Goal: Information Seeking & Learning: Learn about a topic

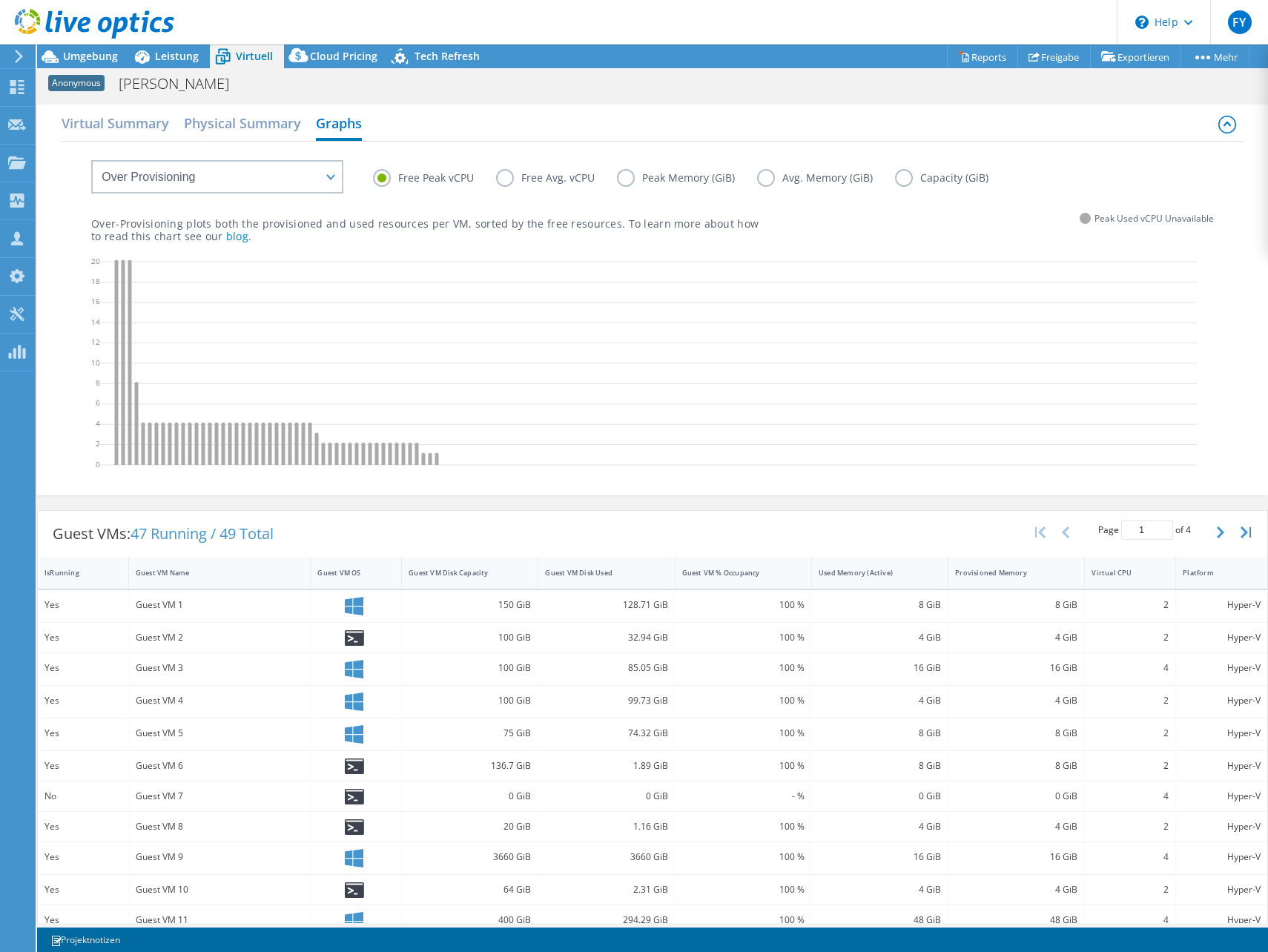
select select "Over Provisioning"
select select "USD"
click at [178, 52] on span "Leistung" at bounding box center [177, 55] width 44 height 14
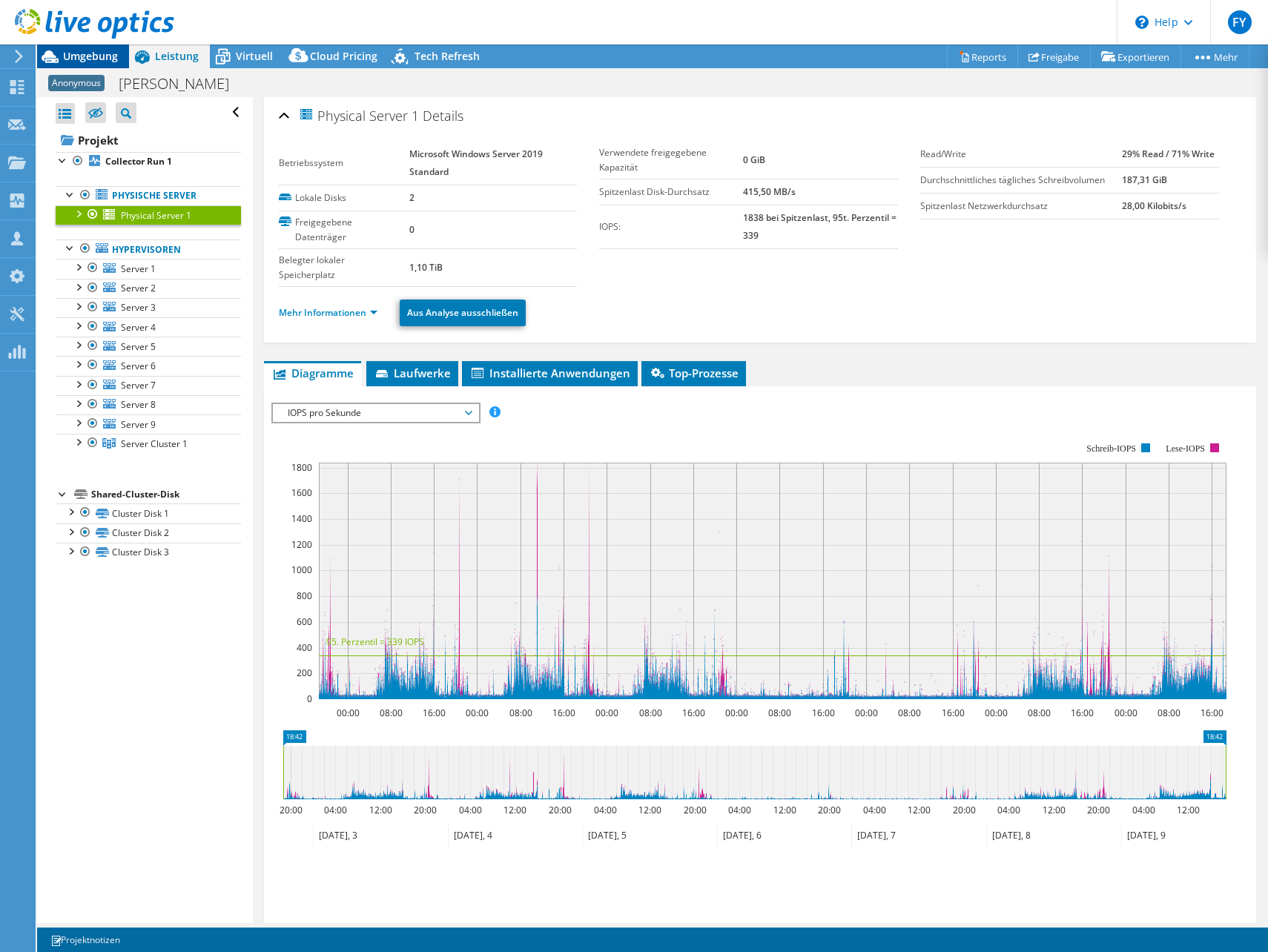
click at [107, 53] on span "Umgebung" at bounding box center [90, 55] width 55 height 14
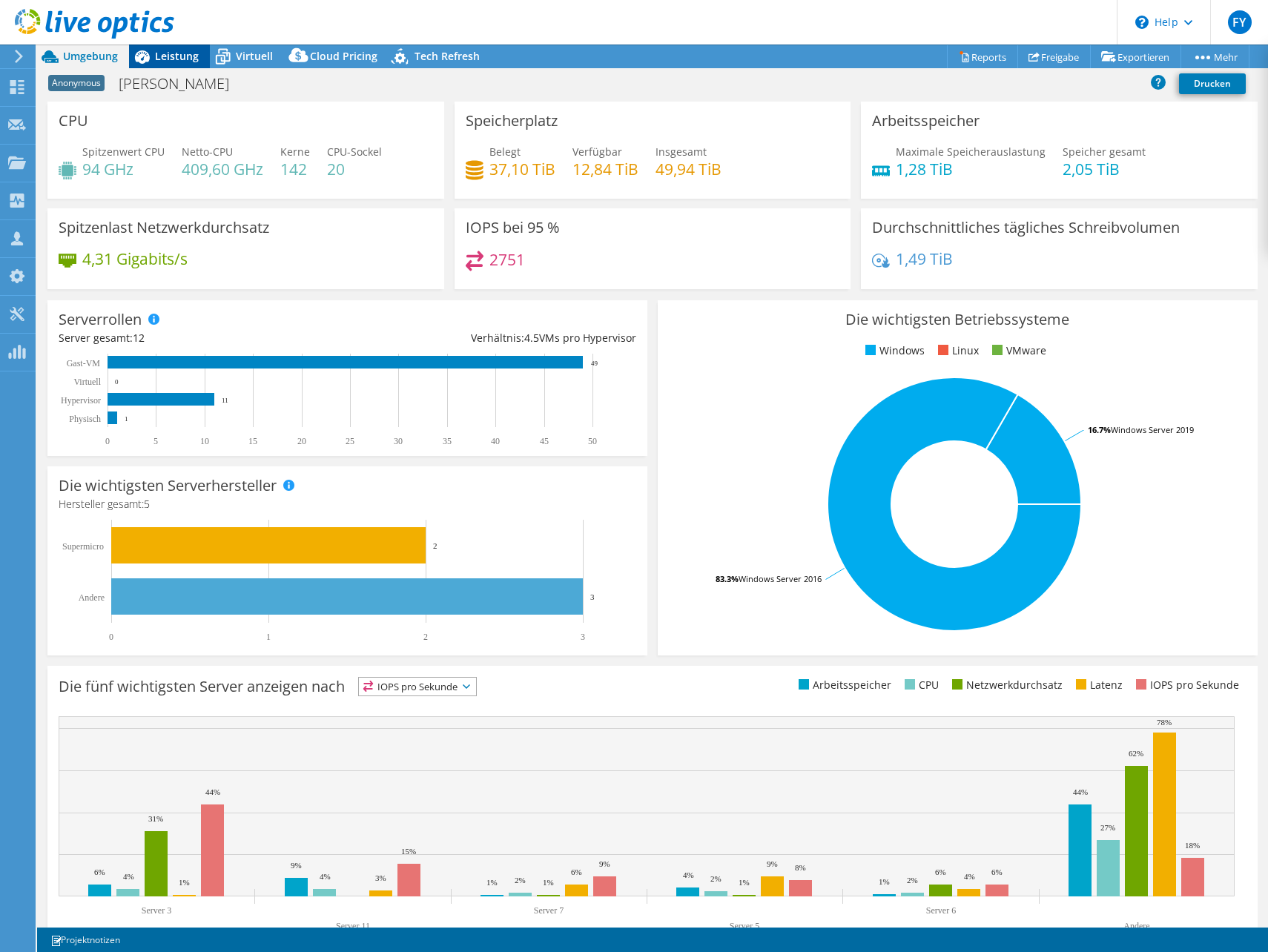
click at [173, 55] on span "Leistung" at bounding box center [177, 55] width 44 height 14
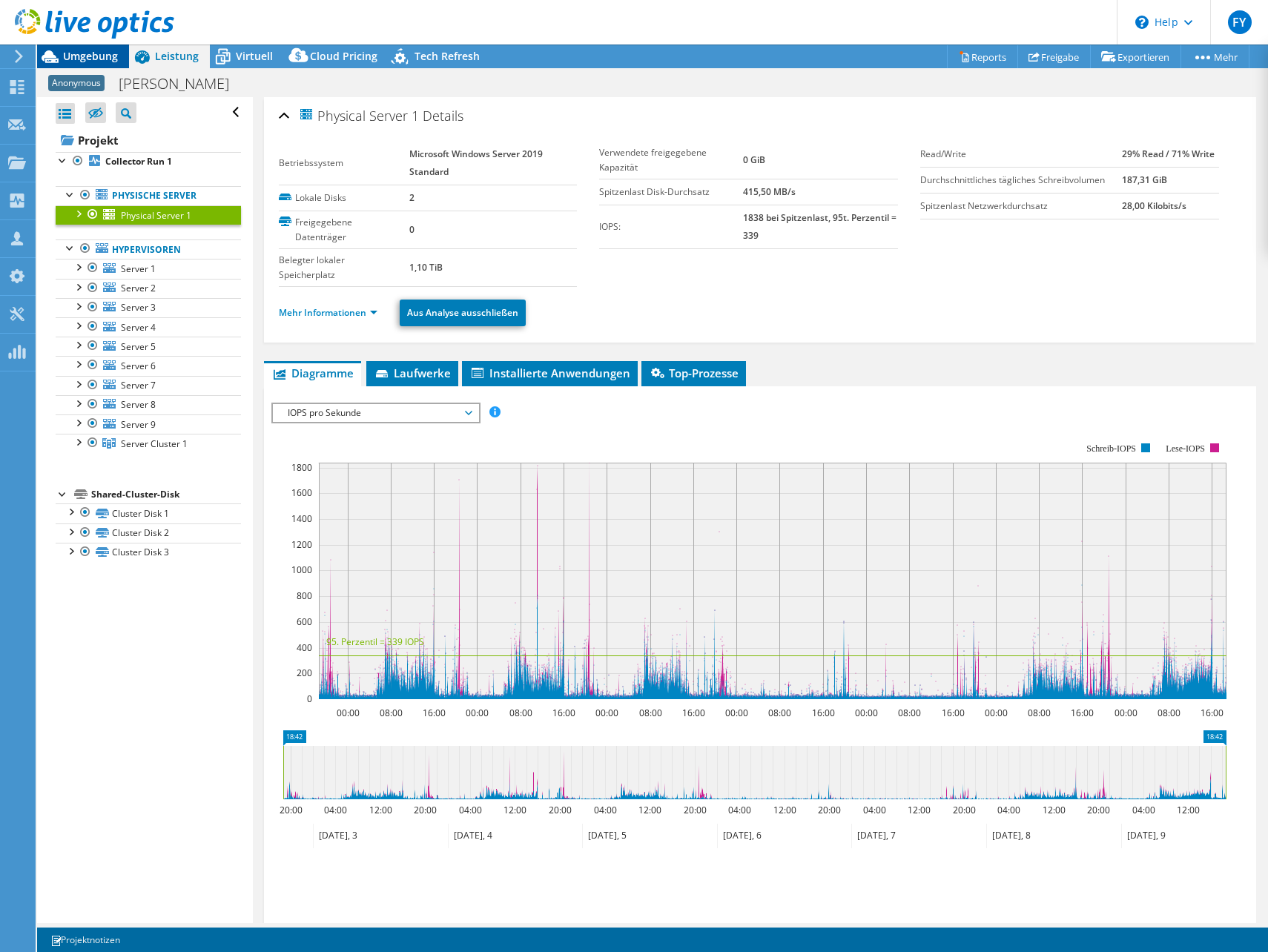
click at [103, 55] on span "Umgebung" at bounding box center [90, 55] width 55 height 14
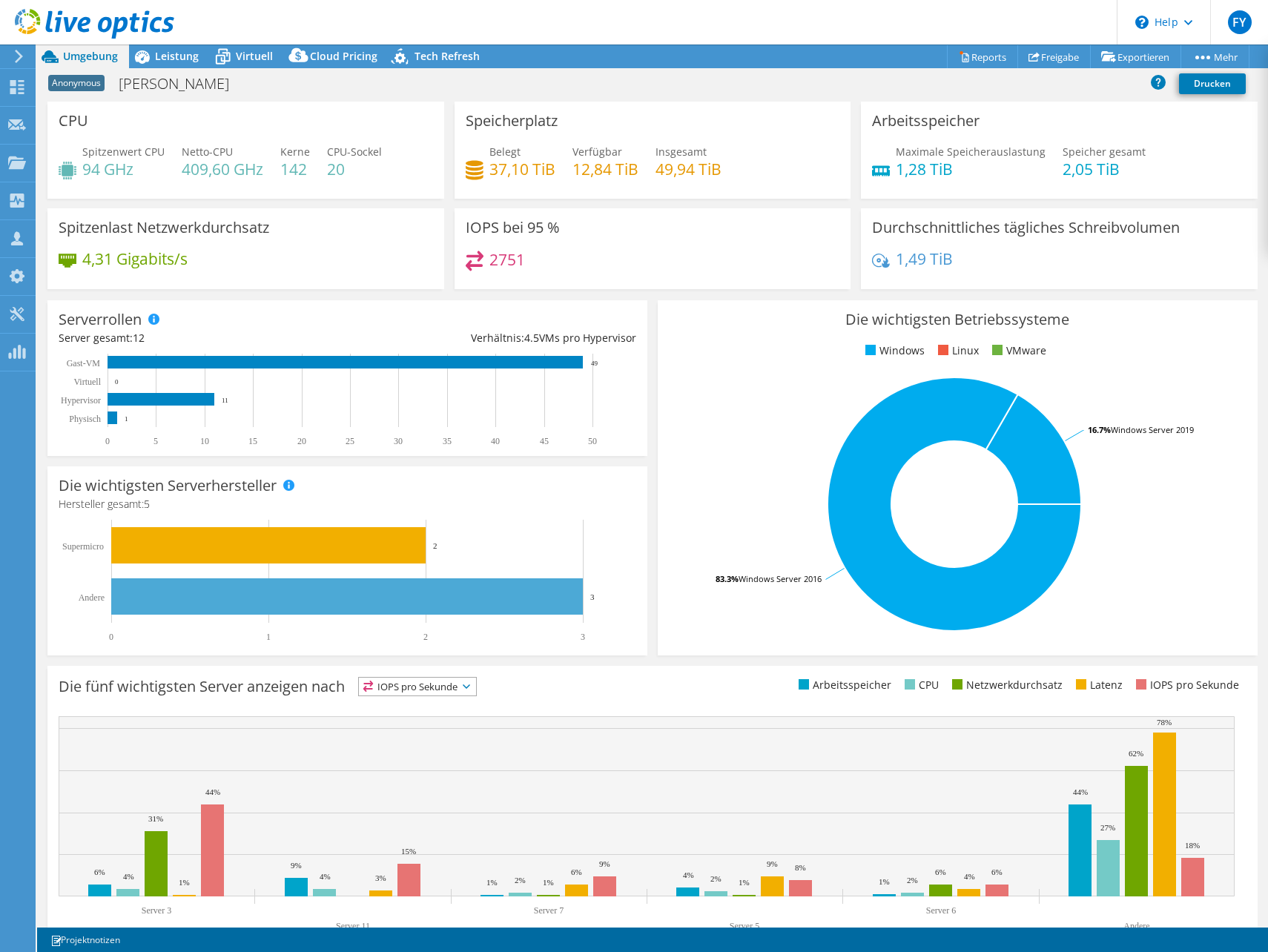
click at [770, 255] on div "2751" at bounding box center [653, 266] width 374 height 32
click at [187, 55] on span "Leistung" at bounding box center [177, 55] width 44 height 14
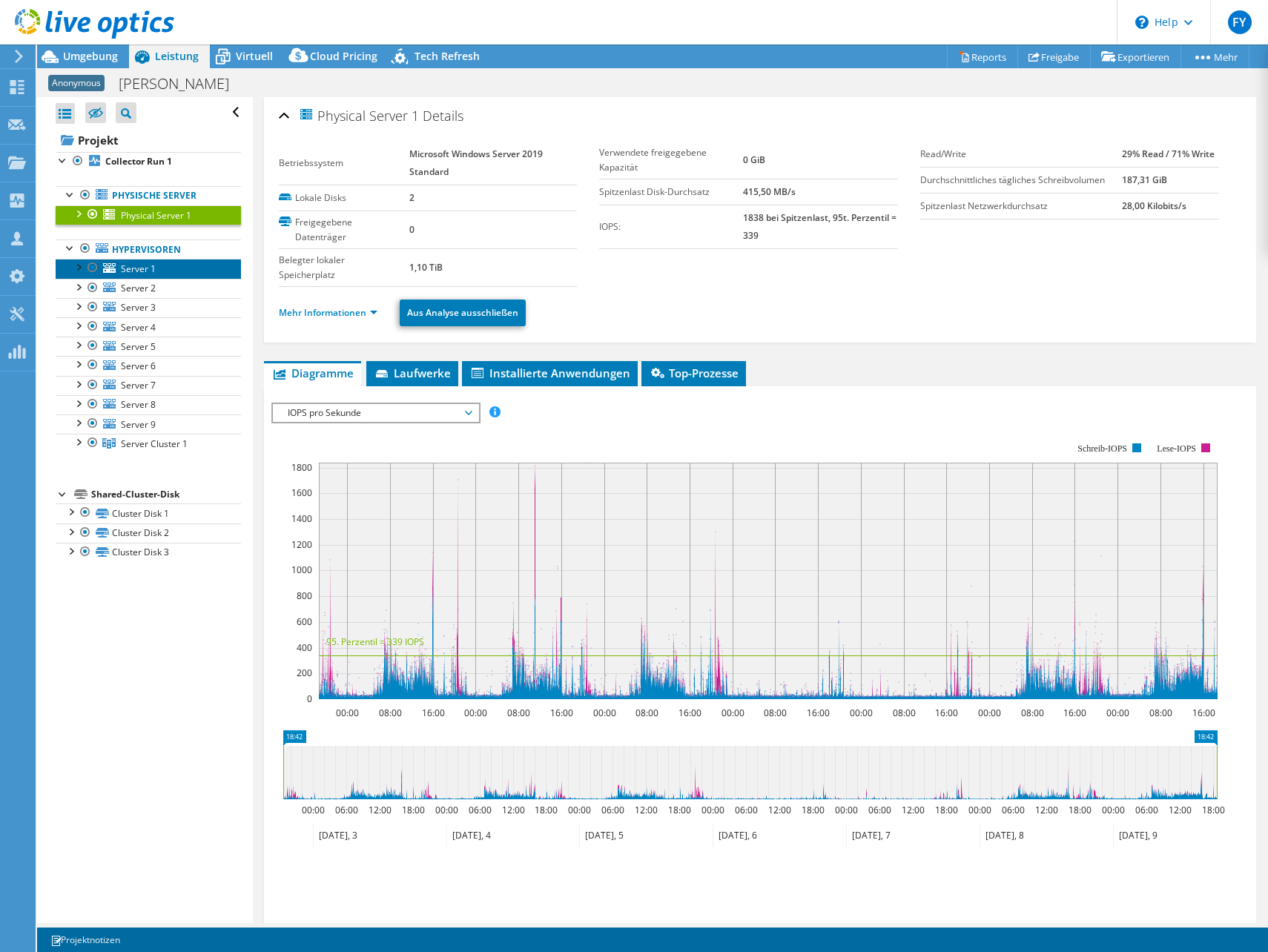
click at [162, 263] on link "Server 1" at bounding box center [148, 268] width 186 height 19
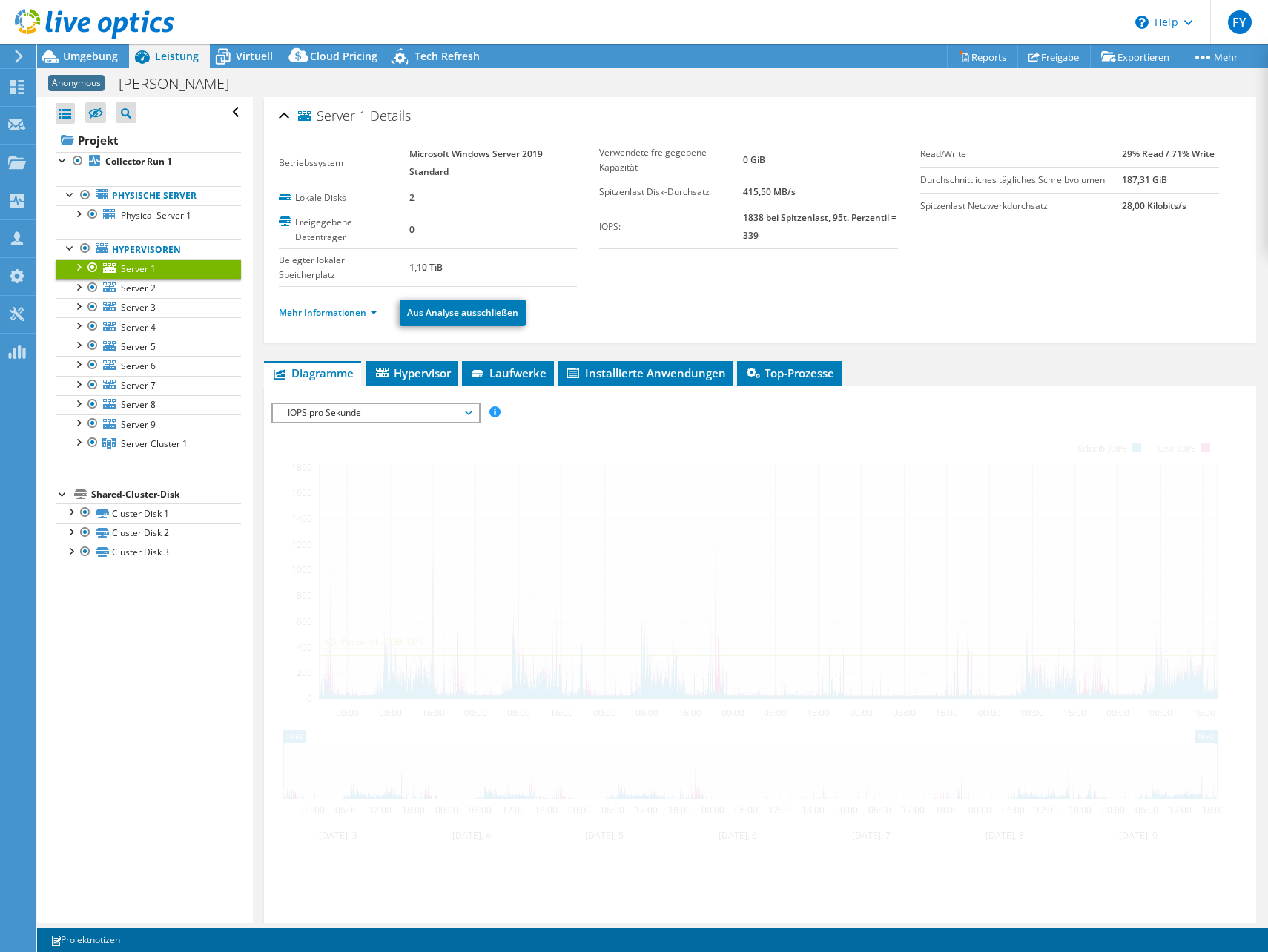
click at [315, 307] on link "Mehr Informationen" at bounding box center [327, 312] width 99 height 12
click at [312, 314] on link "Mehr Informationen" at bounding box center [327, 312] width 99 height 12
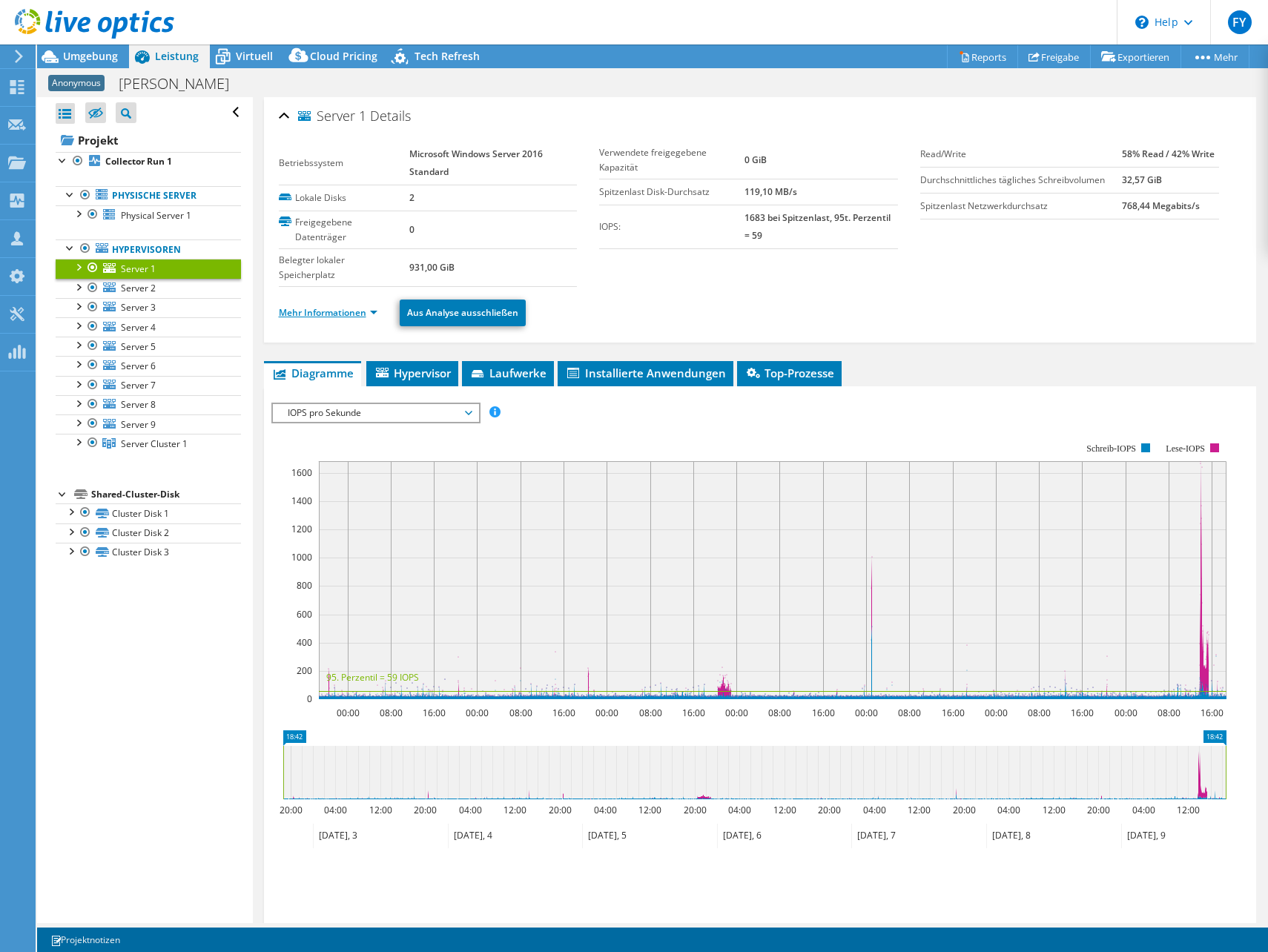
click at [345, 318] on link "Mehr Informationen" at bounding box center [327, 312] width 99 height 12
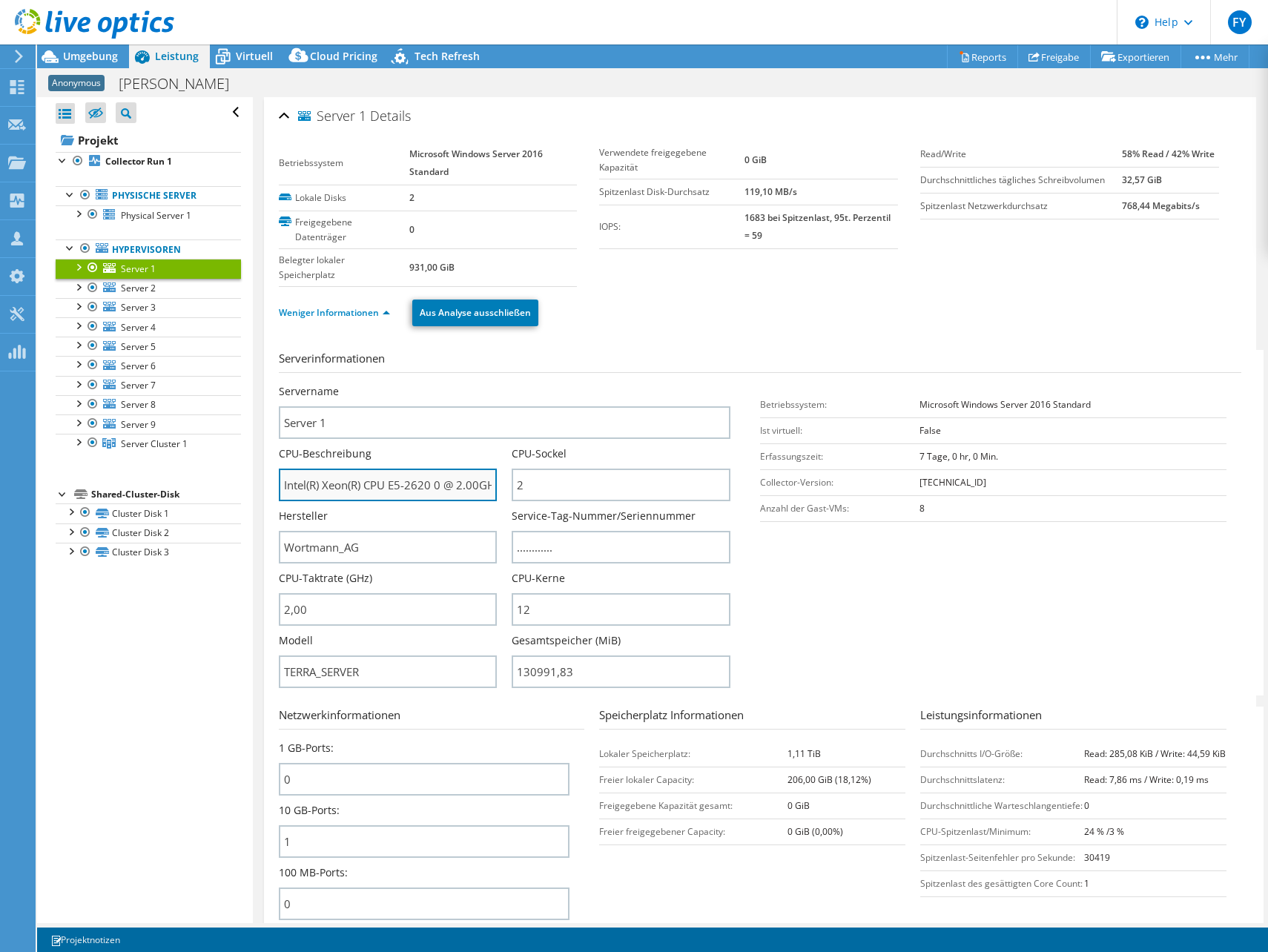
click at [454, 485] on input "Intel(R) Xeon(R) CPU E5-2620 0 @ 2.00GHz" at bounding box center [388, 485] width 219 height 33
click at [374, 544] on input "Wortmann_AG" at bounding box center [388, 547] width 219 height 33
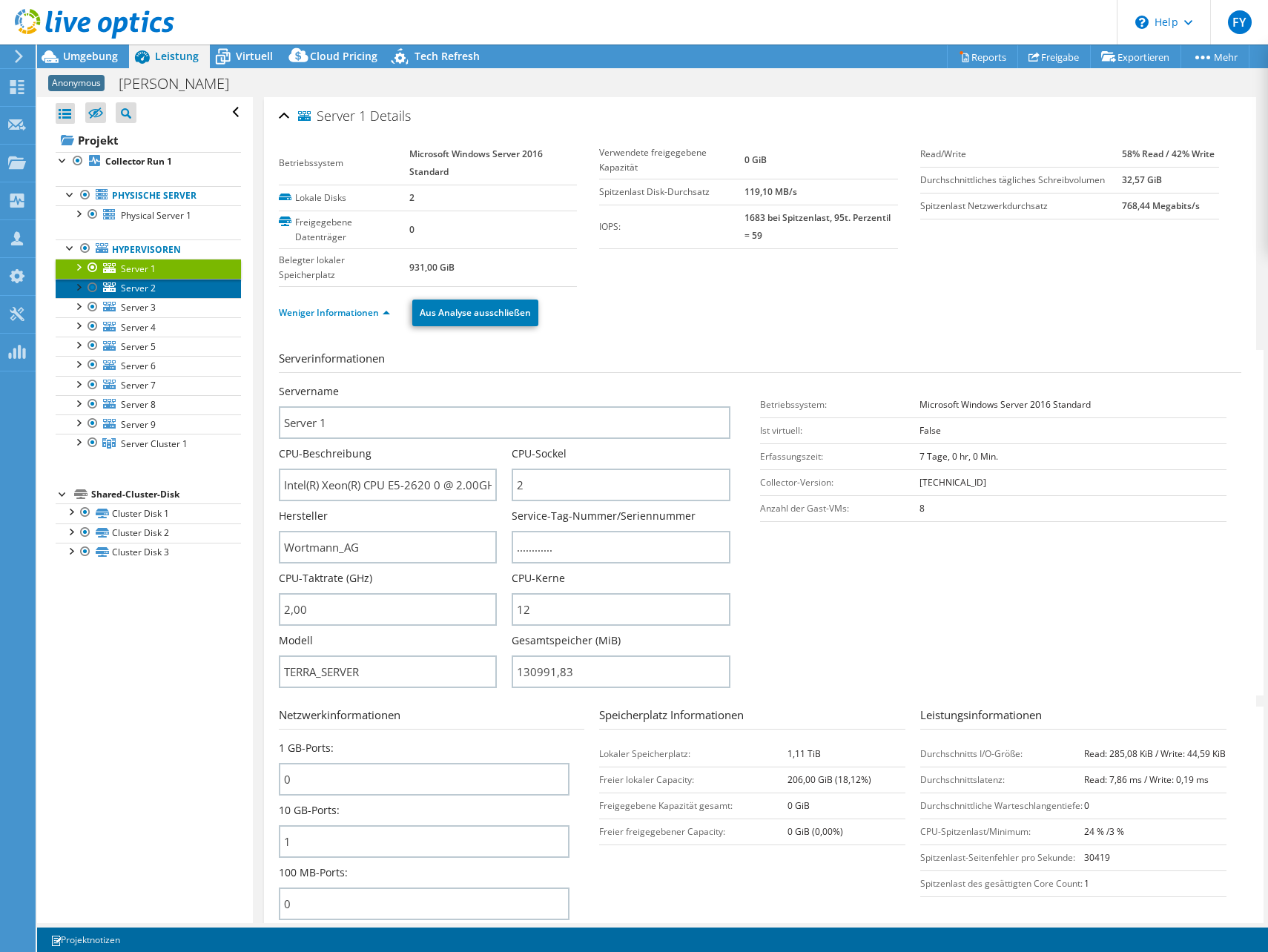
click at [196, 289] on link "Server 2" at bounding box center [148, 288] width 186 height 19
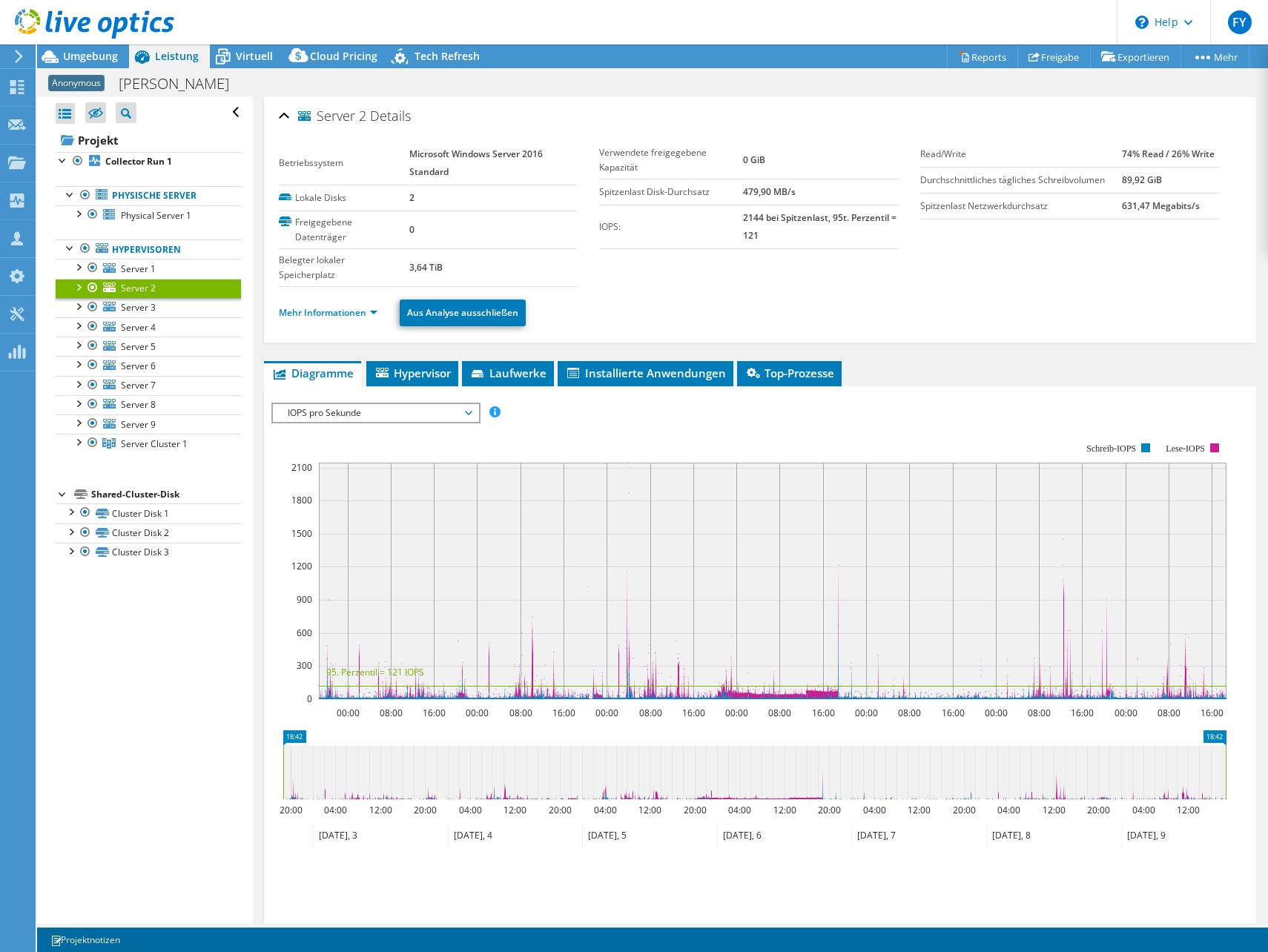
click at [78, 281] on div at bounding box center [78, 286] width 15 height 15
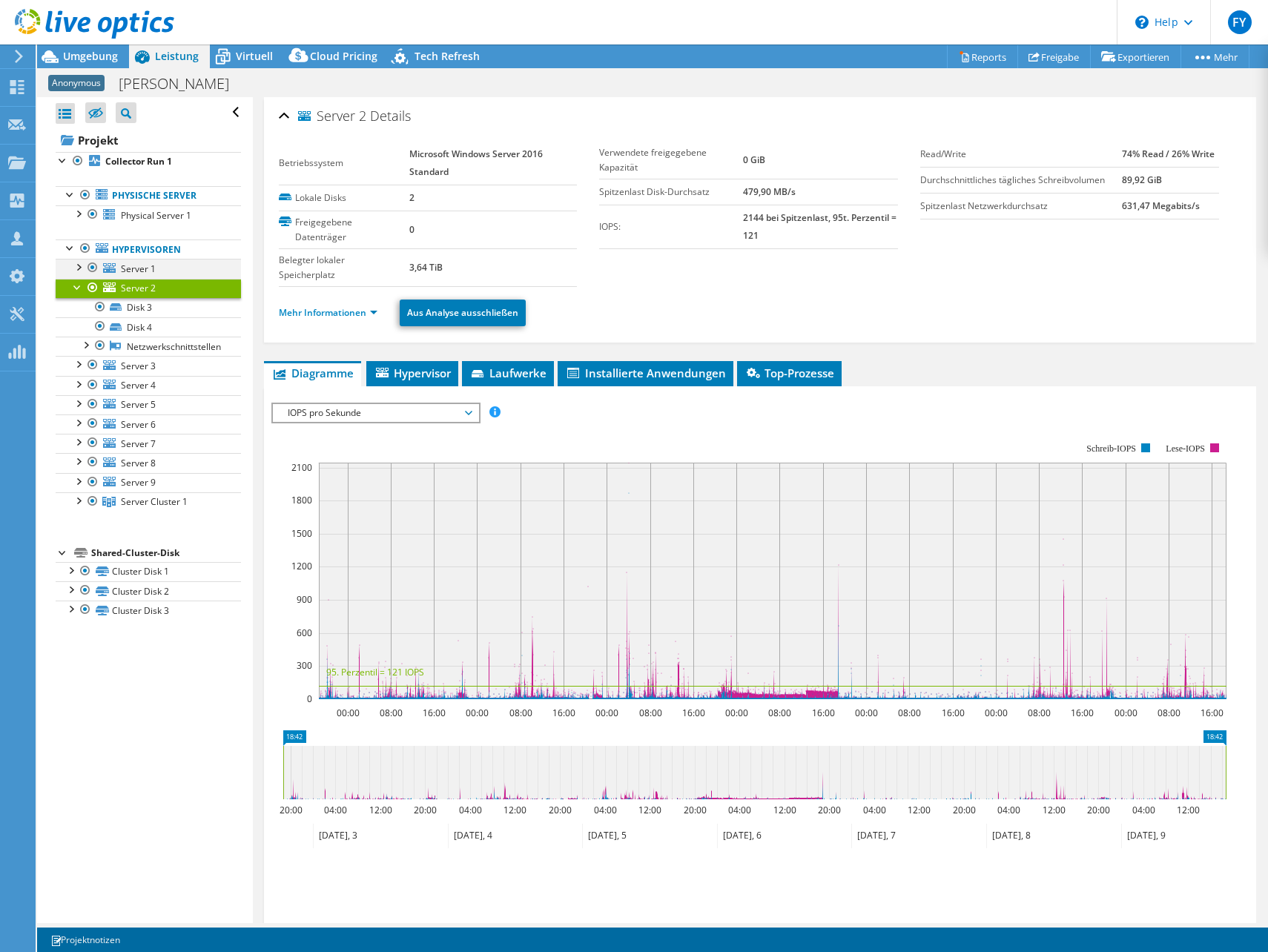
click at [73, 268] on div at bounding box center [78, 266] width 15 height 15
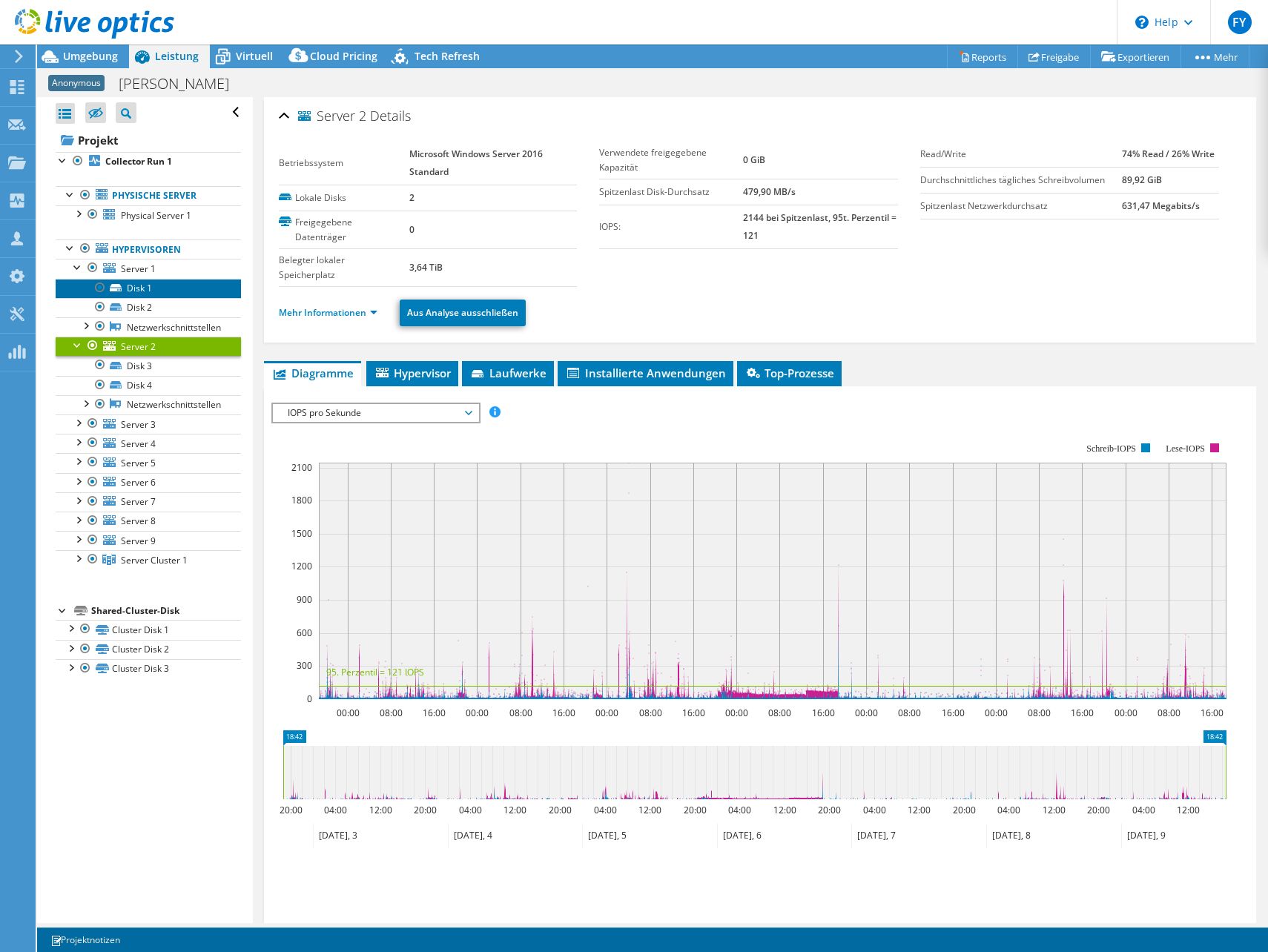
click at [141, 286] on link "Disk 1" at bounding box center [148, 288] width 186 height 19
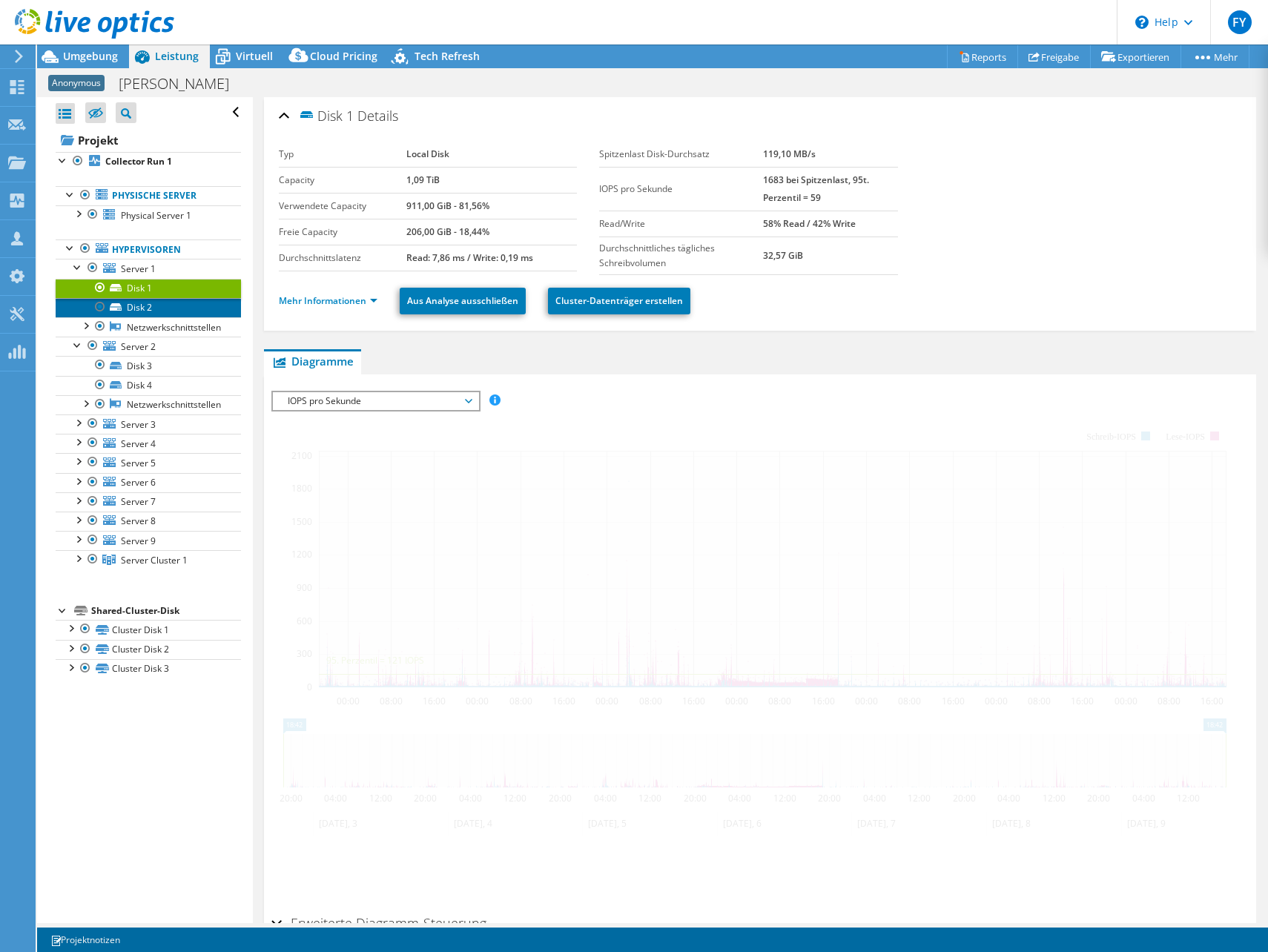
click at [157, 310] on link "Disk 2" at bounding box center [148, 308] width 186 height 19
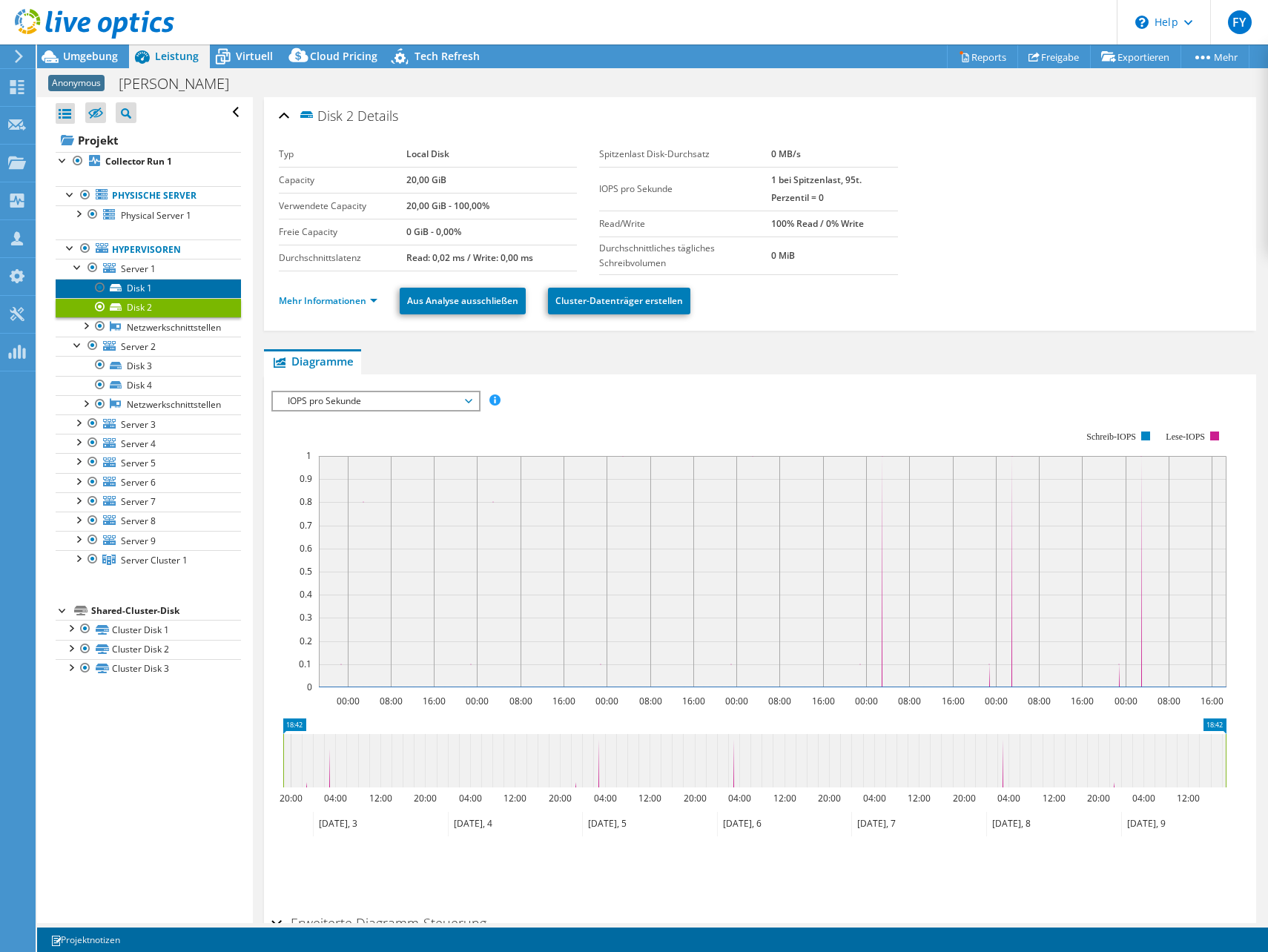
click at [166, 286] on link "Disk 1" at bounding box center [148, 288] width 186 height 19
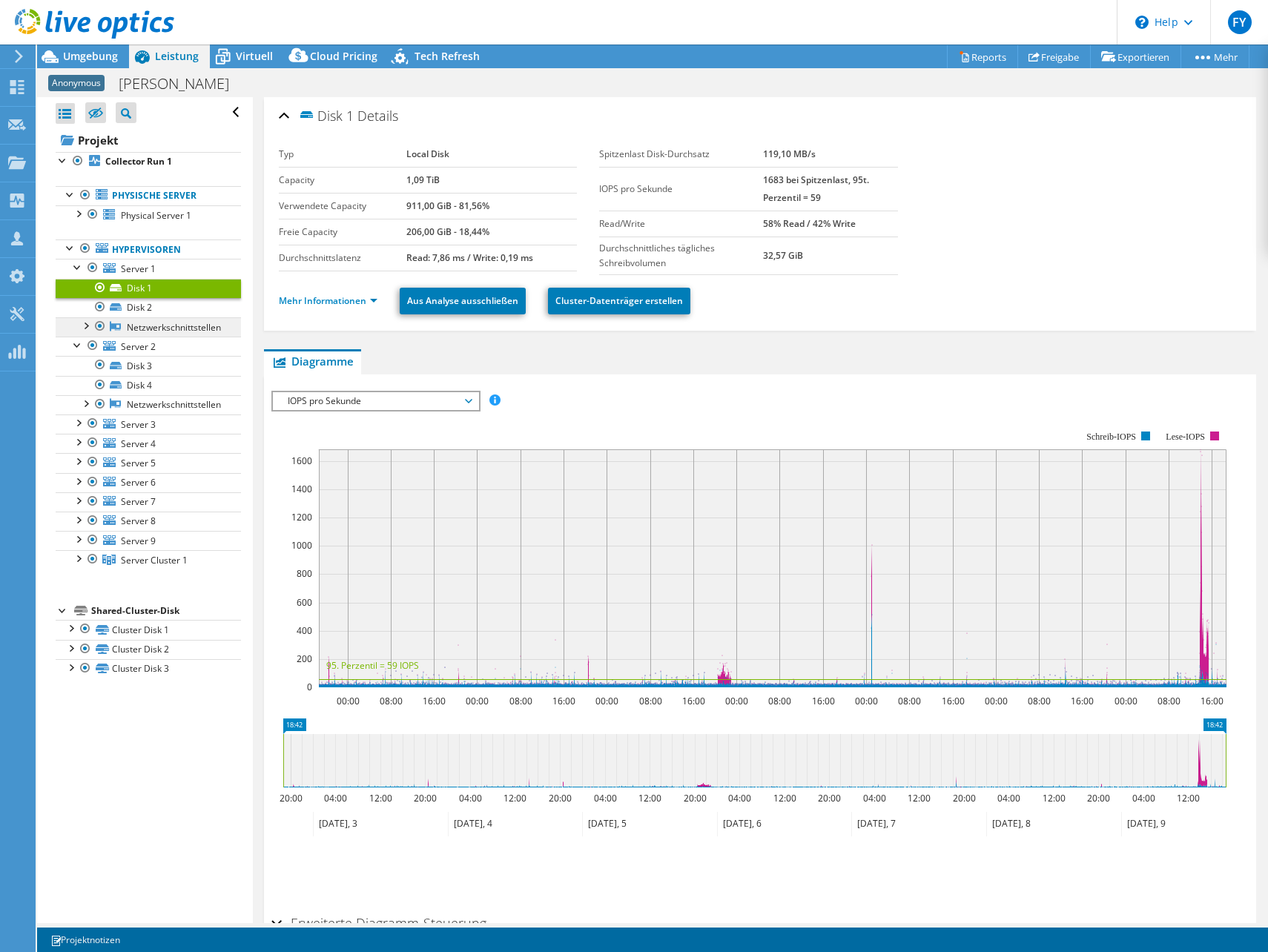
click at [182, 326] on link "Netzwerkschnittstellen" at bounding box center [148, 327] width 186 height 19
click at [82, 324] on div at bounding box center [85, 325] width 15 height 15
click at [118, 249] on link "Hypervisoren" at bounding box center [148, 249] width 186 height 19
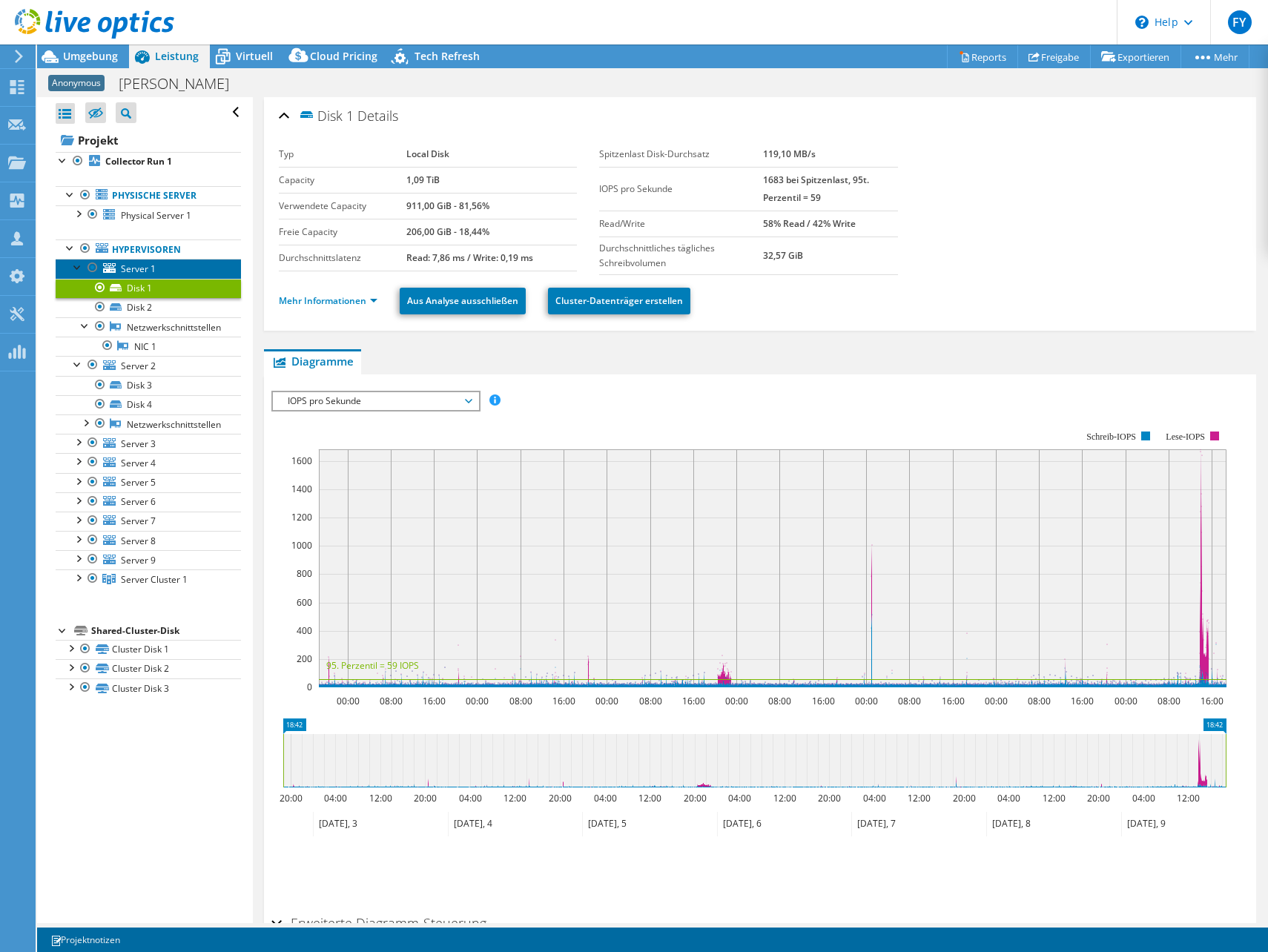
click at [139, 271] on span "Server 1" at bounding box center [138, 268] width 34 height 12
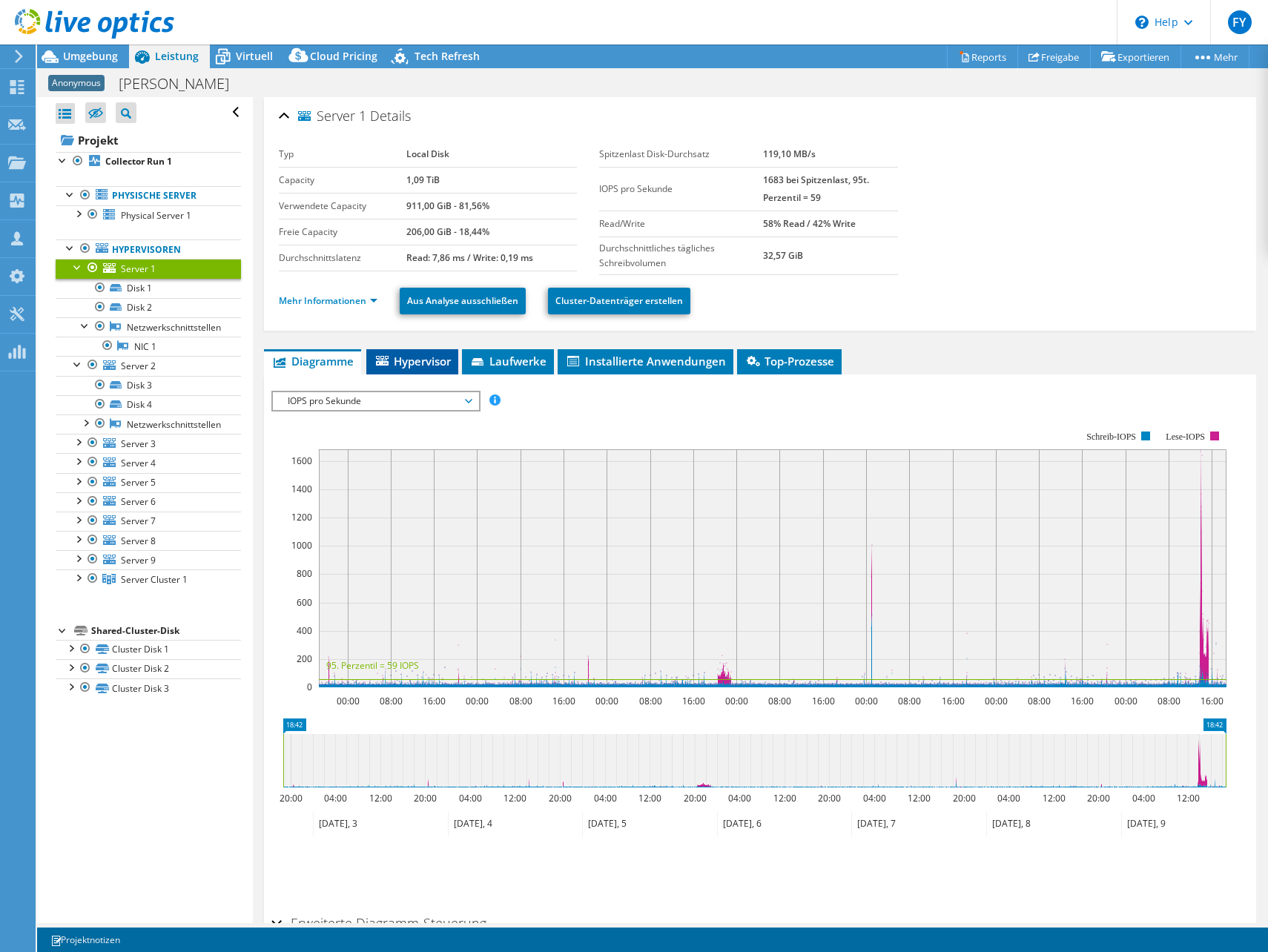
click at [418, 361] on span "Hypervisor" at bounding box center [412, 362] width 78 height 15
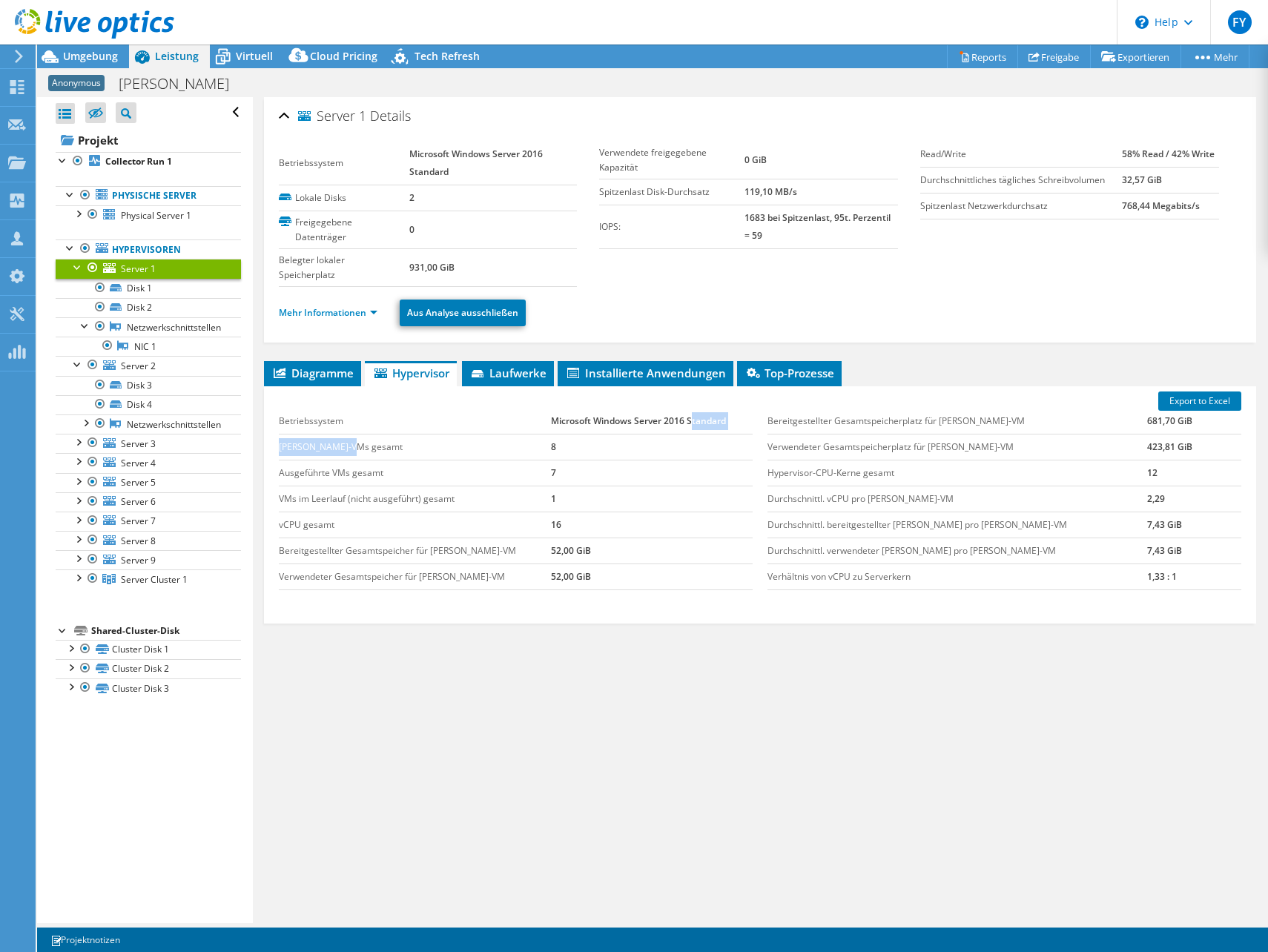
drag, startPoint x: 523, startPoint y: 433, endPoint x: 660, endPoint y: 424, distance: 137.3
click at [660, 424] on tbody "Betriebssystem Microsoft Windows Server 2016 Standard [PERSON_NAME]-VMs gesamt …" at bounding box center [515, 499] width 474 height 182
click at [660, 424] on td "Microsoft Windows Server 2016 Standard" at bounding box center [652, 421] width 201 height 26
drag, startPoint x: 660, startPoint y: 424, endPoint x: 613, endPoint y: 456, distance: 56.9
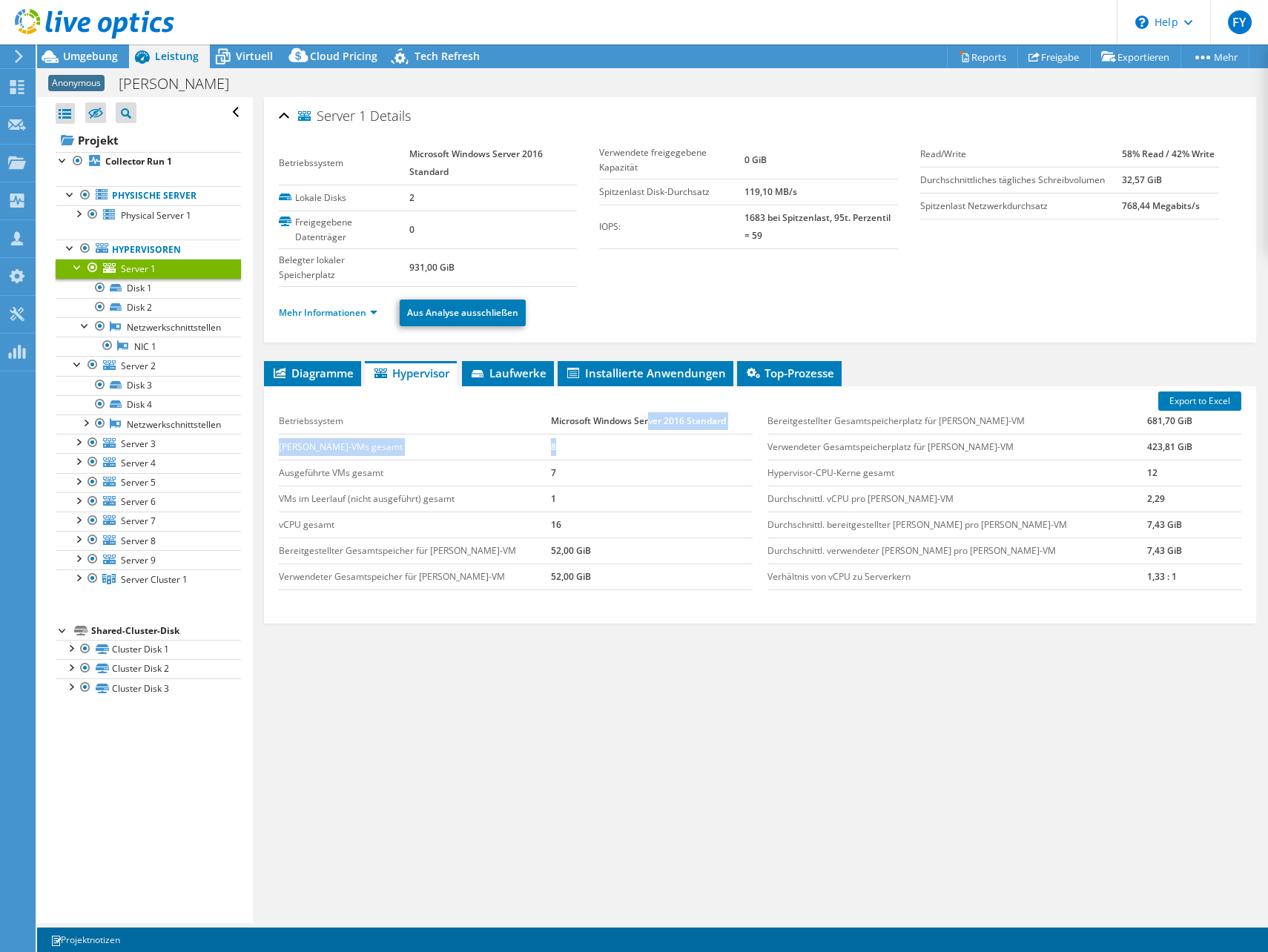
click at [613, 456] on tbody "Betriebssystem Microsoft Windows Server 2016 Standard [PERSON_NAME]-VMs gesamt …" at bounding box center [515, 499] width 474 height 182
drag, startPoint x: 501, startPoint y: 466, endPoint x: 545, endPoint y: 466, distance: 44.0
click at [545, 466] on tr "Ausgeführte VMs gesamt 7" at bounding box center [515, 473] width 474 height 26
click at [551, 466] on td "7" at bounding box center [652, 473] width 201 height 26
click at [351, 367] on span "Diagramme" at bounding box center [313, 373] width 82 height 15
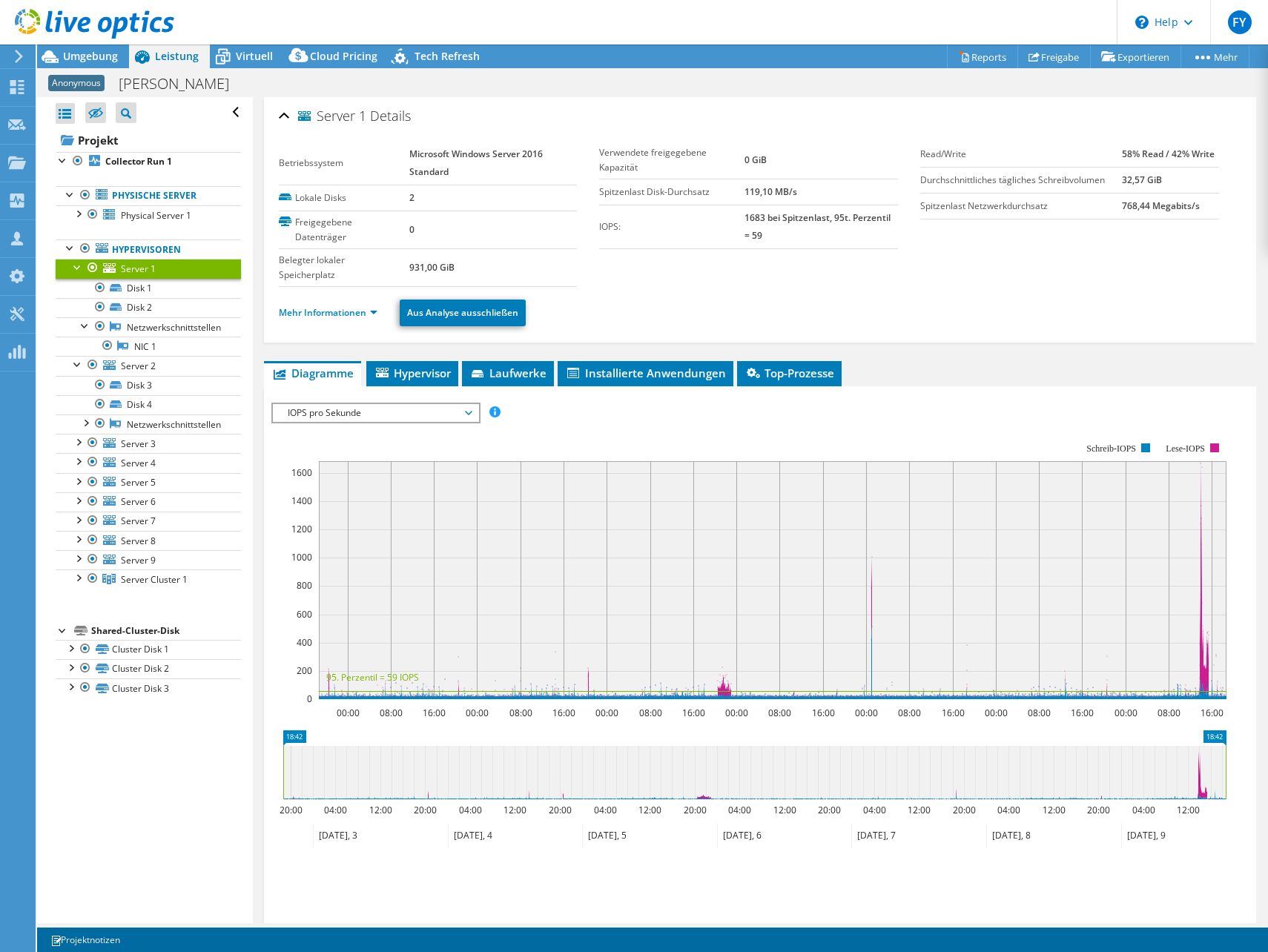
click at [74, 262] on div at bounding box center [78, 266] width 15 height 15
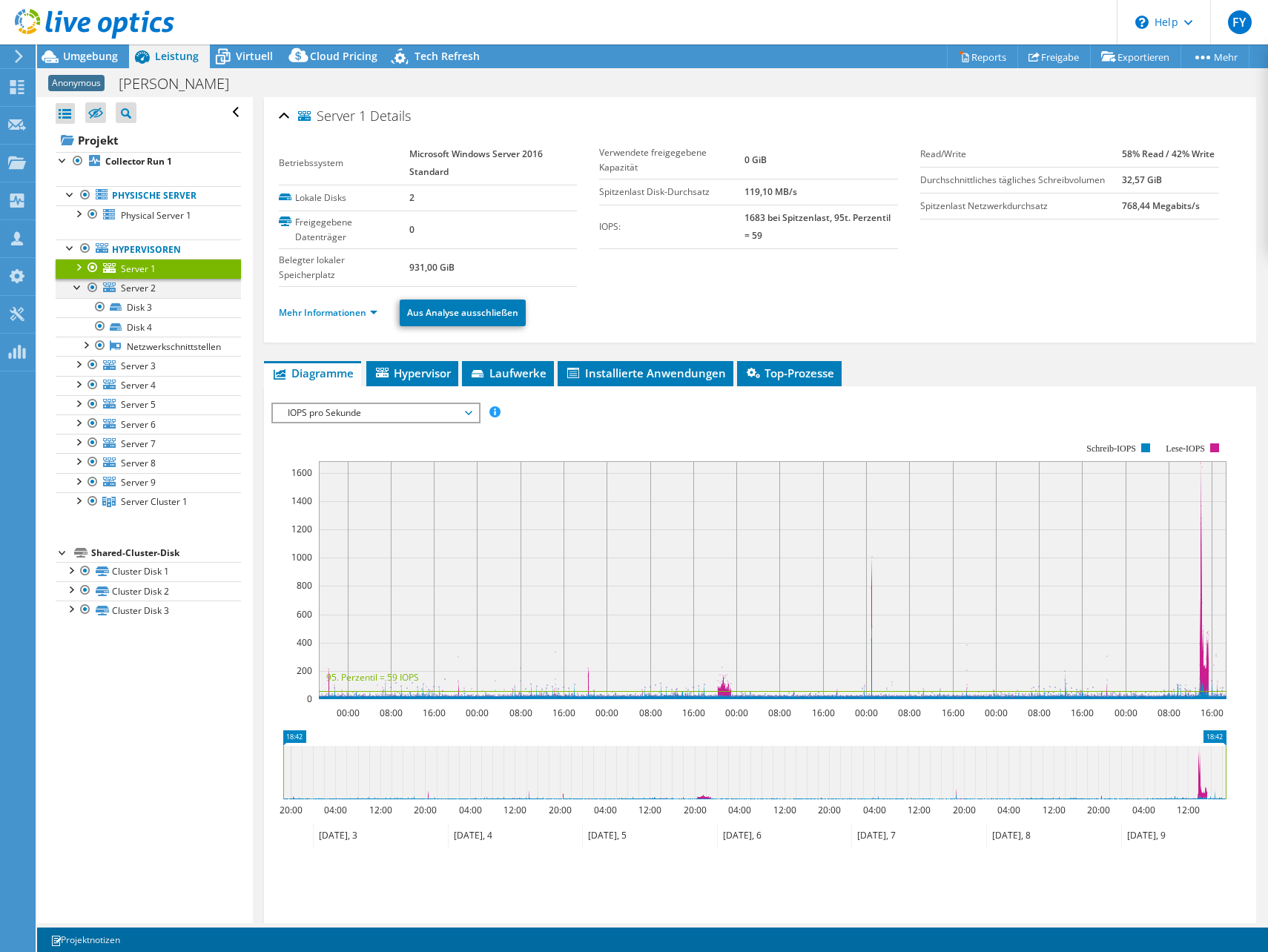
click at [72, 286] on div at bounding box center [78, 286] width 15 height 15
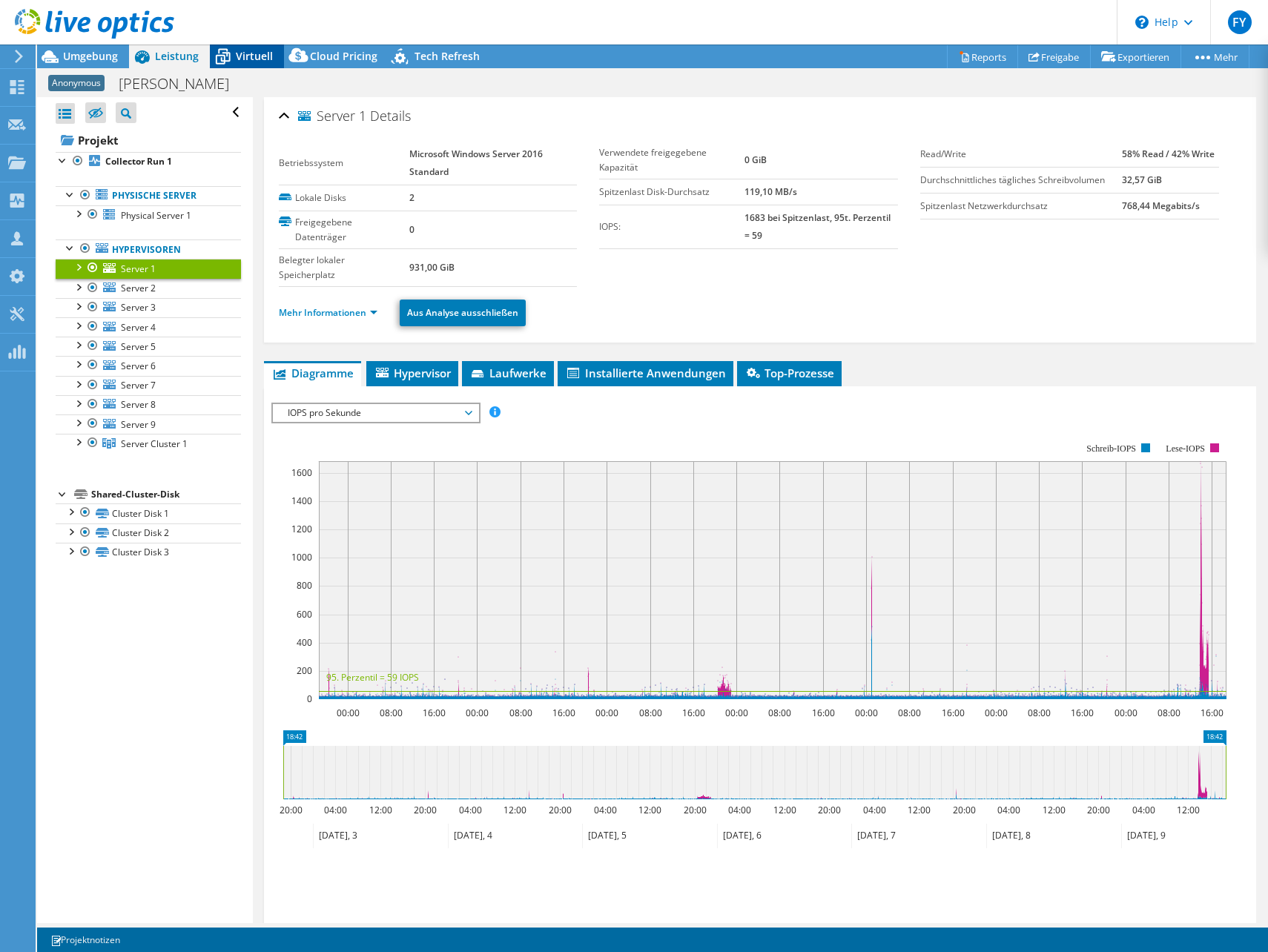
click at [256, 55] on span "Virtuell" at bounding box center [254, 55] width 37 height 14
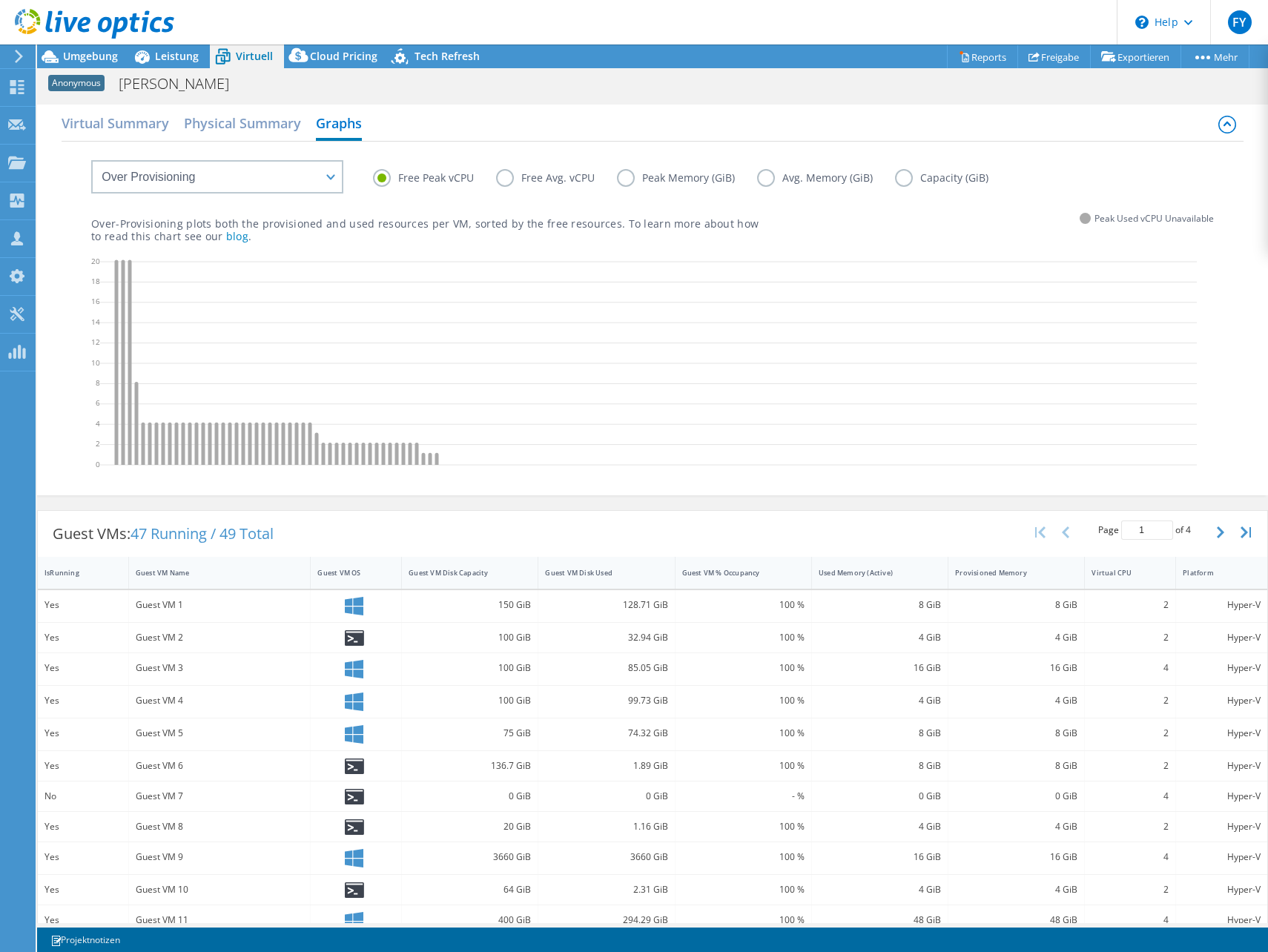
click at [188, 433] on icon at bounding box center [649, 365] width 1097 height 223
click at [434, 53] on span "Tech Refresh" at bounding box center [447, 55] width 65 height 14
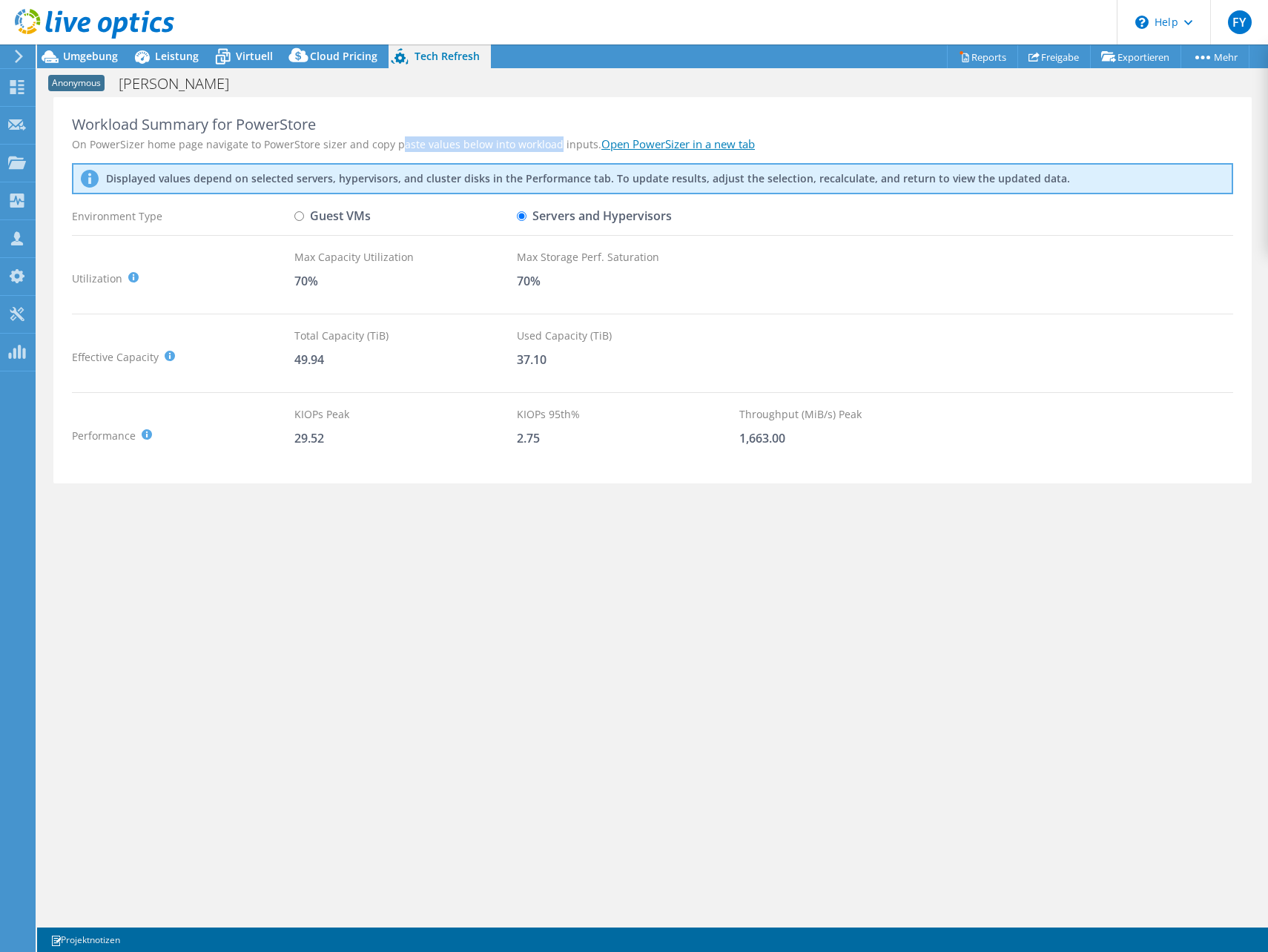
drag, startPoint x: 393, startPoint y: 139, endPoint x: 549, endPoint y: 147, distance: 156.2
click at [549, 147] on div "On PowerSizer home page navigate to PowerStore sizer and copy paste values belo…" at bounding box center [653, 144] width 1162 height 15
drag, startPoint x: 549, startPoint y: 147, endPoint x: 490, endPoint y: 148, distance: 59.0
click at [490, 148] on div "On PowerSizer home page navigate to PowerStore sizer and copy paste values belo…" at bounding box center [653, 144] width 1162 height 15
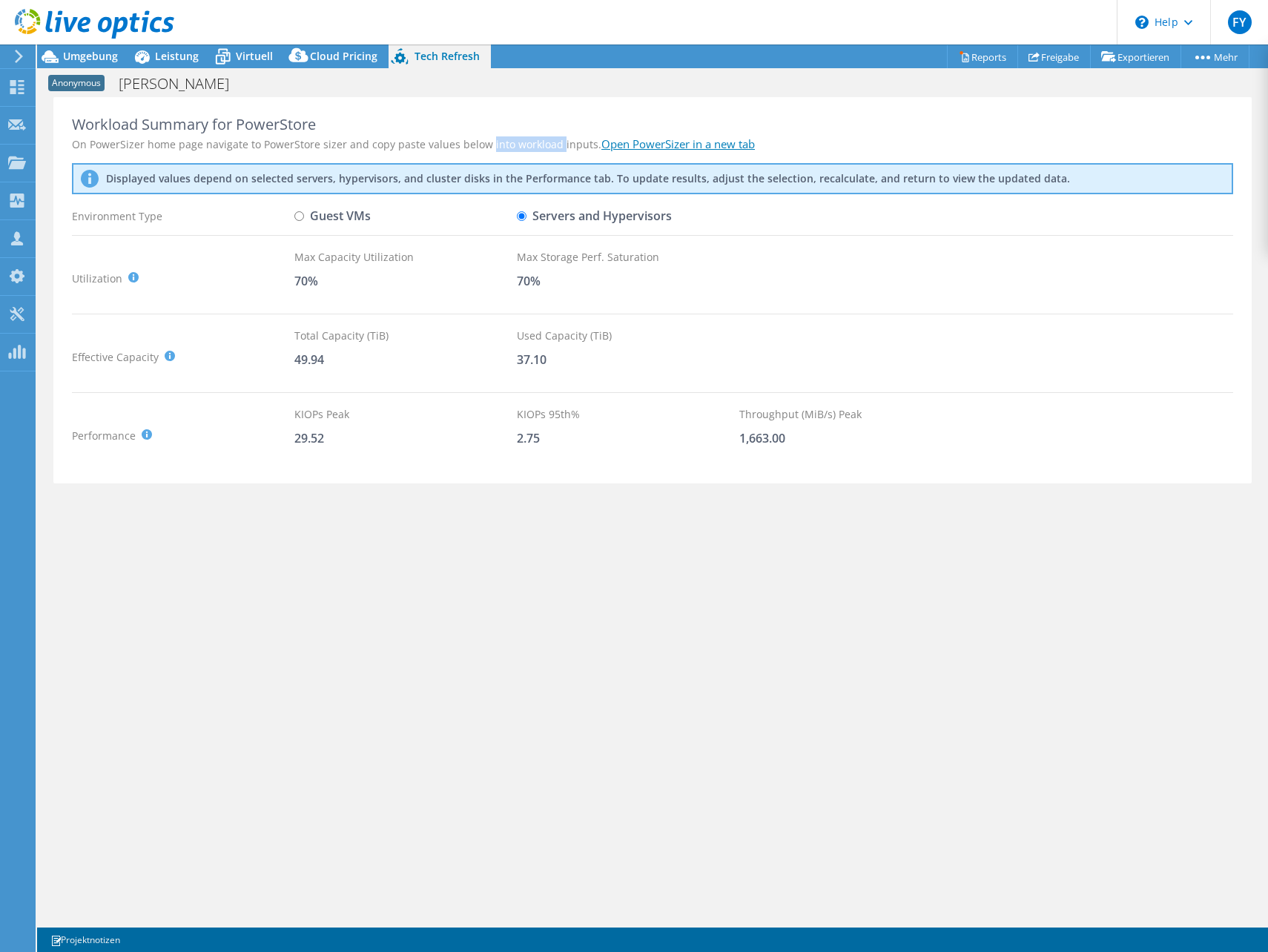
click at [490, 148] on div "On PowerSizer home page navigate to PowerStore sizer and copy paste values belo…" at bounding box center [653, 144] width 1162 height 15
click at [265, 56] on span "Virtuell" at bounding box center [254, 55] width 37 height 14
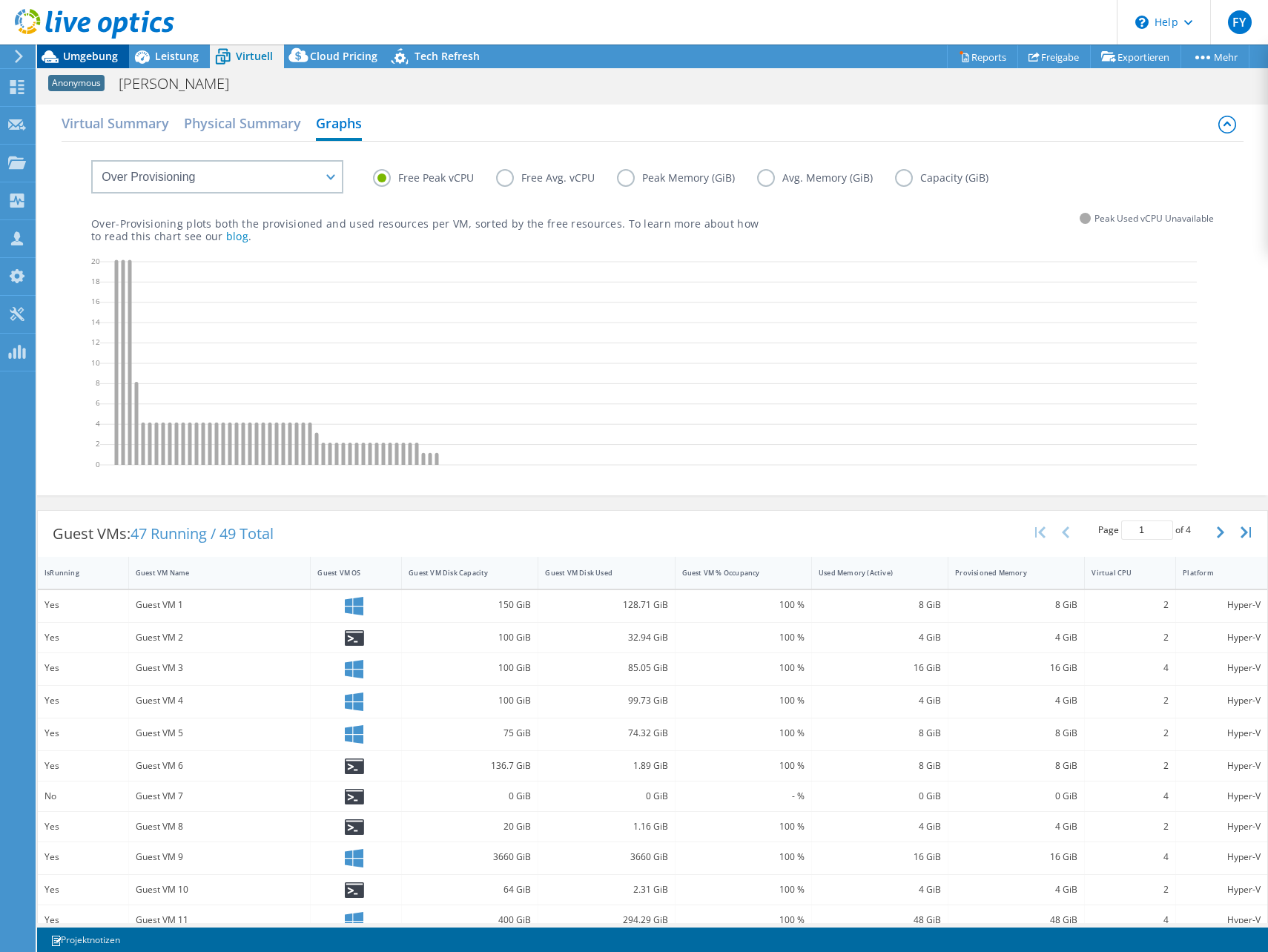
click at [120, 55] on div "Umgebung" at bounding box center [83, 56] width 92 height 24
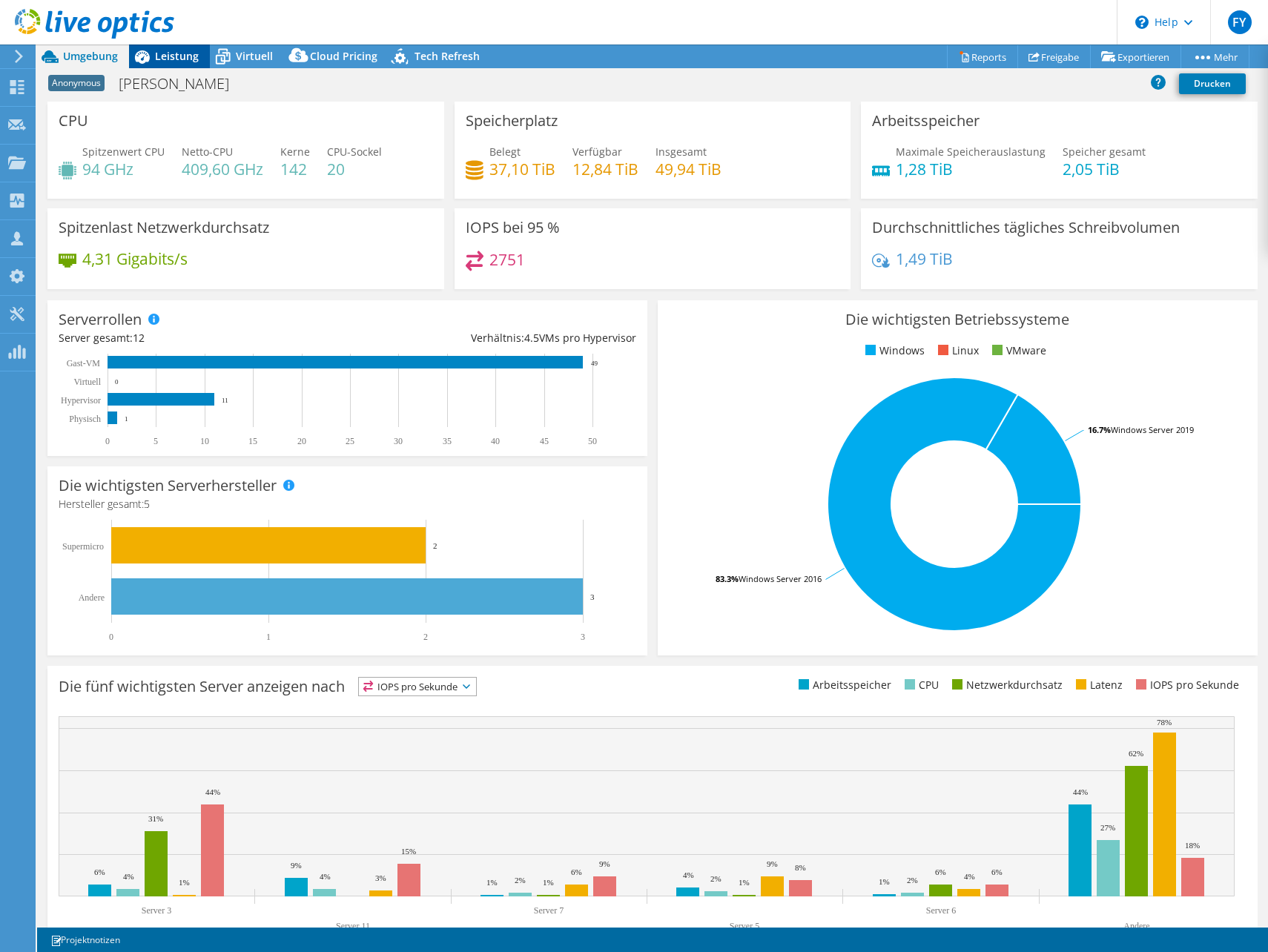
click at [183, 57] on span "Leistung" at bounding box center [177, 55] width 44 height 14
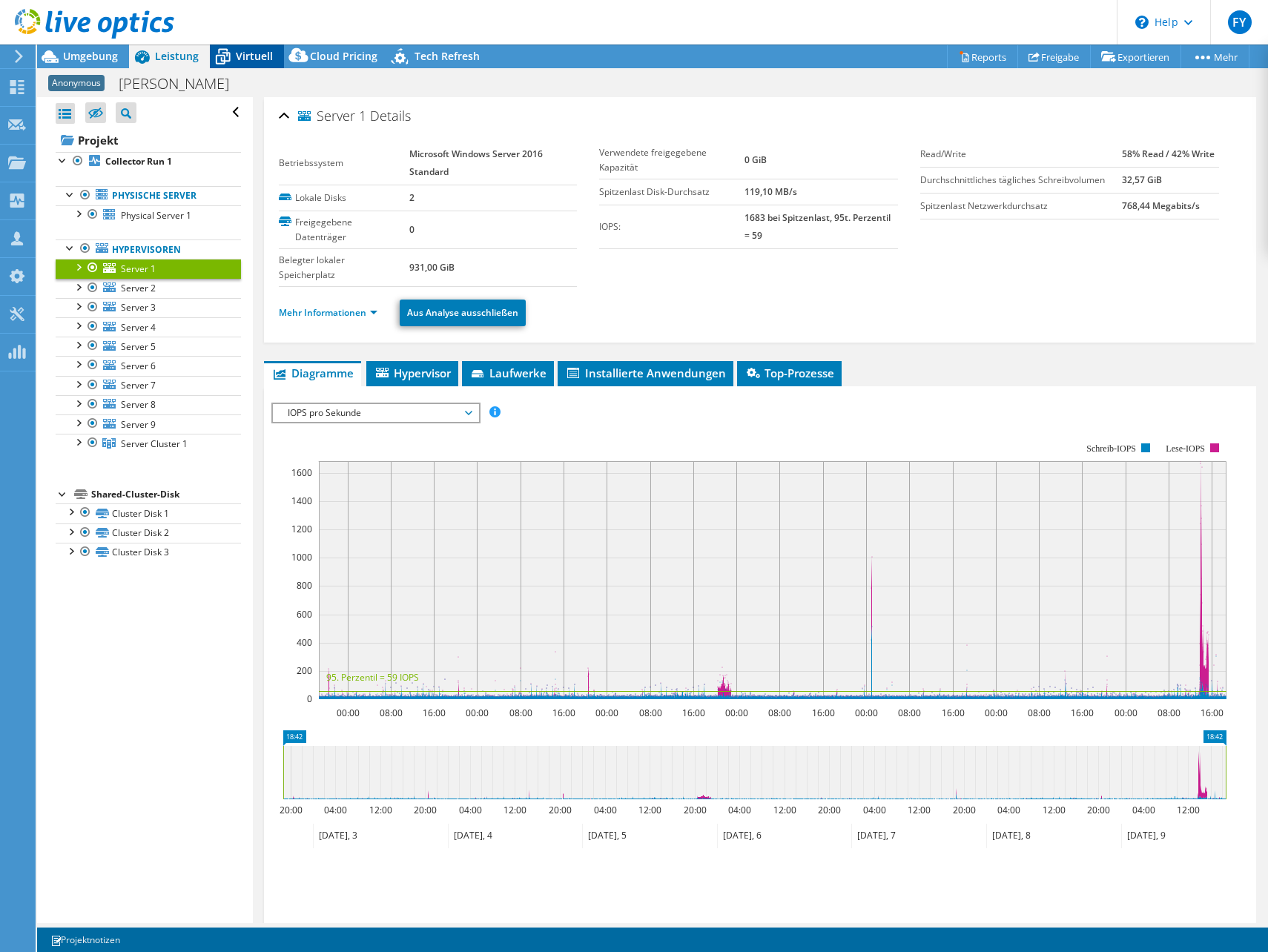
click at [215, 54] on icon at bounding box center [222, 56] width 26 height 26
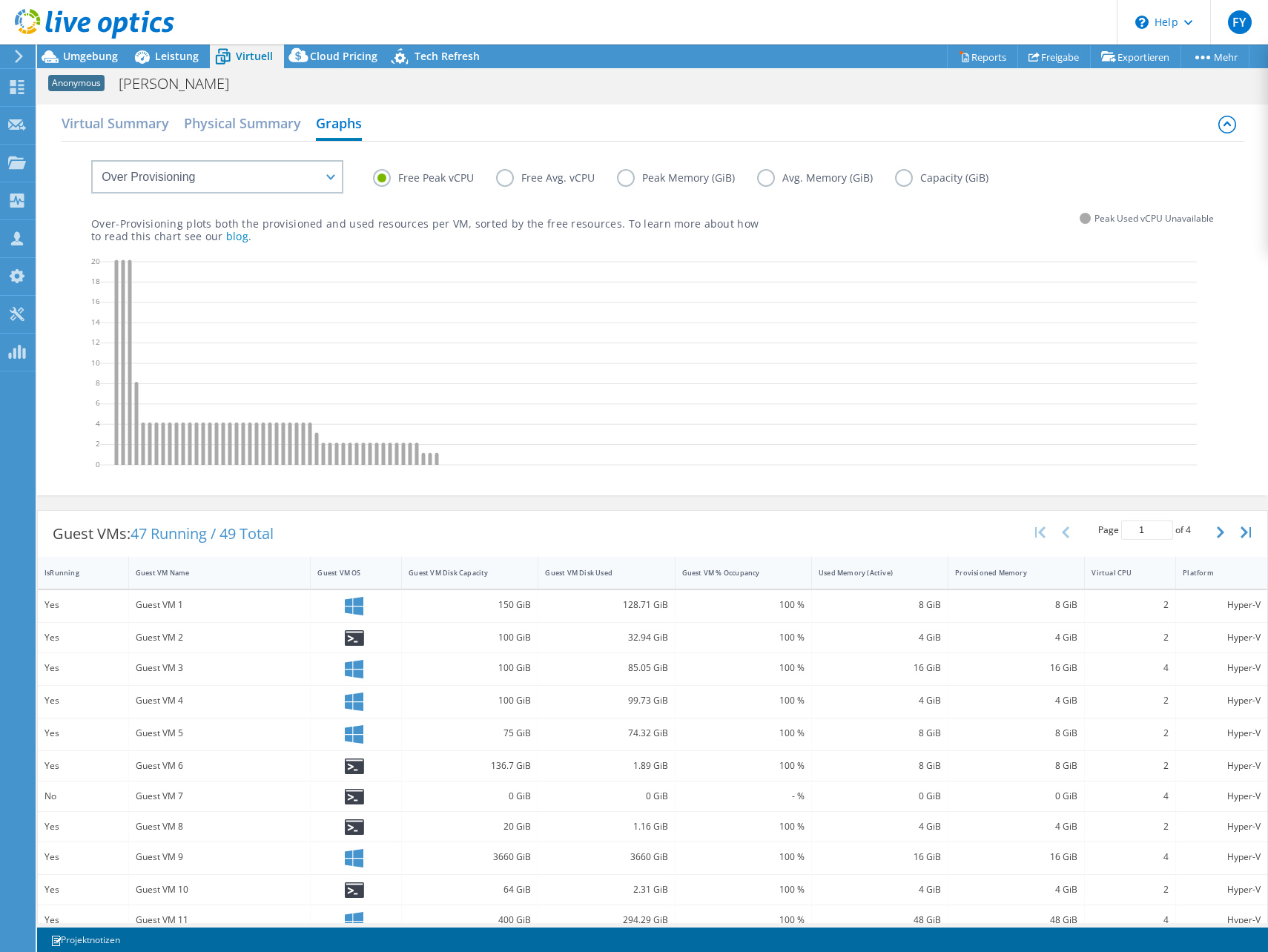
click at [425, 176] on label "Free Peak vCPU" at bounding box center [434, 178] width 123 height 18
click at [0, 0] on input "Free Peak vCPU" at bounding box center [0, 0] width 0 height 0
click at [159, 64] on div "Leistung" at bounding box center [169, 56] width 80 height 24
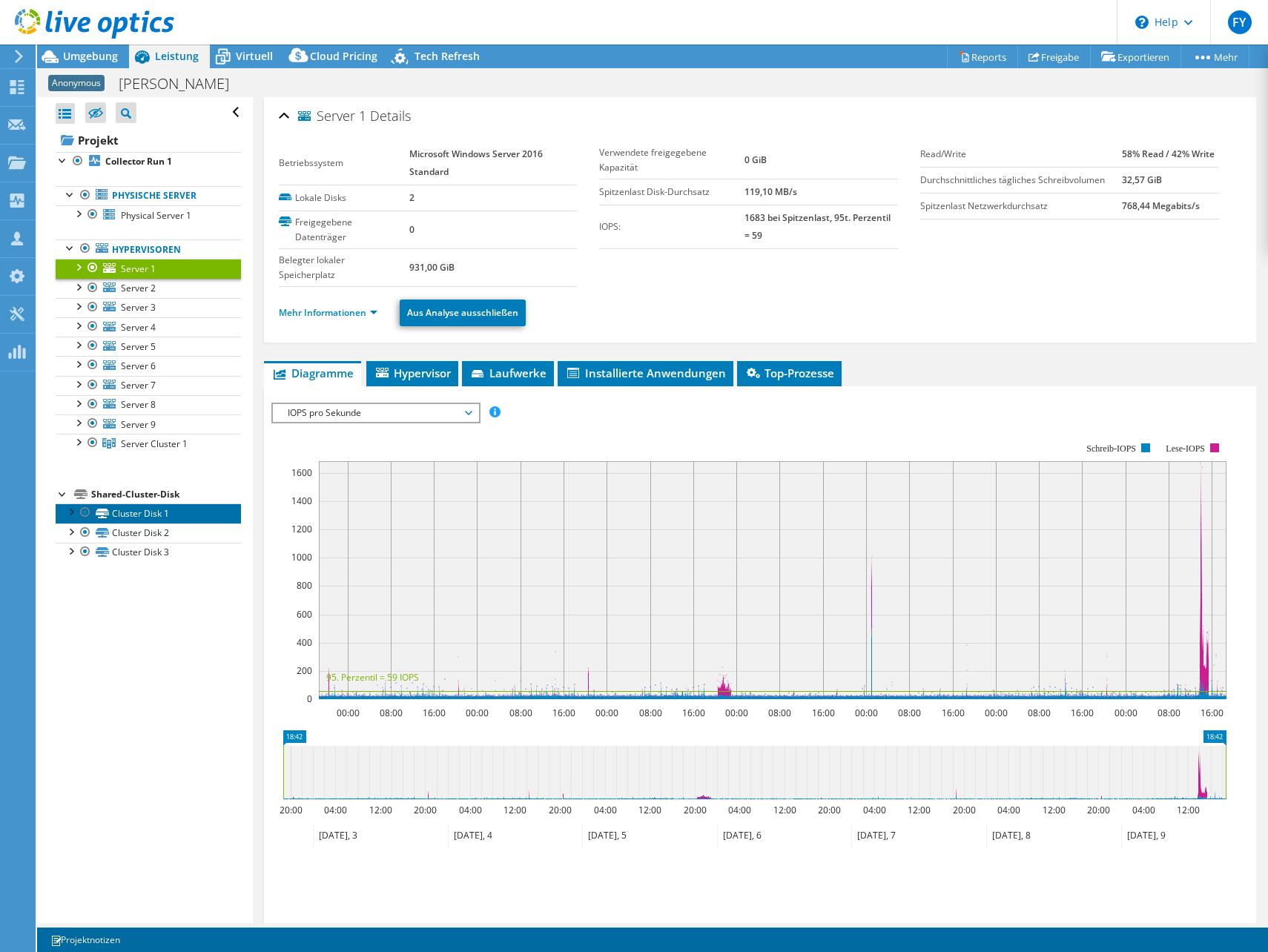
click at [127, 509] on link "Cluster Disk 1" at bounding box center [148, 513] width 186 height 19
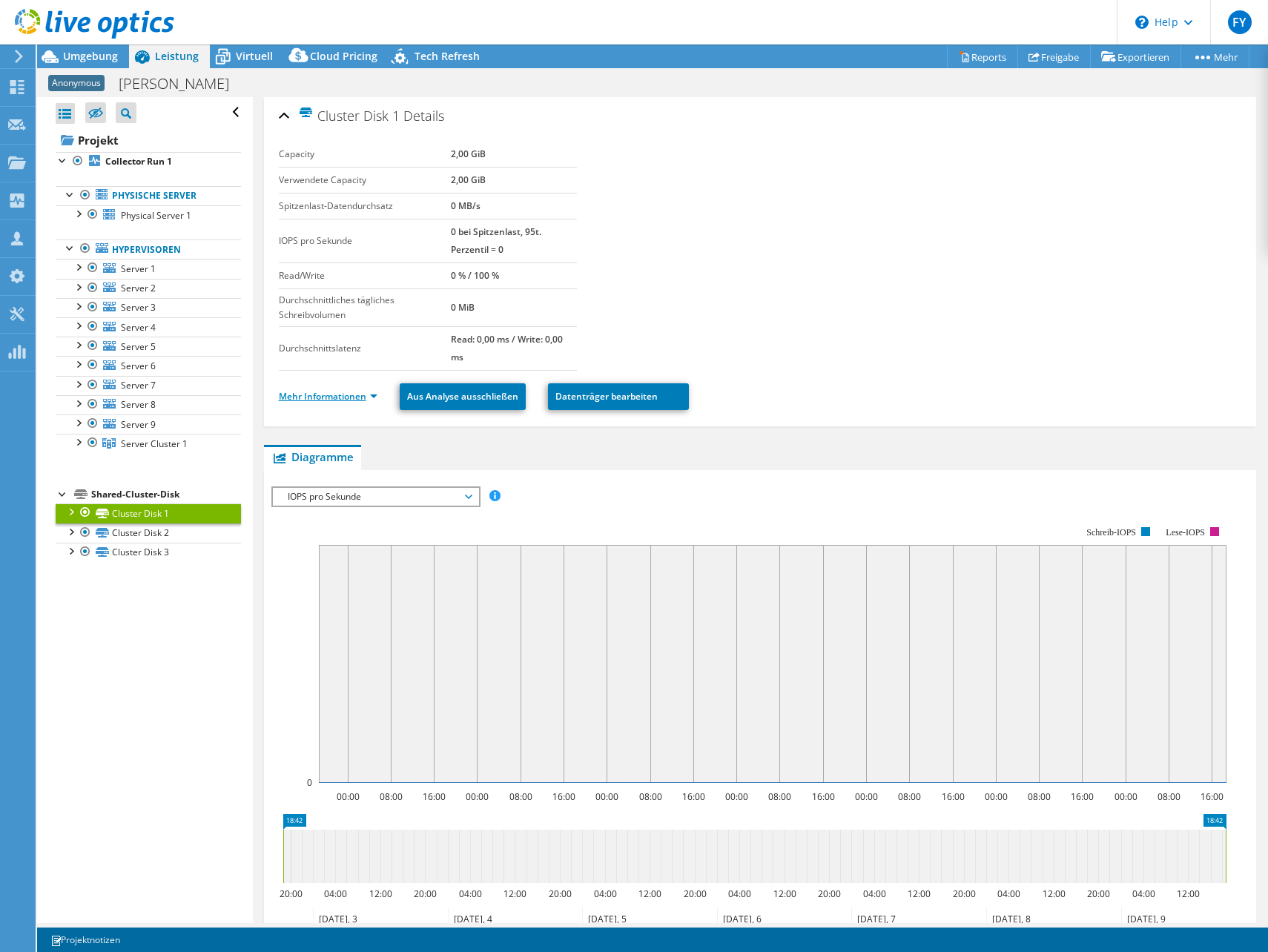
click at [335, 394] on link "Mehr Informationen" at bounding box center [327, 396] width 99 height 12
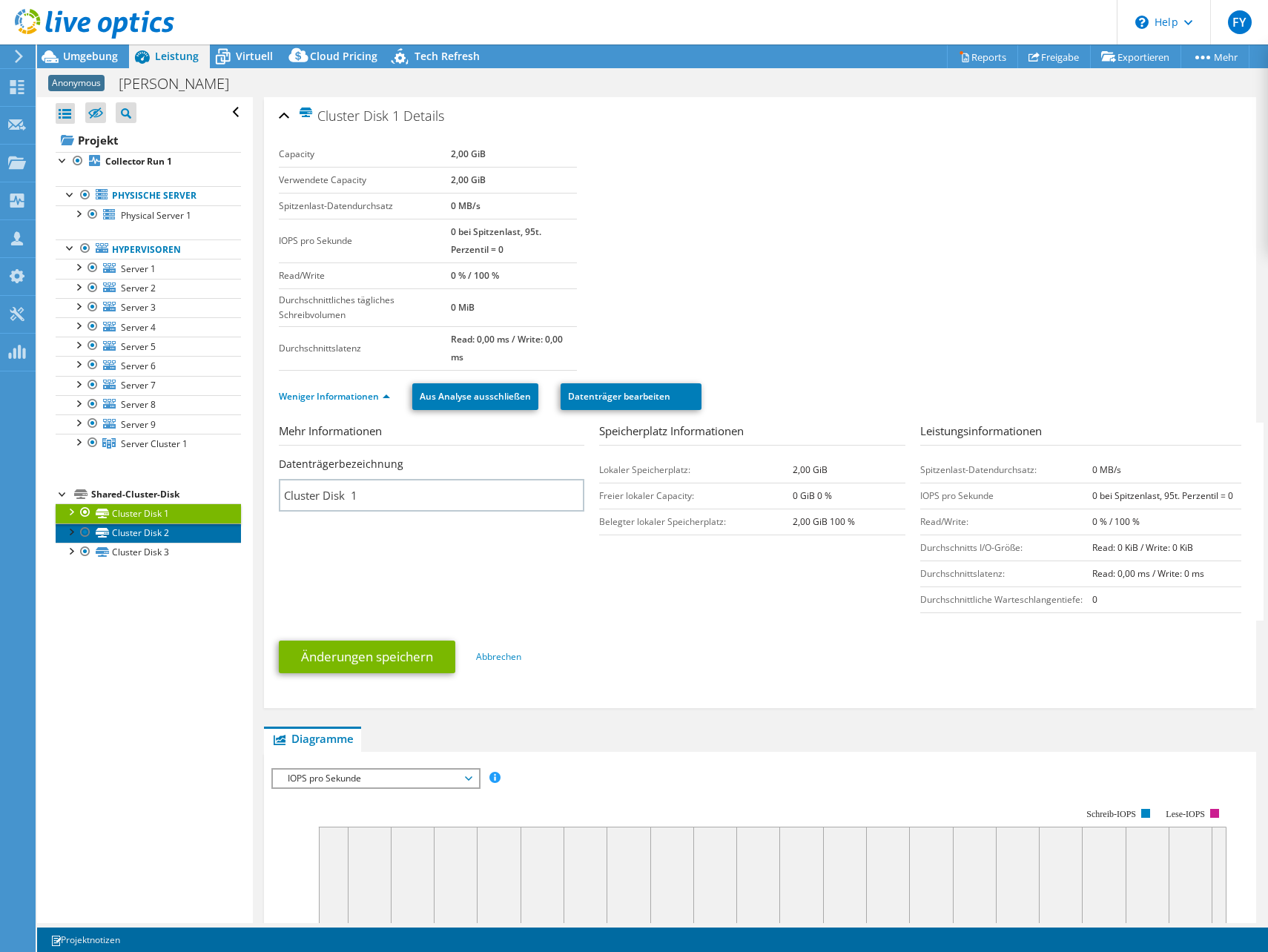
click at [180, 525] on link "Cluster Disk 2" at bounding box center [148, 533] width 186 height 19
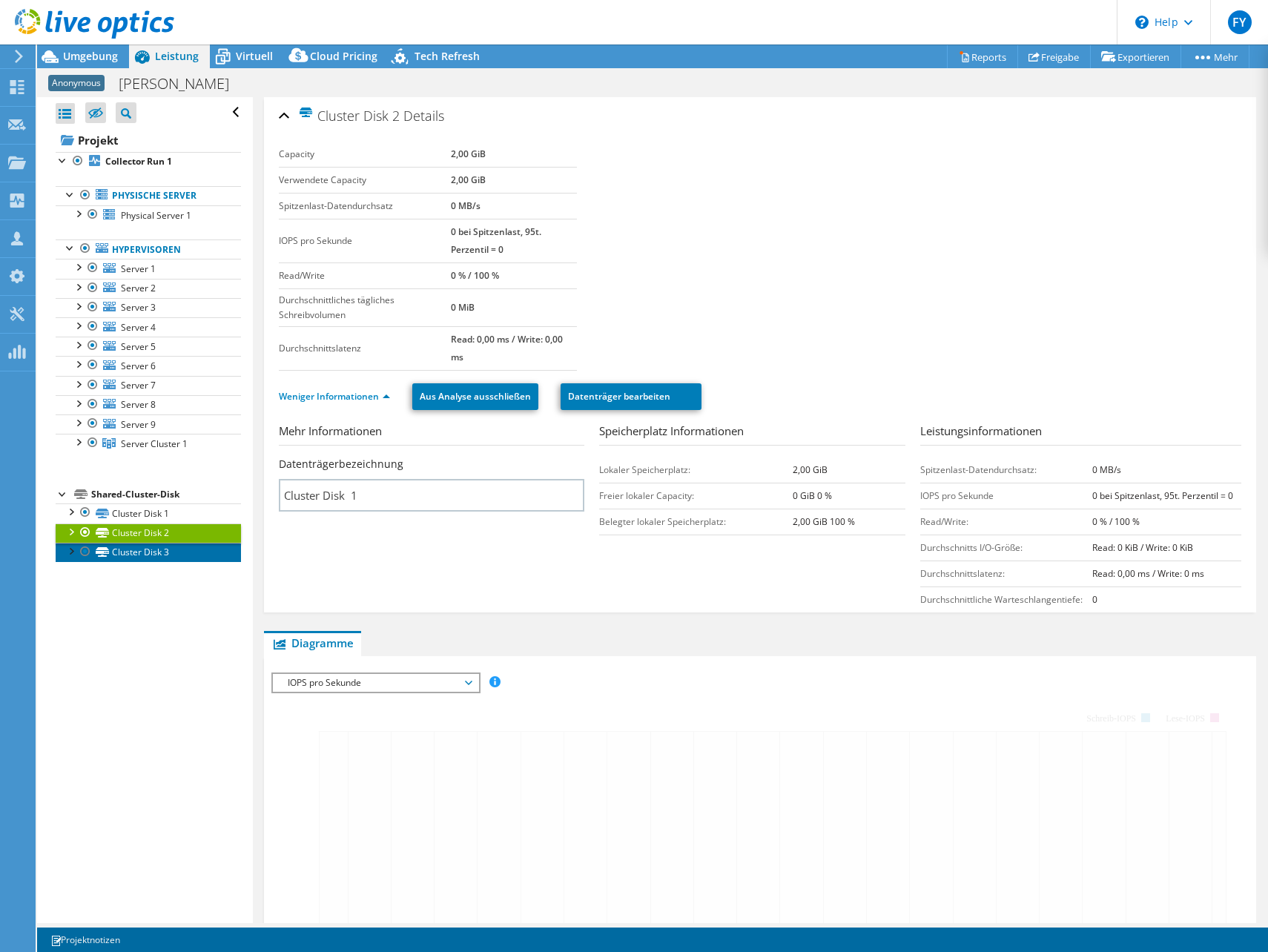
click at [183, 562] on link "Cluster Disk 3" at bounding box center [148, 552] width 186 height 19
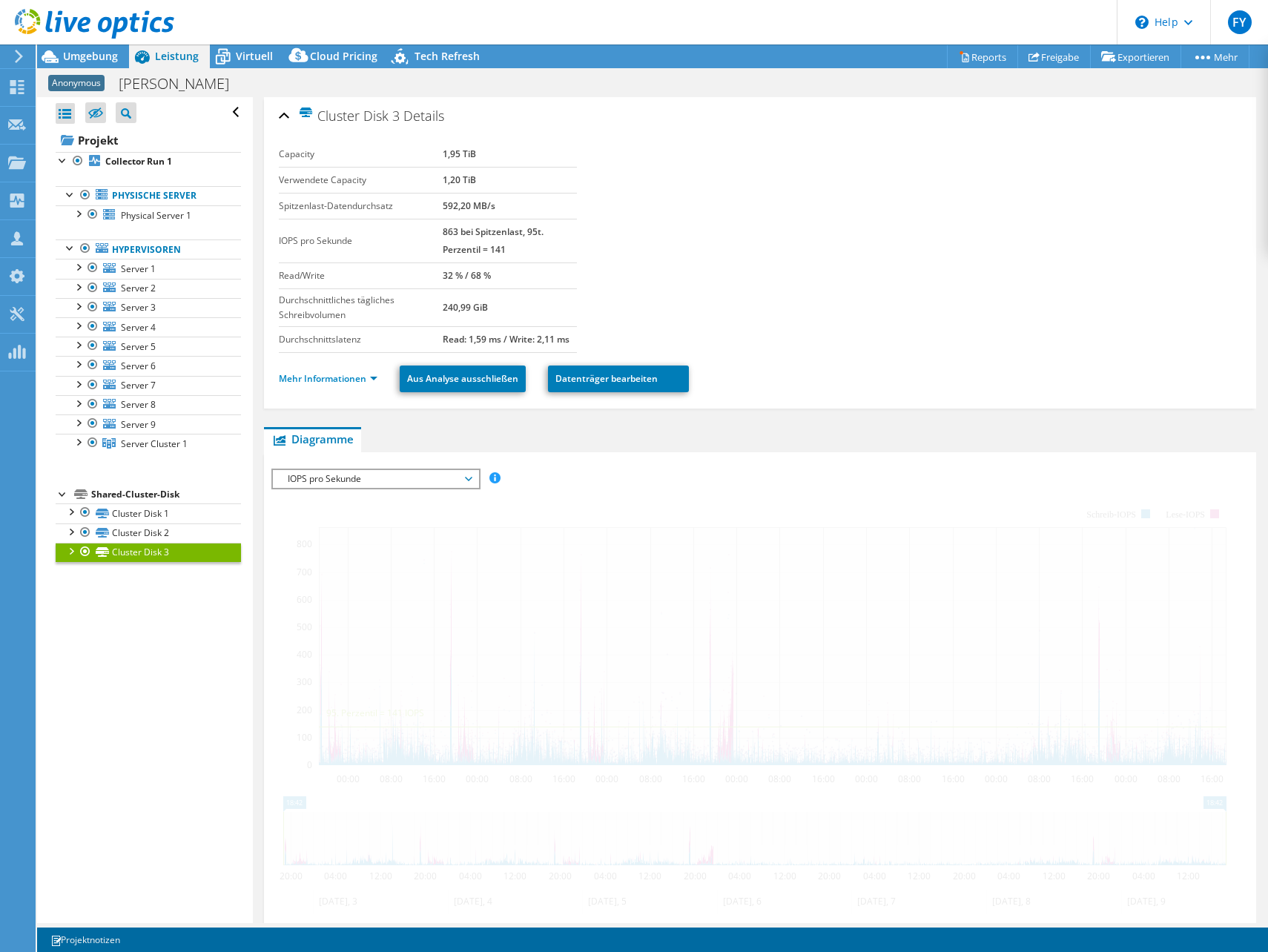
click at [166, 555] on link "Cluster Disk 3" at bounding box center [148, 552] width 186 height 19
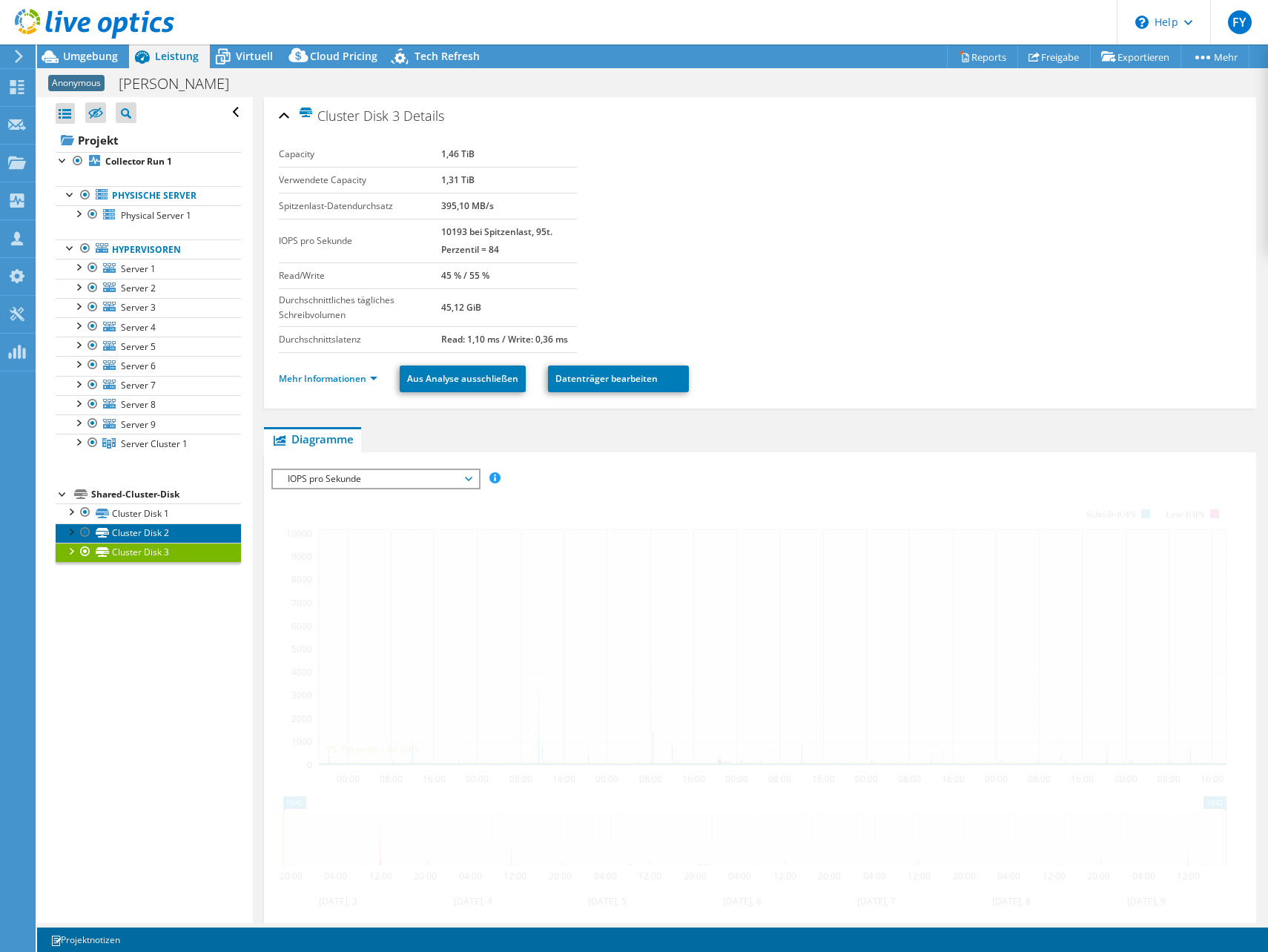
click at [170, 532] on link "Cluster Disk 2" at bounding box center [148, 533] width 186 height 19
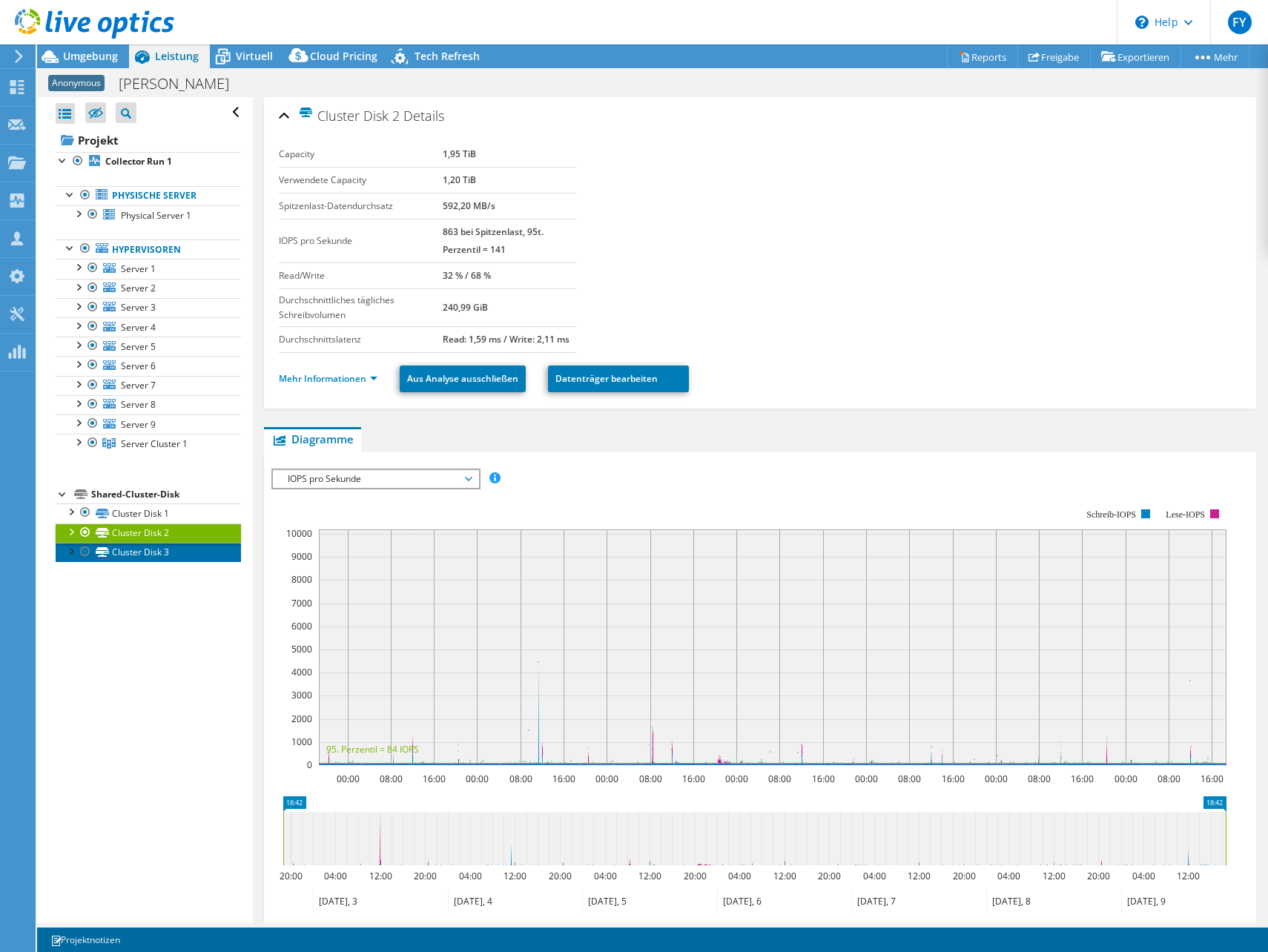
click at [172, 554] on link "Cluster Disk 3" at bounding box center [148, 552] width 186 height 19
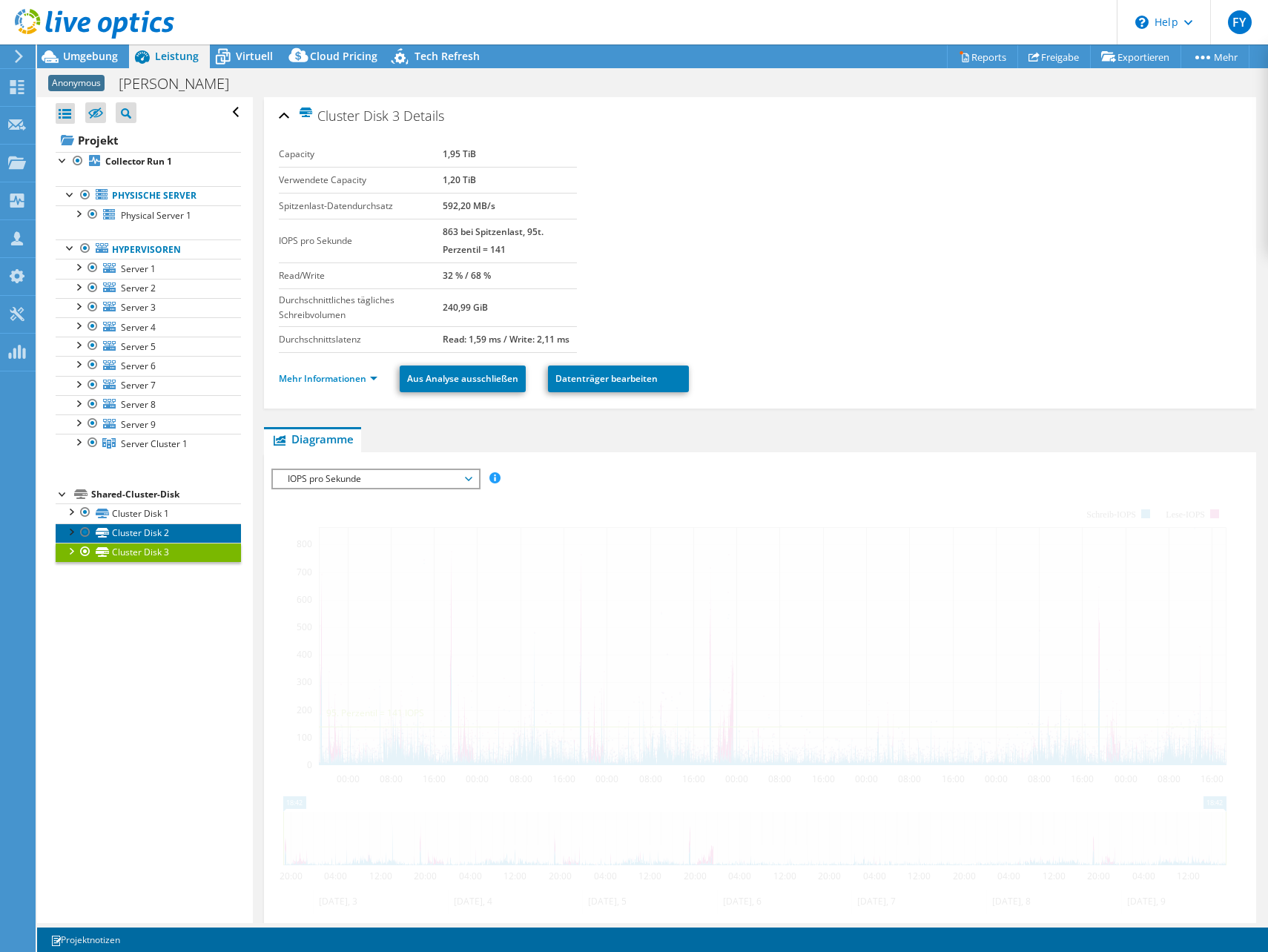
click at [167, 536] on link "Cluster Disk 2" at bounding box center [148, 533] width 186 height 19
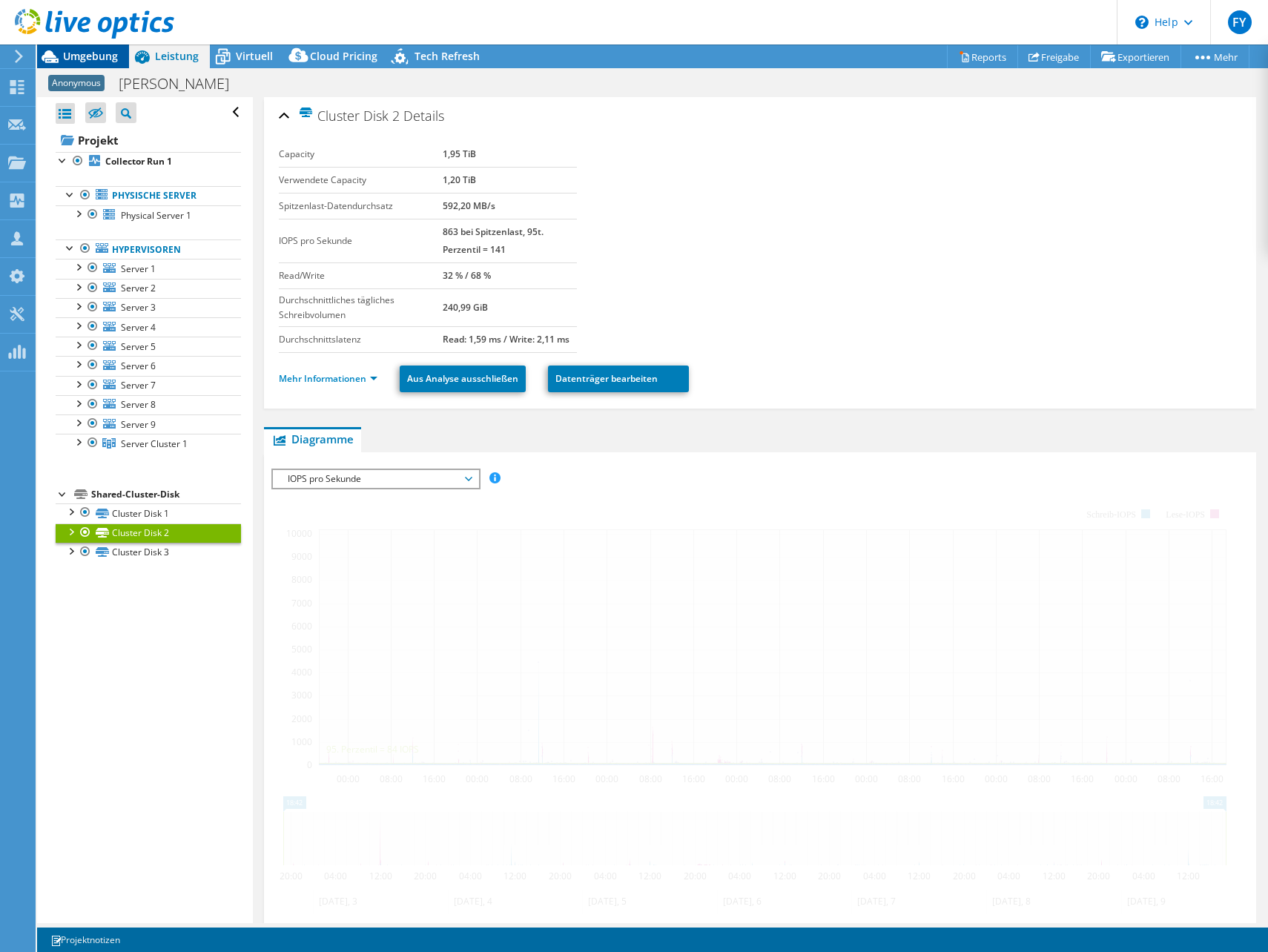
click at [78, 61] on span "Umgebung" at bounding box center [90, 55] width 55 height 14
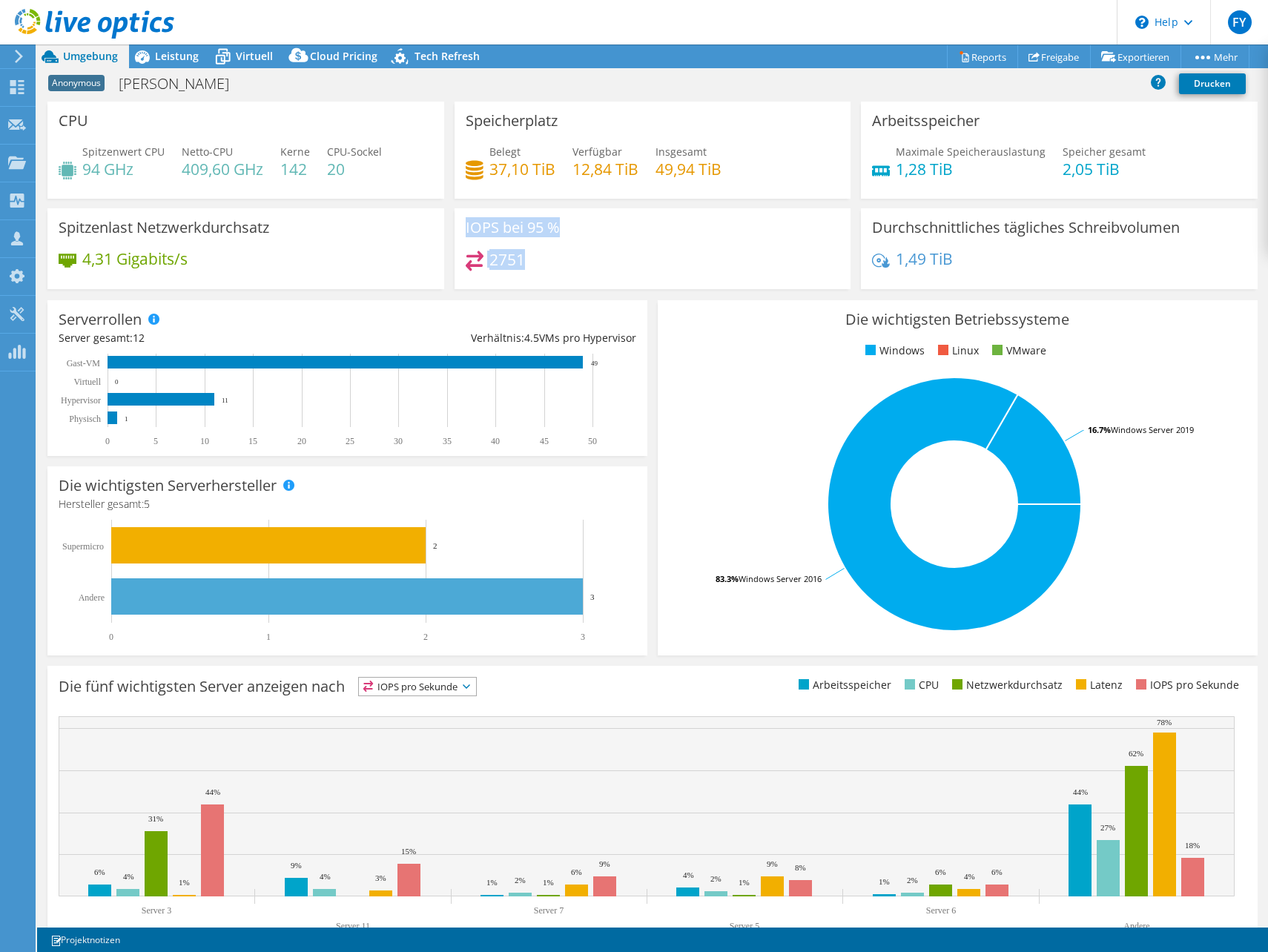
drag, startPoint x: 460, startPoint y: 227, endPoint x: 528, endPoint y: 272, distance: 81.5
click at [528, 272] on div "IOPS bei 95 % 2751" at bounding box center [653, 249] width 397 height 80
click at [528, 272] on div "2751" at bounding box center [653, 266] width 374 height 32
drag, startPoint x: 567, startPoint y: 173, endPoint x: 627, endPoint y: 173, distance: 60.0
click at [627, 173] on div "Belegt 37,10 TiB [STREET_ADDRESS] Insgesamt 49,94 TiB" at bounding box center [653, 167] width 374 height 48
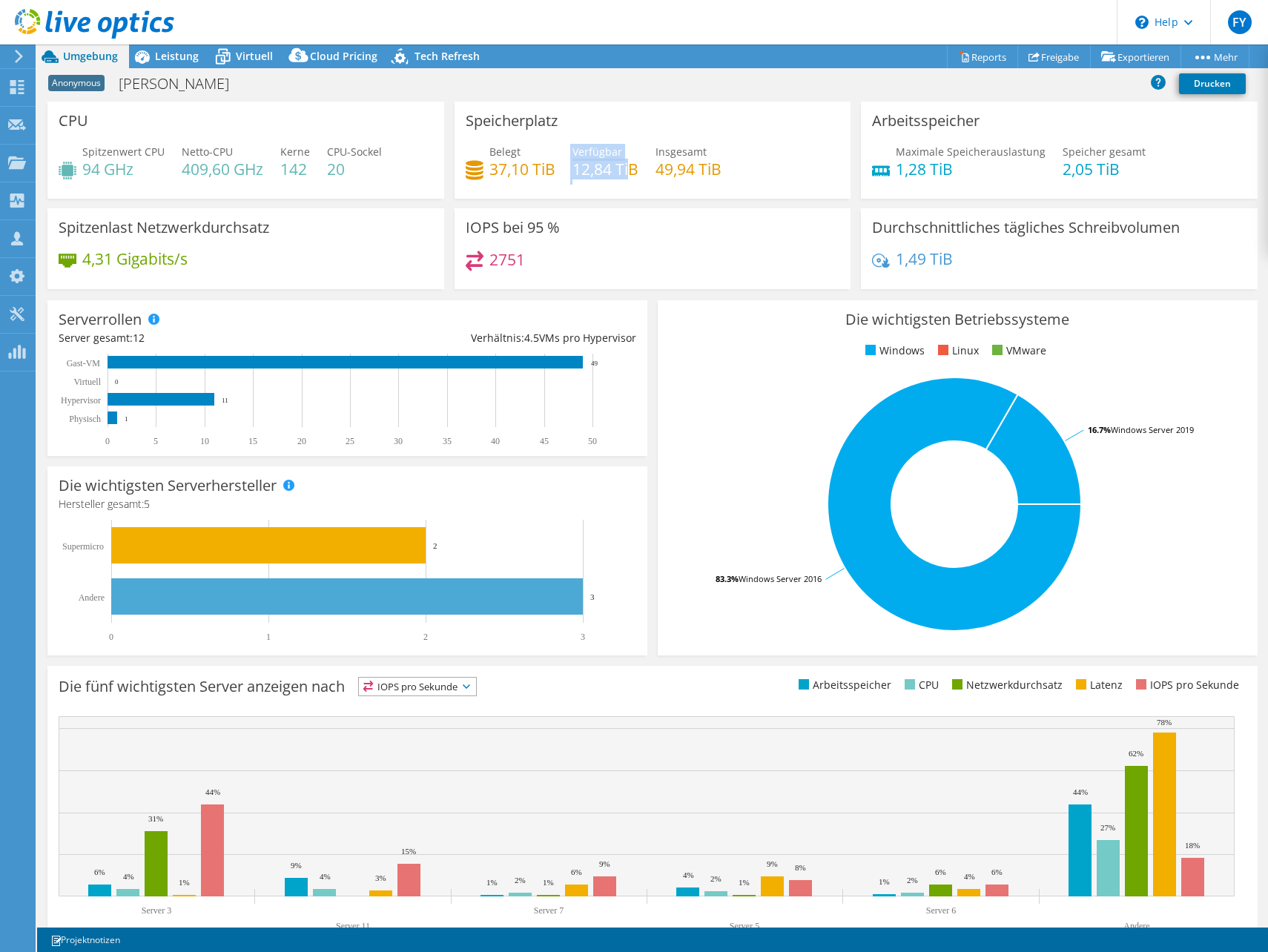
click at [627, 173] on h4 "12,84 TiB" at bounding box center [605, 168] width 66 height 16
drag, startPoint x: 627, startPoint y: 173, endPoint x: 581, endPoint y: 177, distance: 46.2
click at [581, 180] on div "Belegt 37,10 TiB [STREET_ADDRESS] Insgesamt 49,94 TiB" at bounding box center [653, 167] width 374 height 48
click at [581, 179] on div "Belegt 37,10 TiB [STREET_ADDRESS] Insgesamt 49,94 TiB" at bounding box center [653, 167] width 374 height 48
drag, startPoint x: 581, startPoint y: 173, endPoint x: 596, endPoint y: 173, distance: 15.0
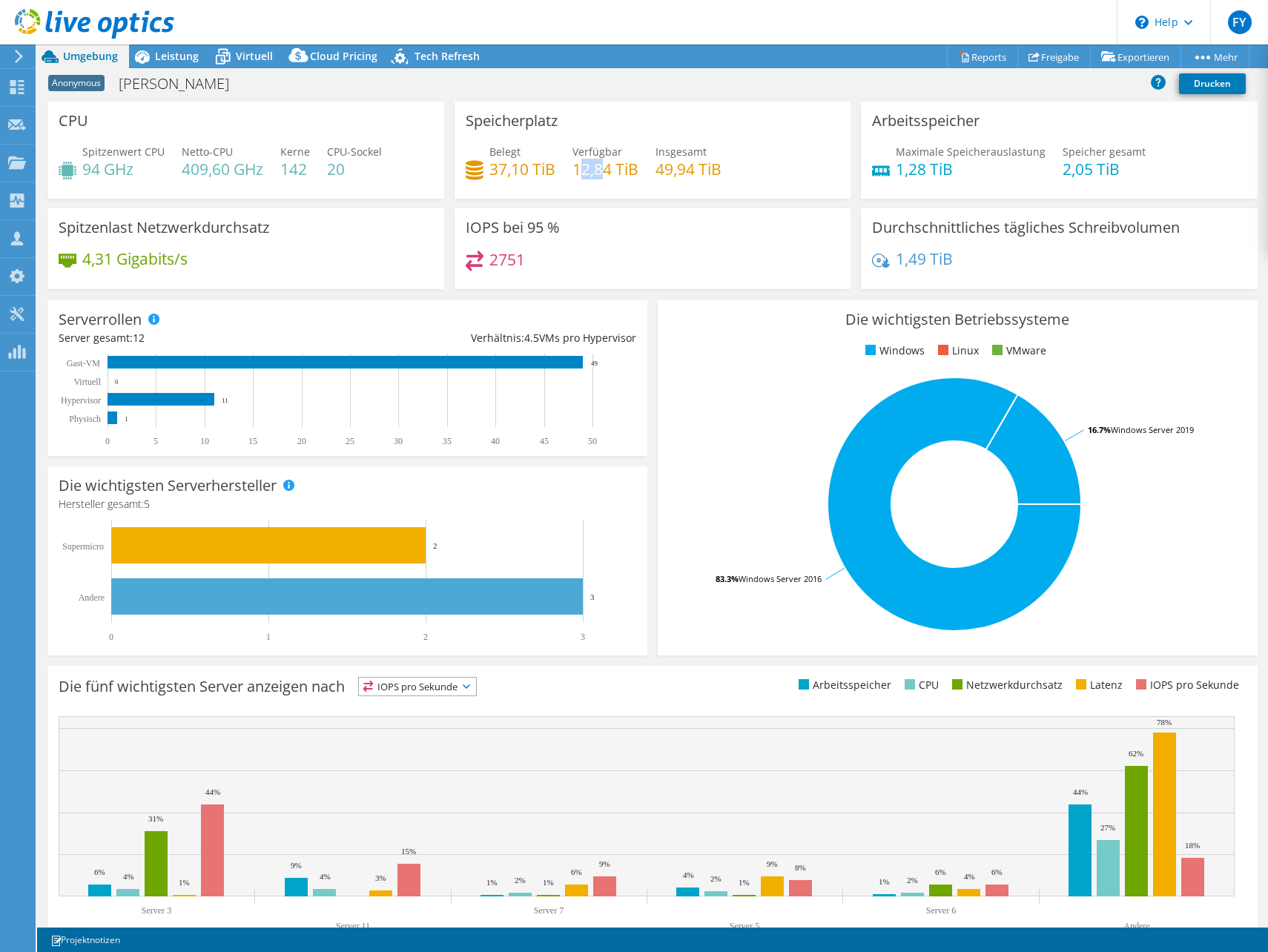
click at [596, 173] on h4 "12,84 TiB" at bounding box center [605, 168] width 66 height 16
drag, startPoint x: 532, startPoint y: 183, endPoint x: 504, endPoint y: 170, distance: 30.9
click at [504, 170] on div "Belegt 37,10 TiB [STREET_ADDRESS] Insgesamt 49,94 TiB" at bounding box center [653, 167] width 374 height 48
drag, startPoint x: 504, startPoint y: 170, endPoint x: 506, endPoint y: 178, distance: 8.2
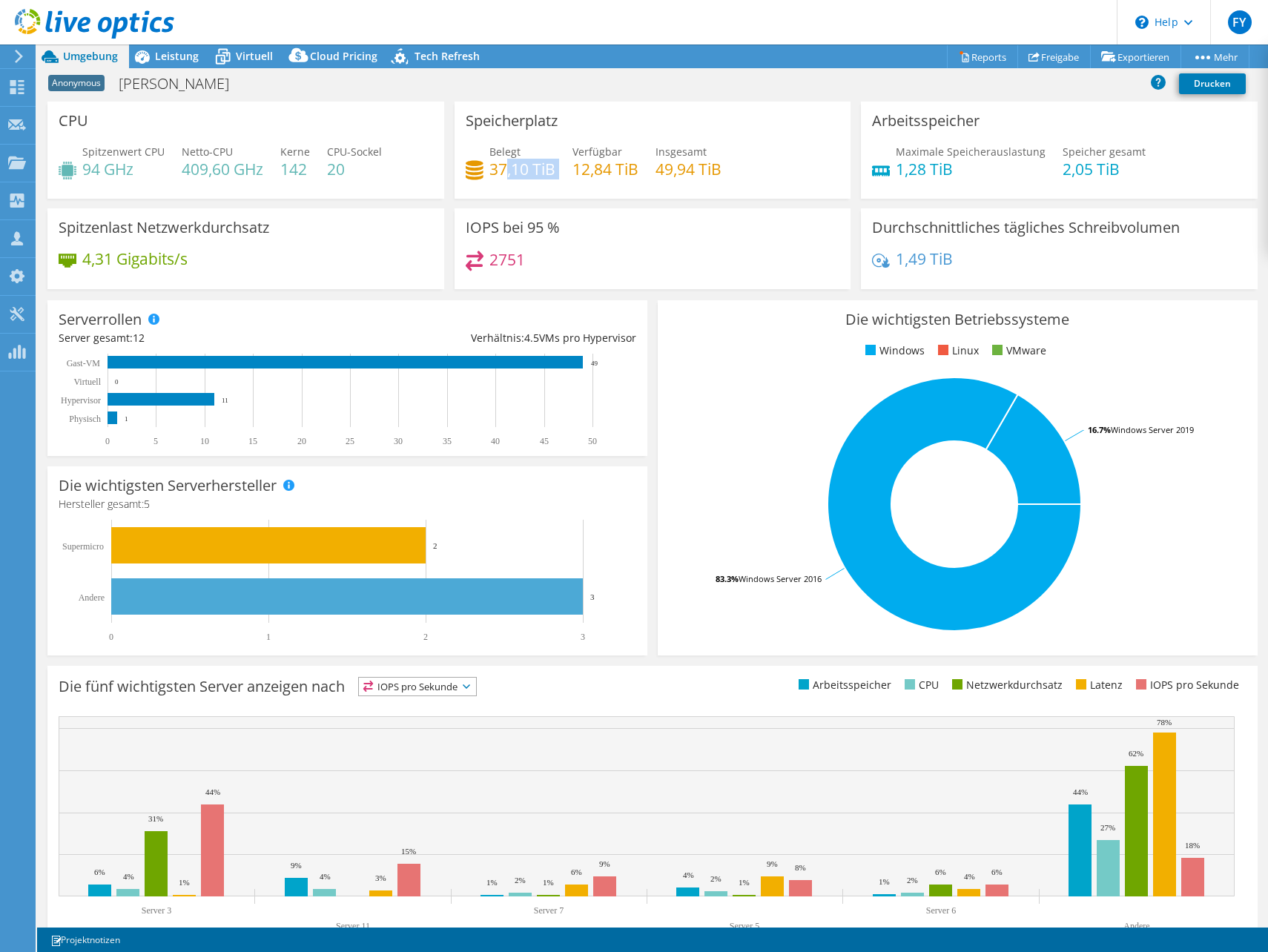
click at [504, 170] on h4 "37,10 TiB" at bounding box center [523, 168] width 66 height 16
click at [500, 272] on div "IOPS bei 95 % 2751" at bounding box center [653, 249] width 397 height 80
click at [170, 55] on span "Leistung" at bounding box center [177, 55] width 44 height 14
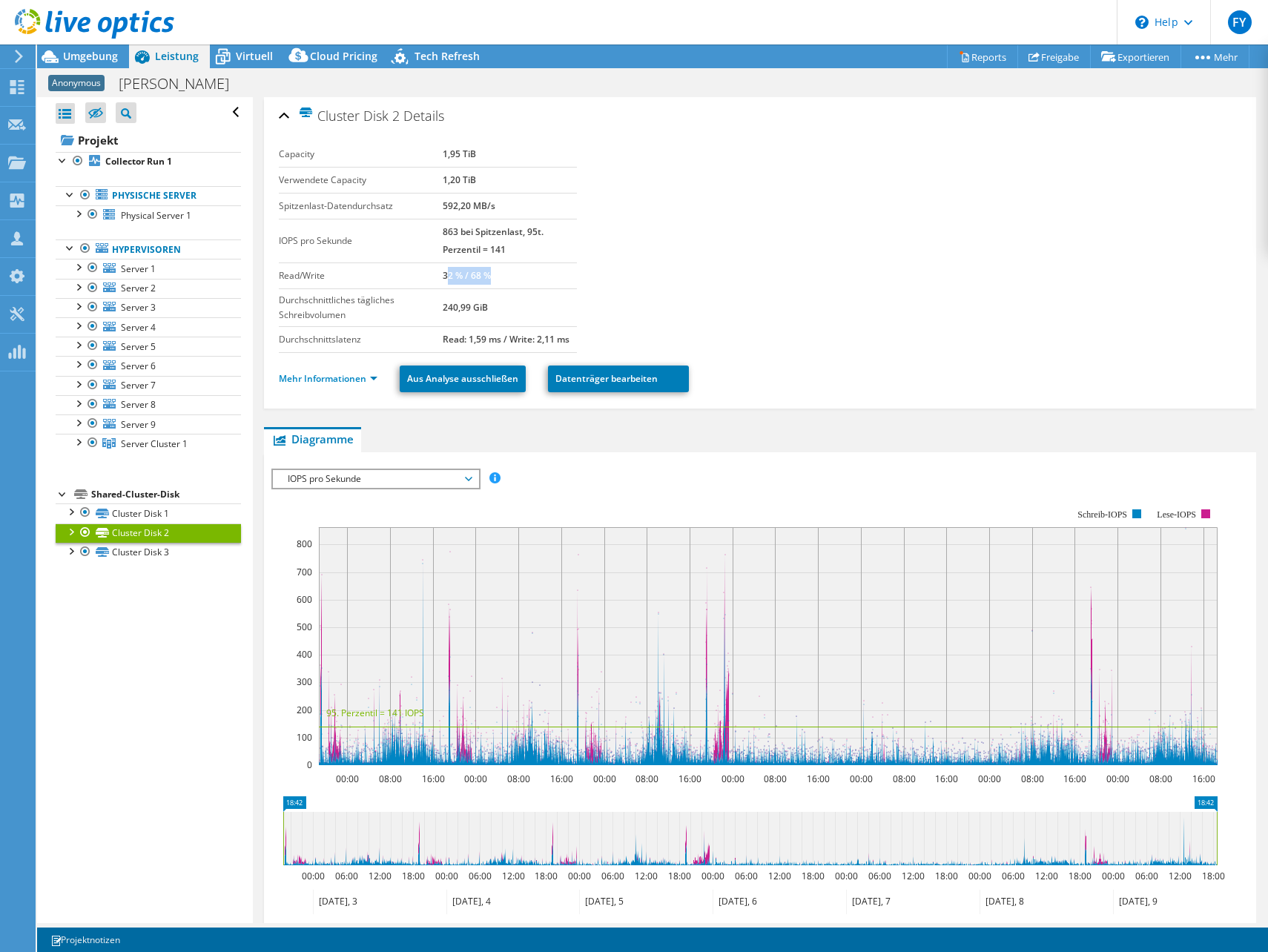
drag, startPoint x: 449, startPoint y: 273, endPoint x: 496, endPoint y: 272, distance: 47.0
click at [496, 272] on td "32 % / 68 %" at bounding box center [510, 275] width 134 height 26
click at [112, 58] on span "Umgebung" at bounding box center [90, 55] width 55 height 14
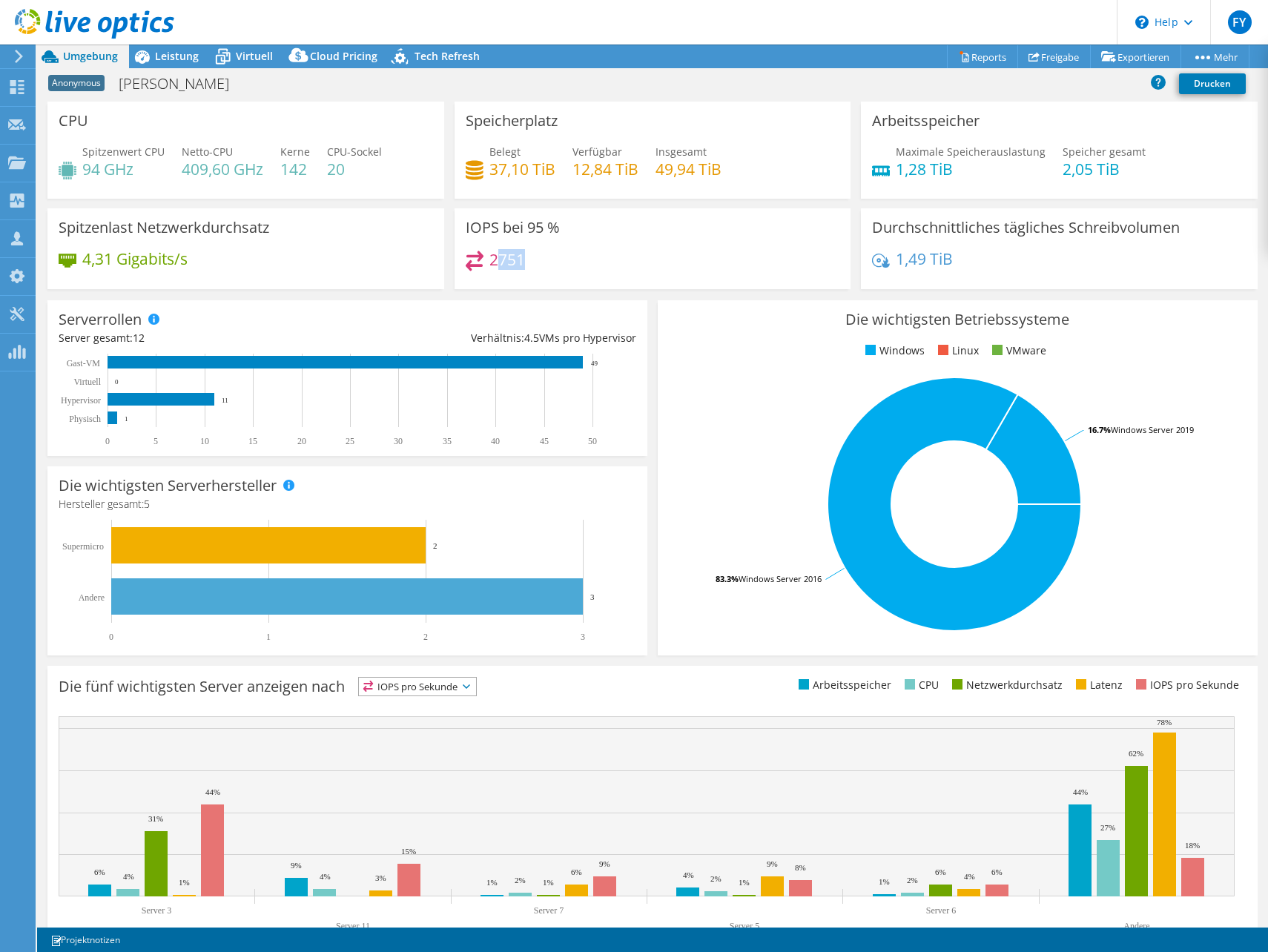
drag, startPoint x: 490, startPoint y: 263, endPoint x: 517, endPoint y: 261, distance: 27.1
click at [517, 261] on h4 "2751" at bounding box center [507, 259] width 35 height 16
click at [523, 261] on div "2751" at bounding box center [653, 266] width 374 height 32
select select "Over Provisioning"
select select "USD"
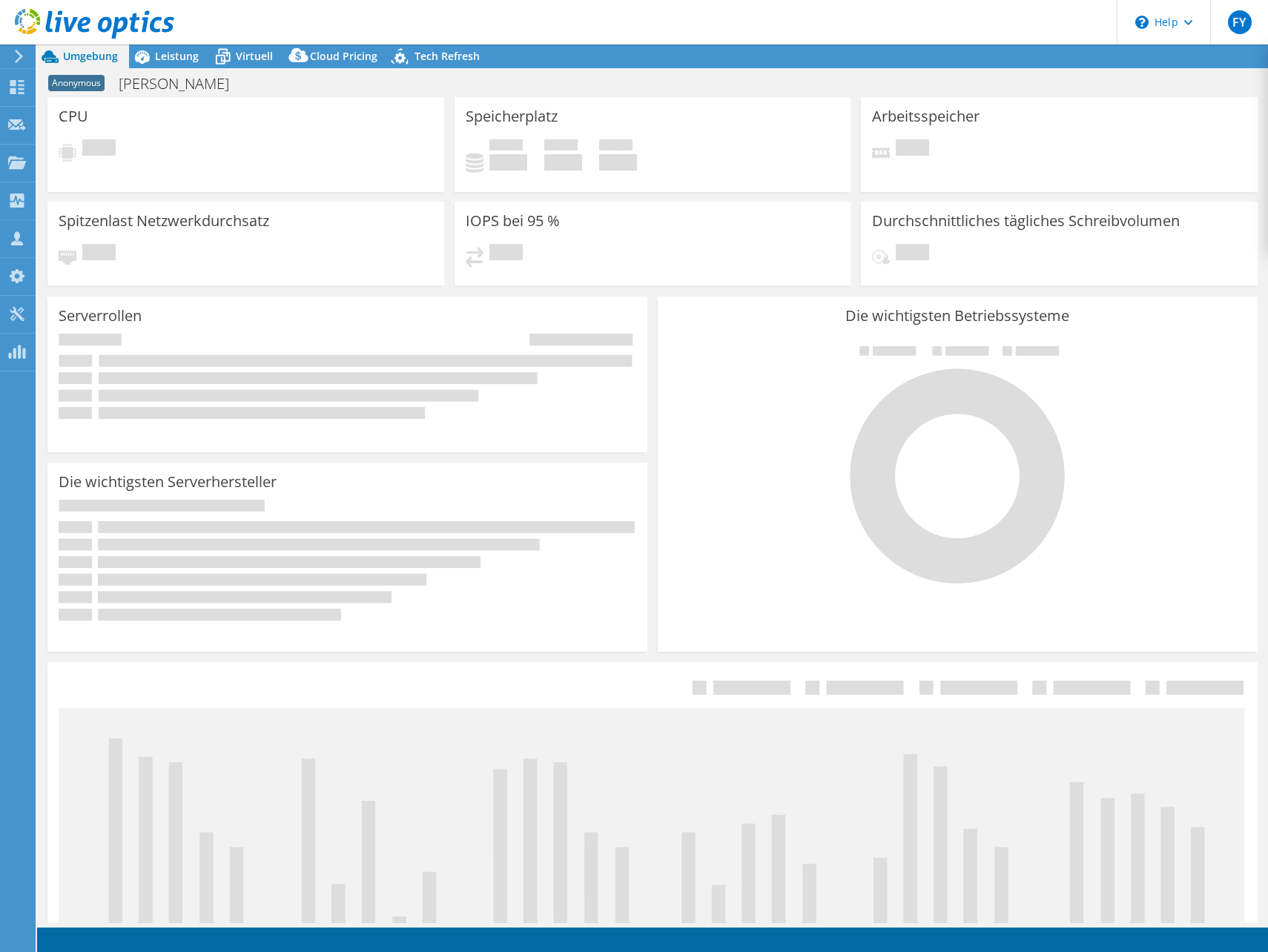
select select "USD"
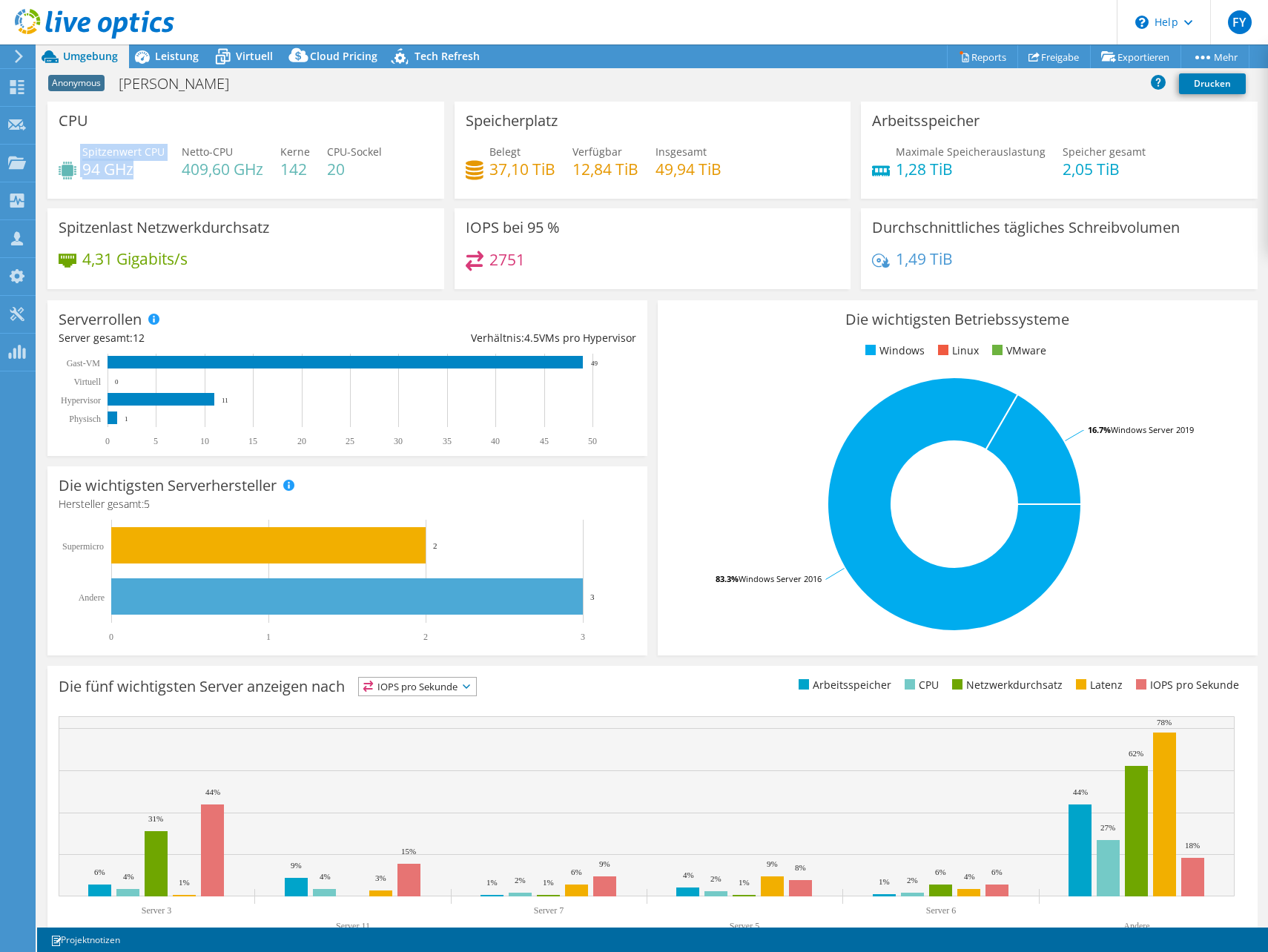
drag, startPoint x: 140, startPoint y: 169, endPoint x: 91, endPoint y: 140, distance: 56.9
click at [91, 140] on div "CPU Spitzenwert CPU 94 GHz Netto-CPU 409,60 GHz Kerne 142 CPU-Sockel 20" at bounding box center [246, 150] width 397 height 98
click at [91, 144] on div "CPU Spitzenwert CPU 94 GHz Netto-CPU 409,60 GHz Kerne 142 CPU-Sockel 20" at bounding box center [246, 150] width 397 height 98
click at [247, 169] on h4 "409,60 GHz" at bounding box center [222, 168] width 81 height 16
drag, startPoint x: 288, startPoint y: 169, endPoint x: 312, endPoint y: 167, distance: 24.1
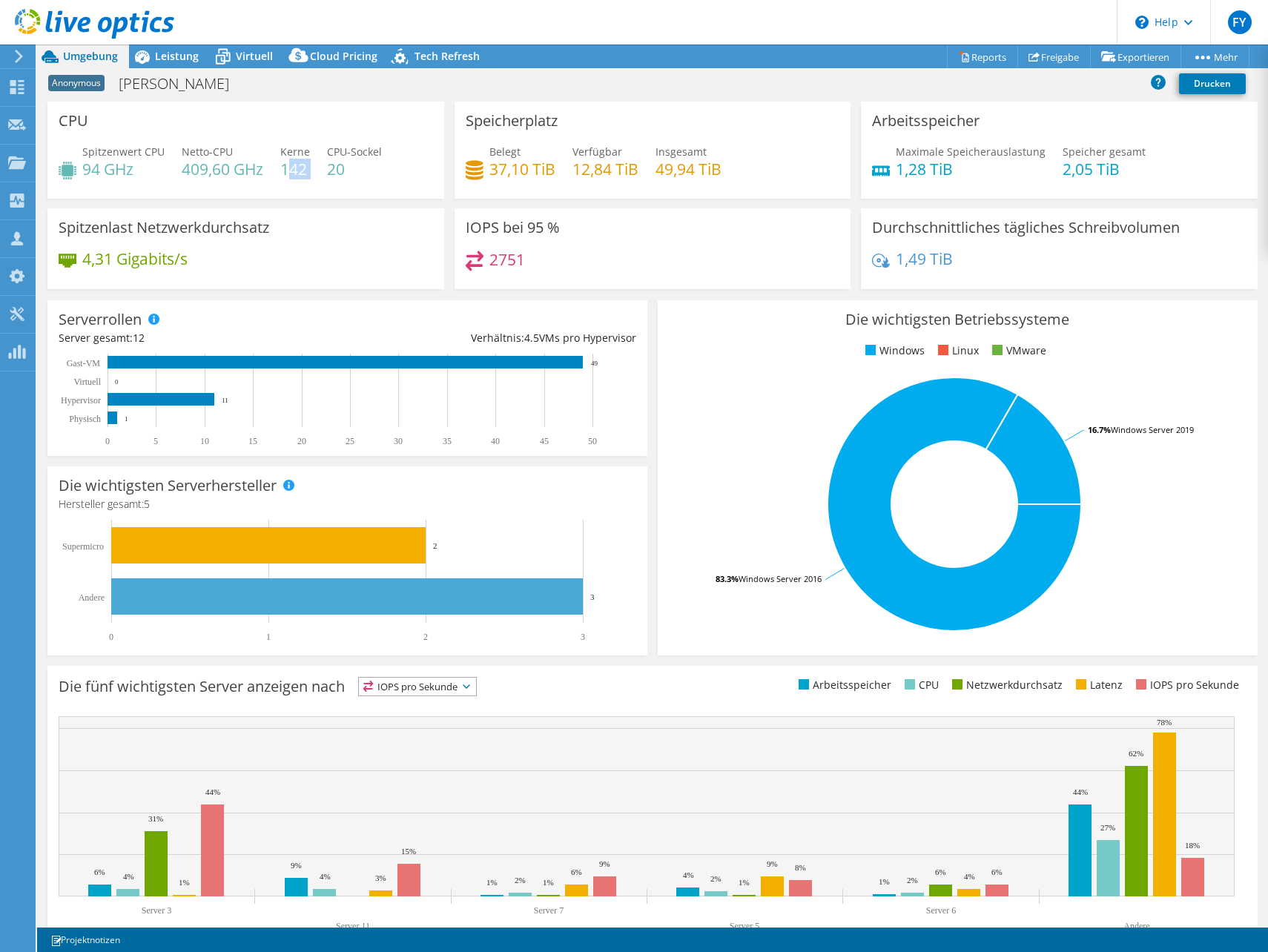
click at [312, 167] on div "Spitzenwert CPU 94 GHz Netto-CPU 409,60 GHz Kerne 142 CPU-Sockel 20" at bounding box center [245, 167] width 374 height 48
click at [285, 174] on h4 "142" at bounding box center [295, 168] width 30 height 16
click at [288, 175] on h4 "142" at bounding box center [295, 168] width 30 height 16
click at [103, 177] on h4 "94 GHz" at bounding box center [123, 168] width 82 height 16
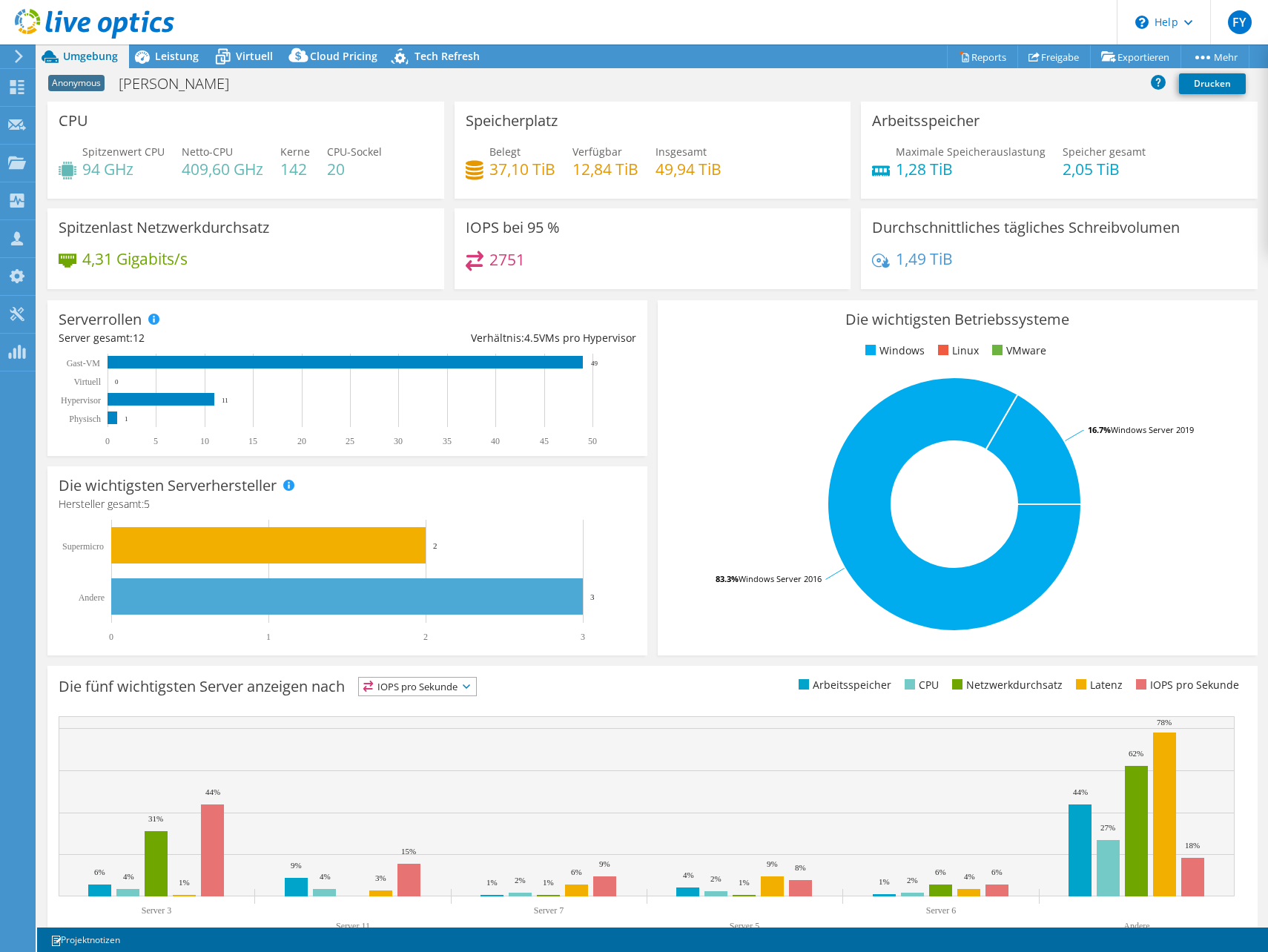
click at [309, 176] on div "Spitzenwert CPU 94 GHz Netto-CPU 409,60 GHz Kerne 142 CPU-Sockel 20" at bounding box center [245, 167] width 374 height 48
drag, startPoint x: 305, startPoint y: 172, endPoint x: 281, endPoint y: 173, distance: 24.0
click at [281, 173] on h4 "142" at bounding box center [295, 168] width 30 height 16
drag, startPoint x: 281, startPoint y: 173, endPoint x: 331, endPoint y: 199, distance: 56.4
click at [331, 199] on div "CPU Spitzenwert CPU 94 GHz Netto-CPU 409,60 GHz Kerne 142 CPU-Sockel 20" at bounding box center [245, 155] width 407 height 107
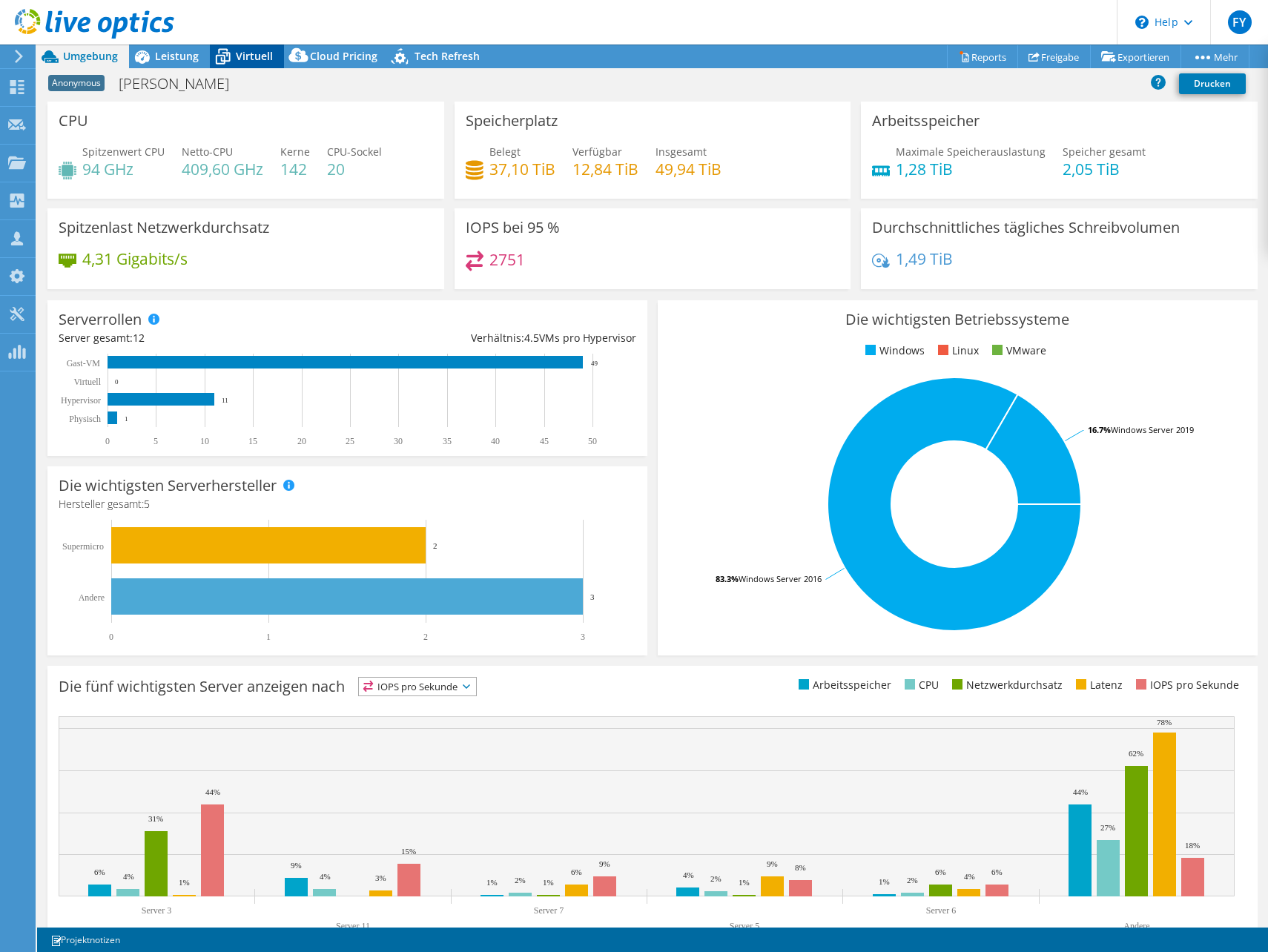
click at [279, 54] on div "Virtuell" at bounding box center [247, 56] width 75 height 24
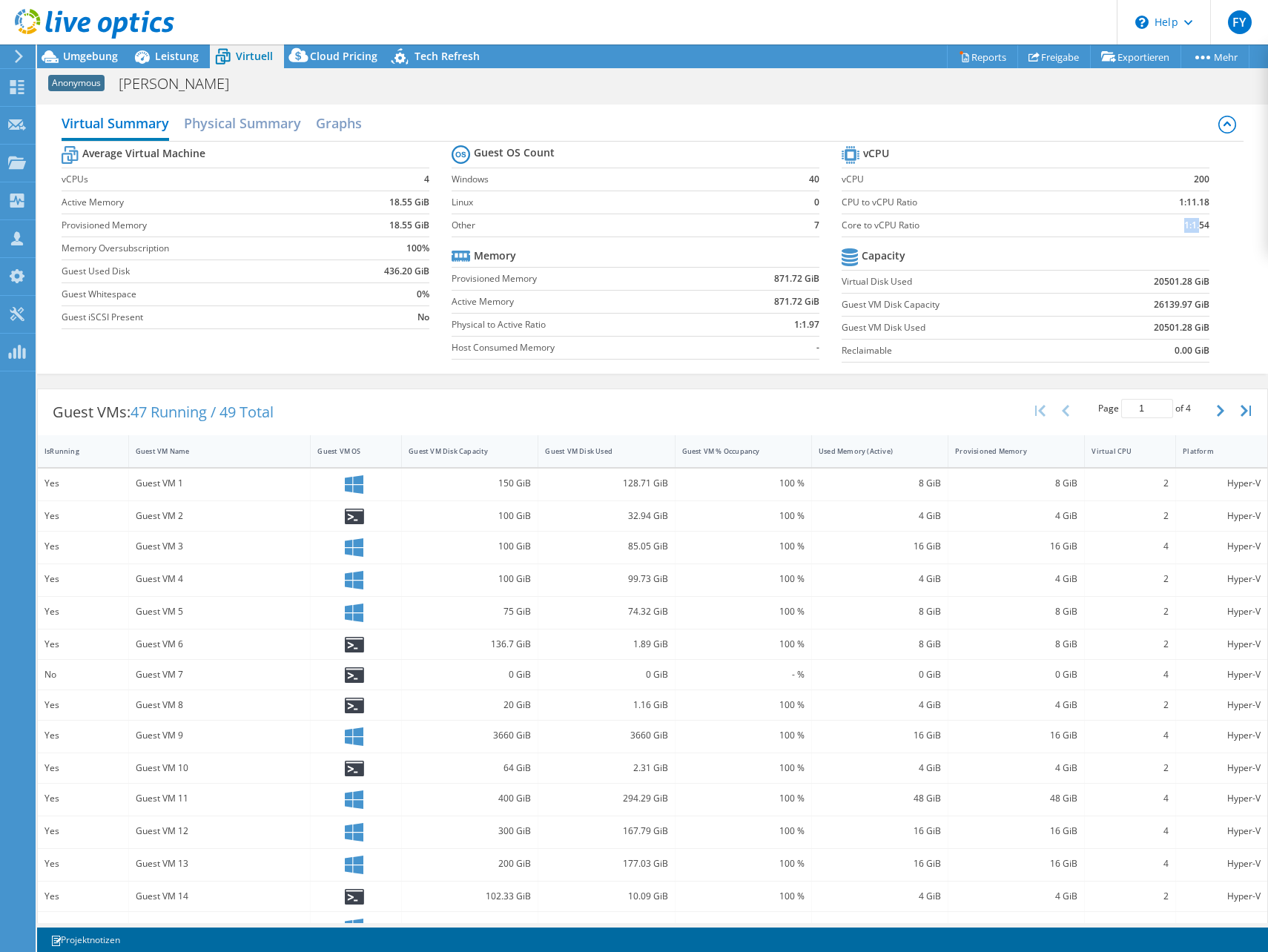
drag, startPoint x: 1164, startPoint y: 230, endPoint x: 1189, endPoint y: 230, distance: 25.0
click at [1189, 230] on td "1:1.54" at bounding box center [1161, 225] width 97 height 23
drag, startPoint x: 1189, startPoint y: 230, endPoint x: 1195, endPoint y: 180, distance: 50.4
click at [1195, 180] on b "200" at bounding box center [1202, 180] width 15 height 15
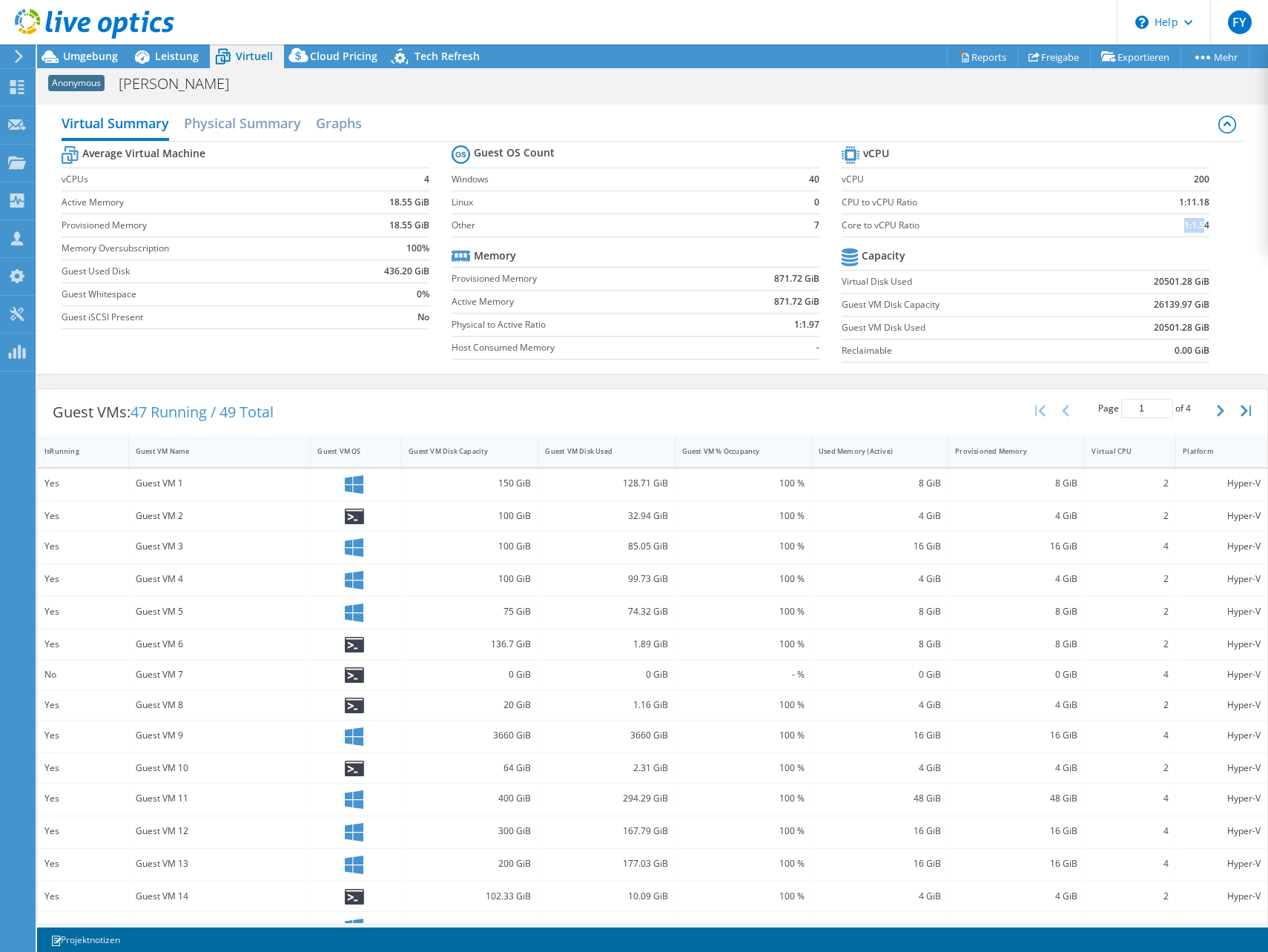
drag, startPoint x: 1195, startPoint y: 180, endPoint x: 1172, endPoint y: 229, distance: 54.1
click at [1172, 229] on td "1:1.54" at bounding box center [1161, 225] width 97 height 23
click at [1170, 230] on td "1:1.54" at bounding box center [1161, 225] width 97 height 23
drag, startPoint x: 1172, startPoint y: 232, endPoint x: 1207, endPoint y: 228, distance: 35.2
click at [1207, 228] on section "vCPU vCPU 200 CPU to vCPU Ratio 1:11.18 Core to vCPU Ratio 1:1.54 Capacity Virt…" at bounding box center [1037, 256] width 390 height 228
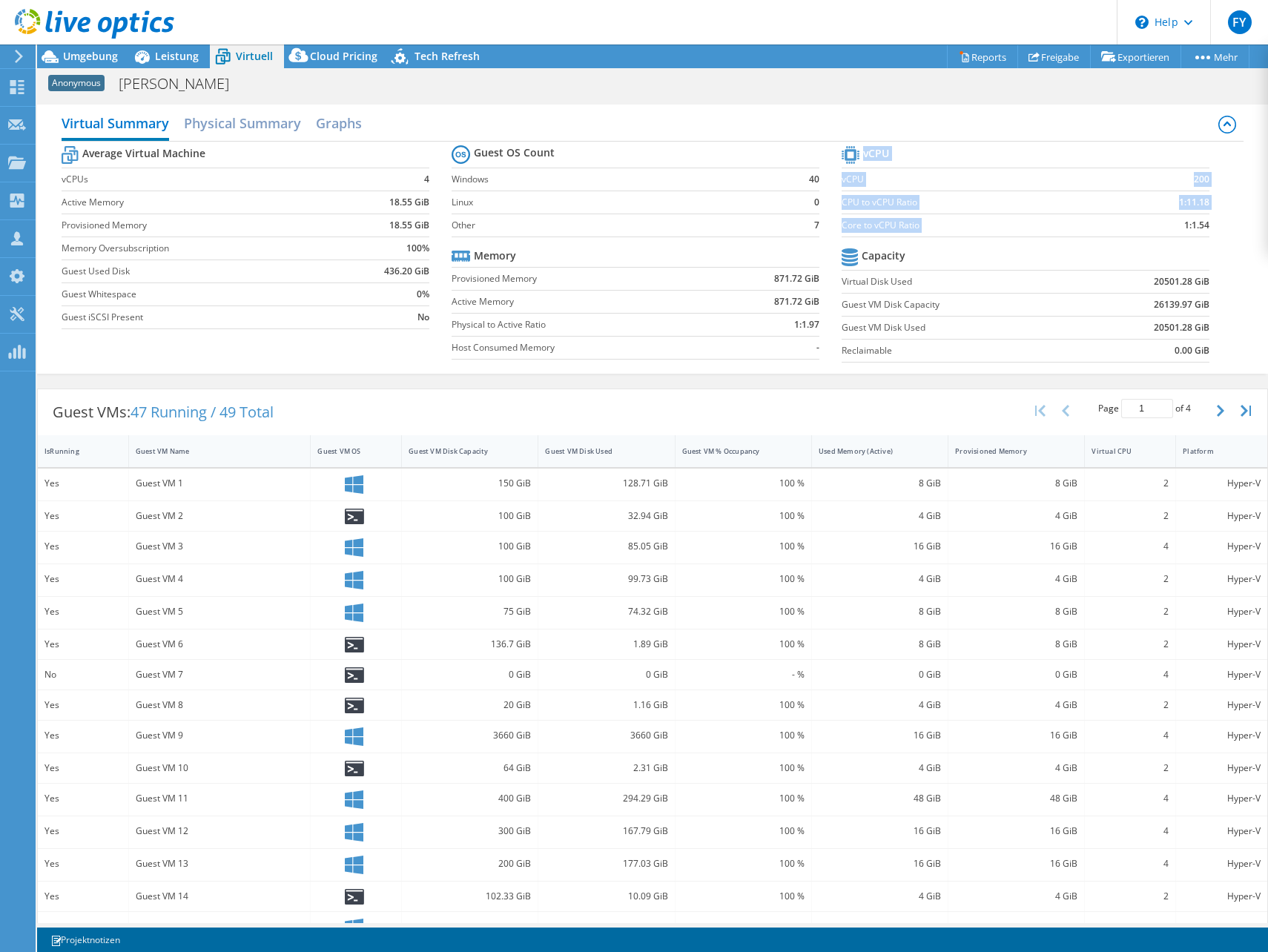
drag, startPoint x: 1207, startPoint y: 228, endPoint x: 1193, endPoint y: 237, distance: 16.6
click at [1193, 237] on section "vCPU vCPU 200 CPU to vCPU Ratio 1:11.18 Core to vCPU Ratio 1:1.54 Capacity Virt…" at bounding box center [1037, 256] width 390 height 228
drag, startPoint x: 1198, startPoint y: 228, endPoint x: 1158, endPoint y: 226, distance: 40.0
click at [1158, 226] on td "1:1.54" at bounding box center [1161, 225] width 97 height 23
click at [1069, 200] on label "CPU to vCPU Ratio" at bounding box center [978, 203] width 272 height 15
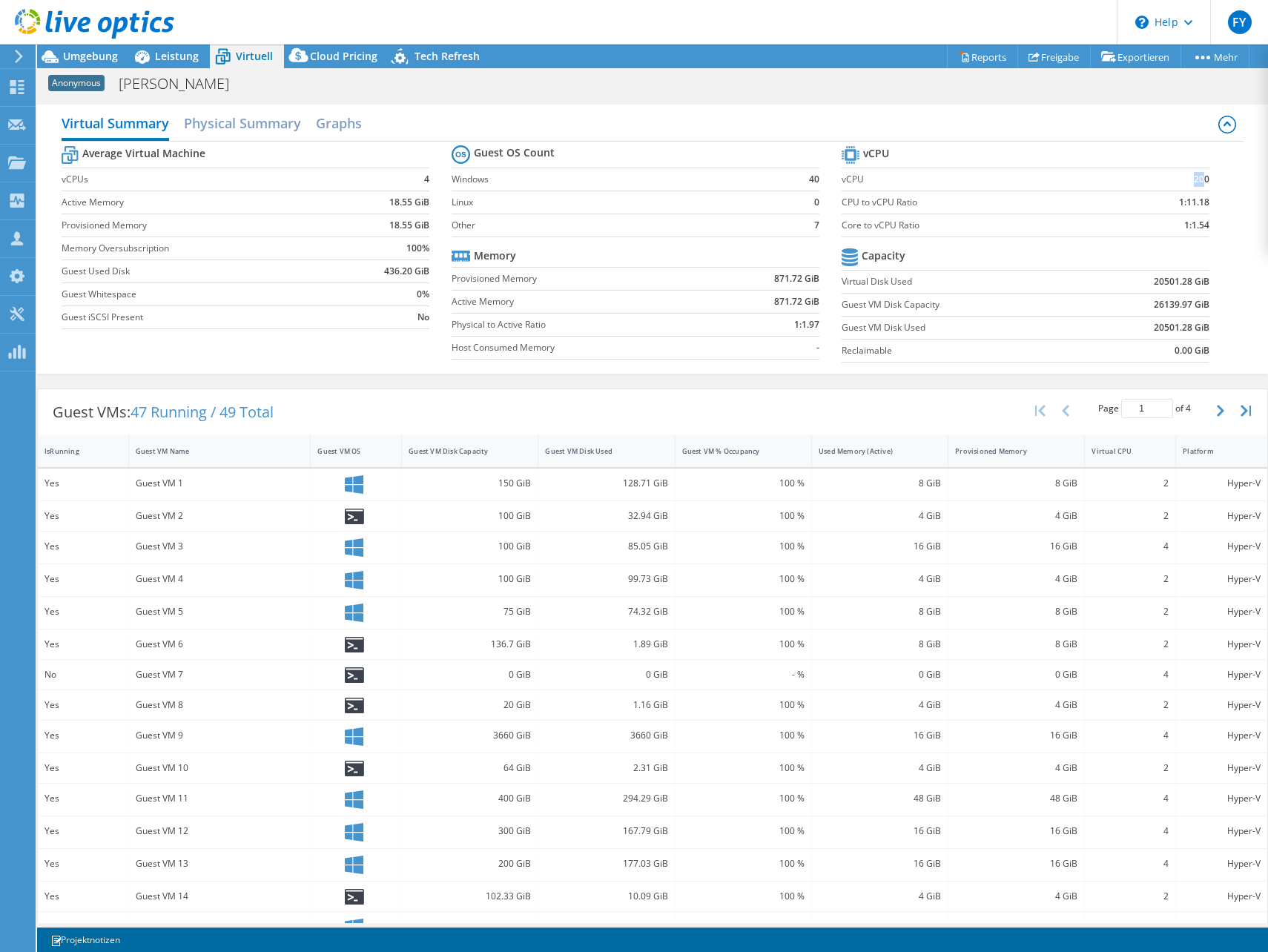
drag, startPoint x: 1146, startPoint y: 186, endPoint x: 1195, endPoint y: 181, distance: 49.3
click at [1195, 181] on td "200" at bounding box center [1161, 179] width 97 height 23
click at [1195, 181] on b "200" at bounding box center [1202, 180] width 15 height 15
click at [96, 57] on span "Umgebung" at bounding box center [90, 55] width 55 height 14
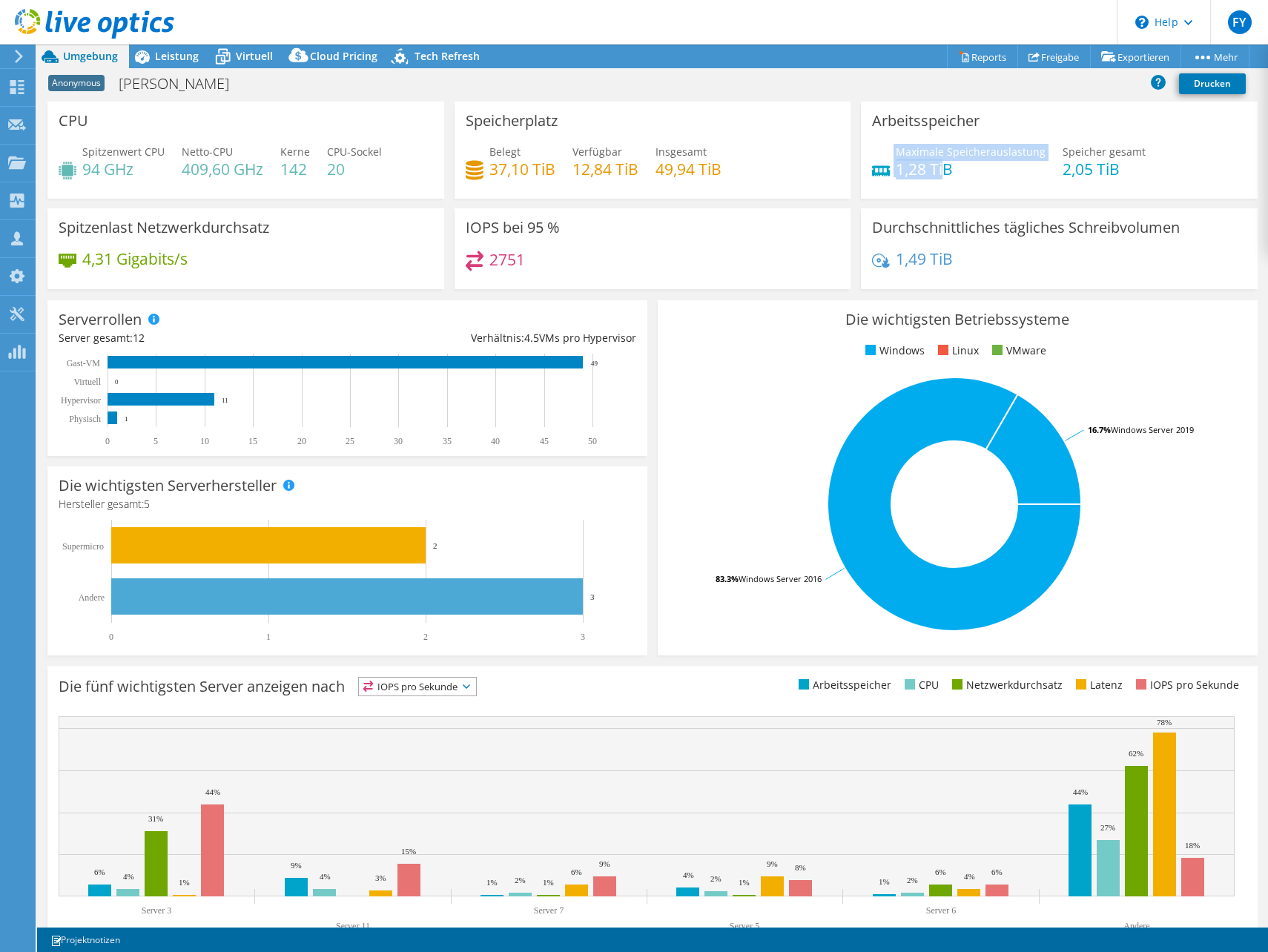
drag, startPoint x: 938, startPoint y: 166, endPoint x: 877, endPoint y: 164, distance: 61.0
click at [877, 164] on div "Maximale Speicherauslastung 1,28 TiB" at bounding box center [958, 160] width 173 height 33
click at [880, 164] on div "Maximale Speicherauslastung 1,28 TiB" at bounding box center [958, 160] width 173 height 33
drag, startPoint x: 880, startPoint y: 164, endPoint x: 919, endPoint y: 169, distance: 39.3
click at [919, 169] on div "Maximale Speicherauslastung 1,28 TiB" at bounding box center [958, 160] width 173 height 33
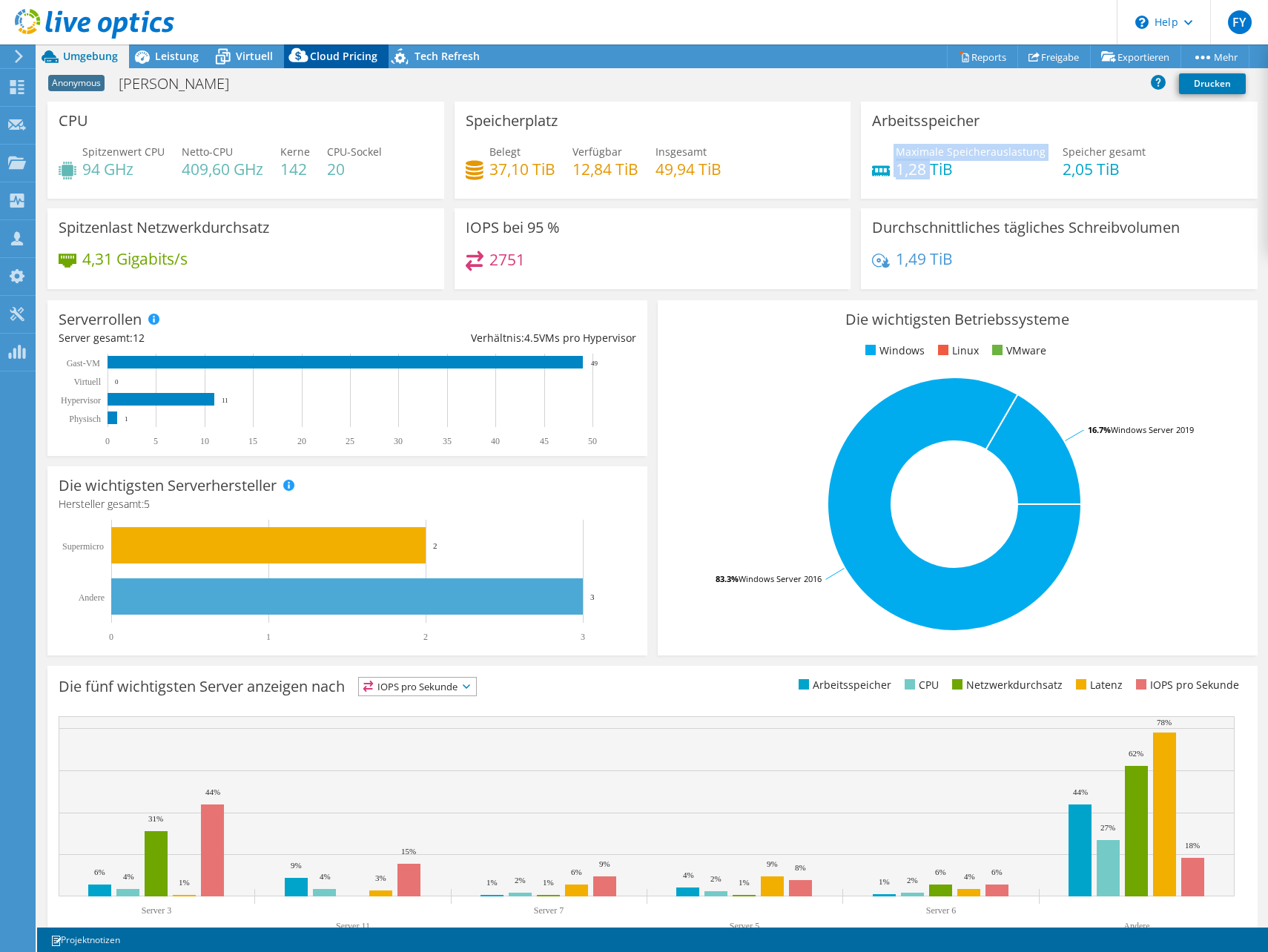
click at [359, 52] on span "Cloud Pricing" at bounding box center [344, 55] width 68 height 14
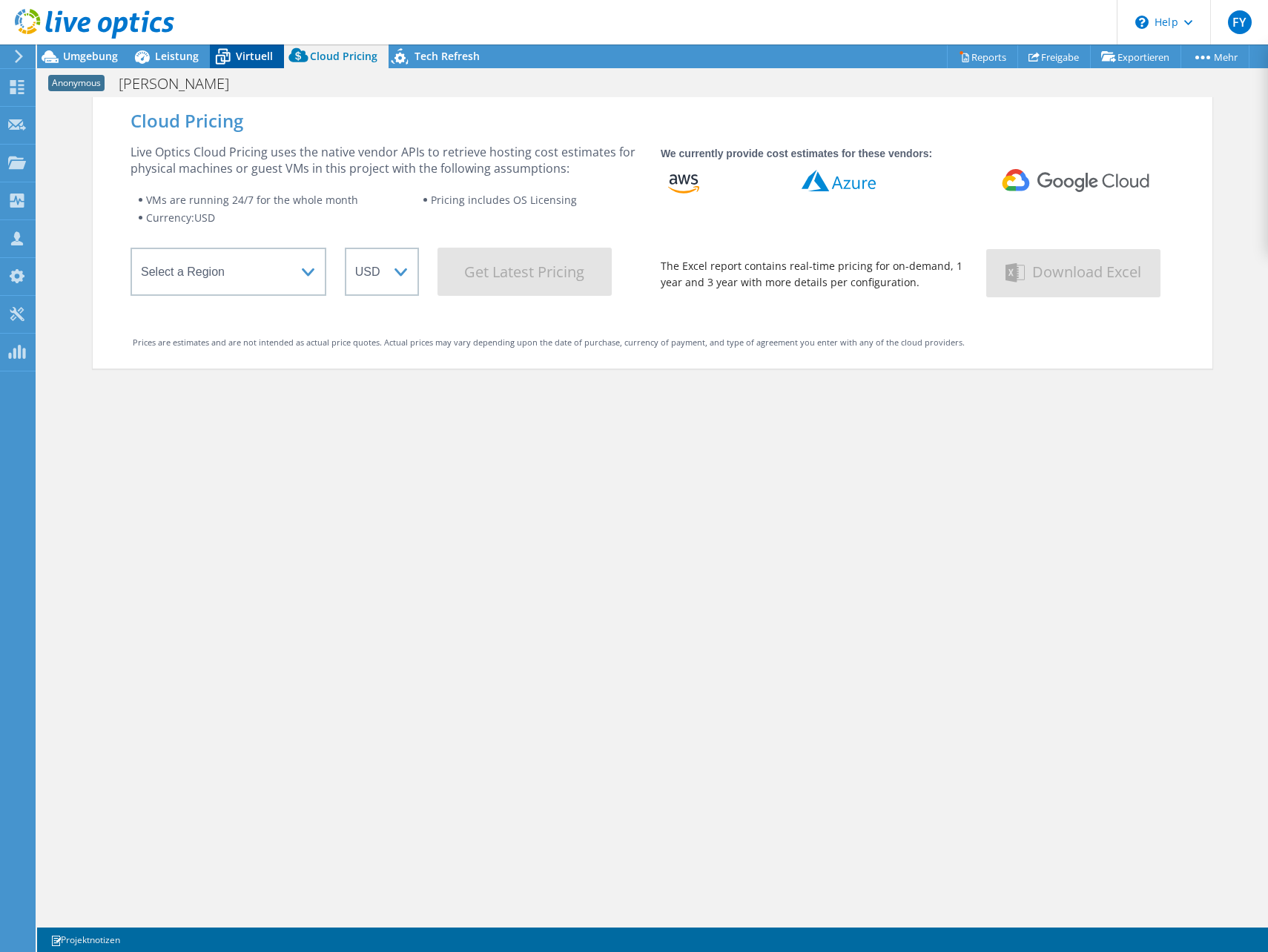
click at [256, 51] on span "Virtuell" at bounding box center [254, 55] width 37 height 14
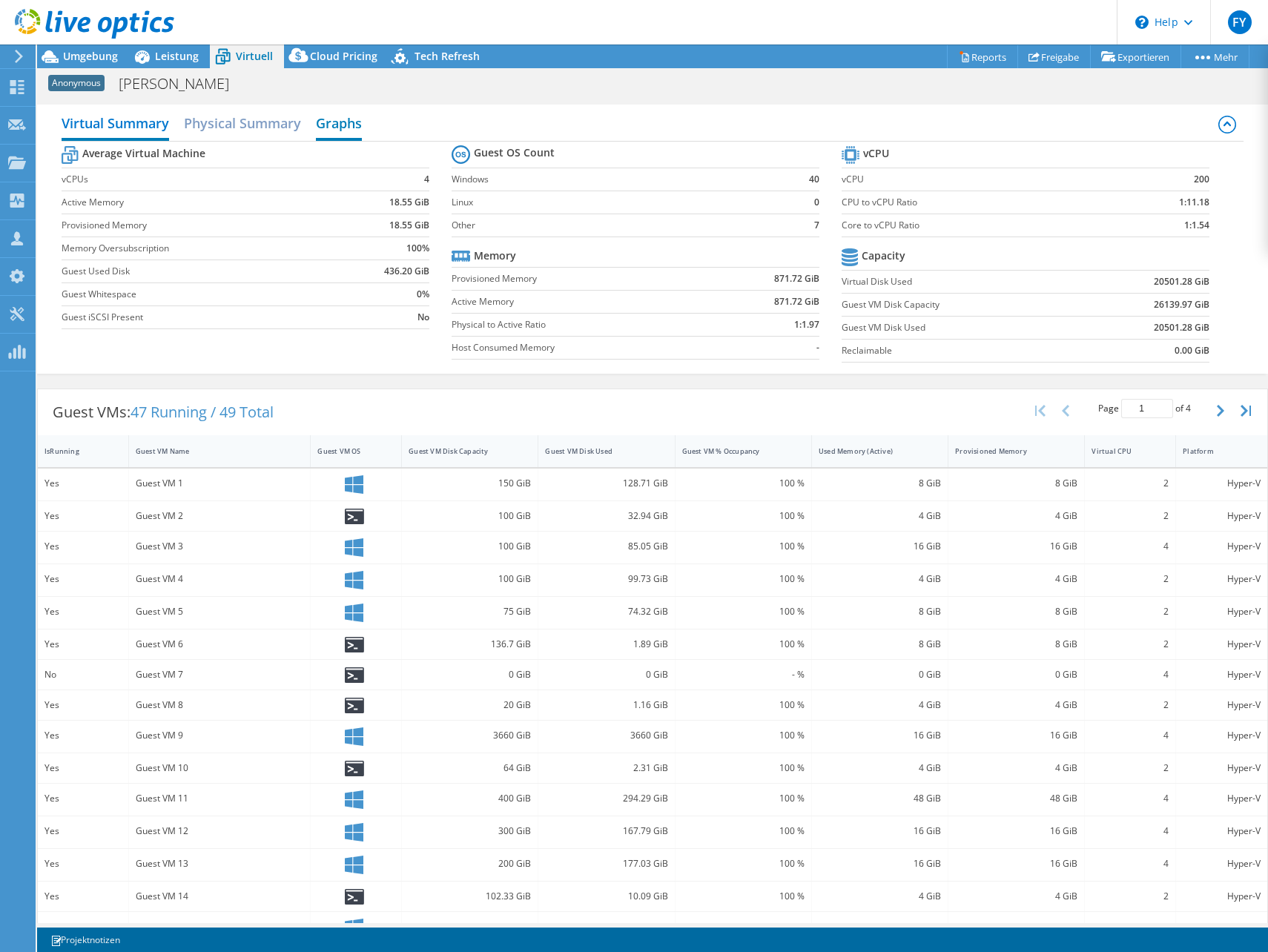
click at [328, 124] on h2 "Graphs" at bounding box center [339, 124] width 46 height 33
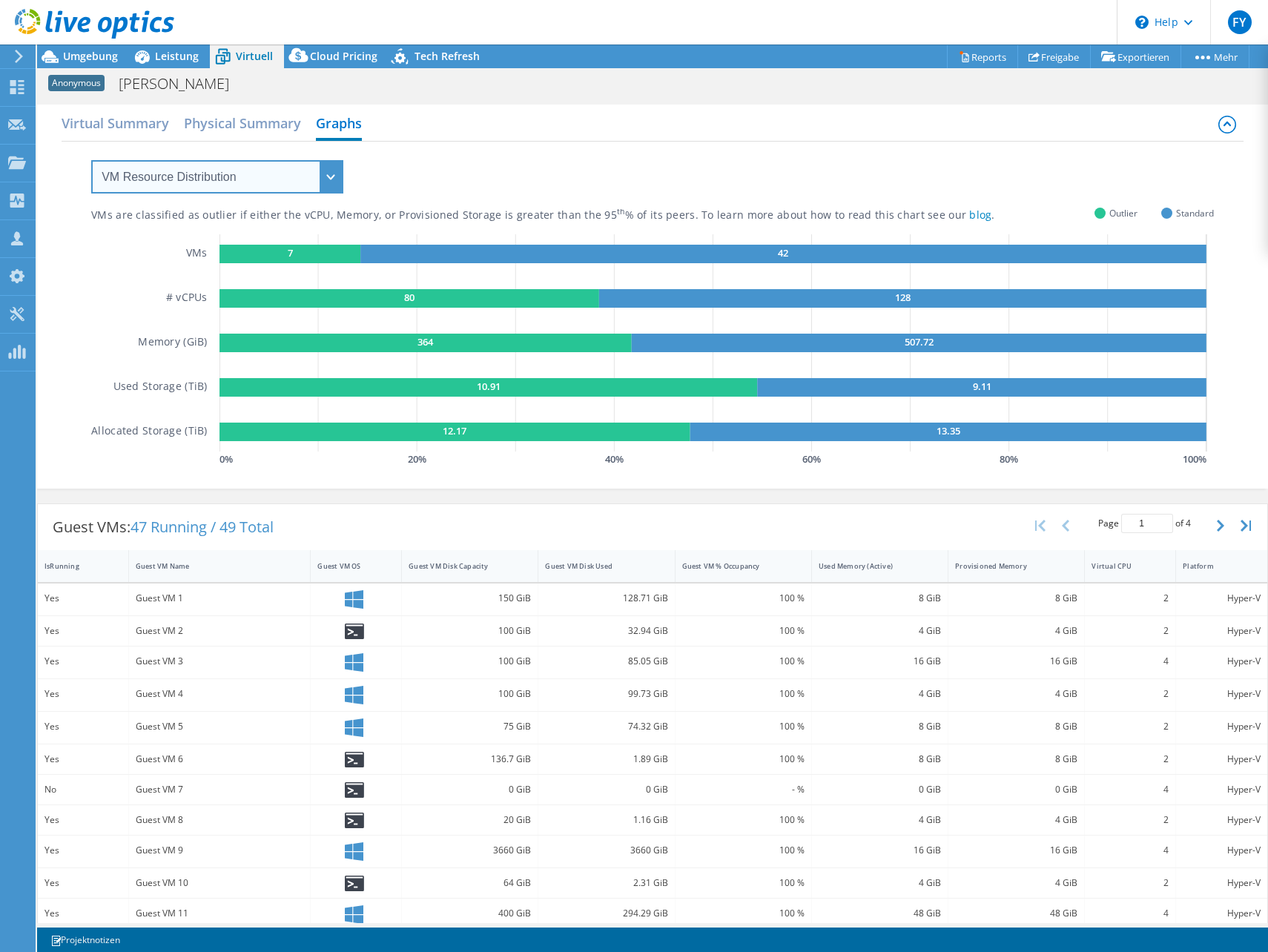
click at [291, 174] on select "VM Resource Distribution Provisioning Contrast Over Provisioning" at bounding box center [217, 176] width 253 height 33
click at [475, 158] on div "VMs are classified as outlier if either the vCPU, Memory, or Provisioned Storag…" at bounding box center [652, 305] width 1123 height 328
click at [319, 157] on div "VM Resource Distribution Provisioning Contrast Over Provisioning" at bounding box center [202, 167] width 282 height 52
click at [259, 166] on select "VM Resource Distribution Provisioning Contrast Over Provisioning" at bounding box center [217, 176] width 253 height 33
click at [91, 160] on select "VM Resource Distribution Provisioning Contrast Over Provisioning" at bounding box center [217, 176] width 253 height 33
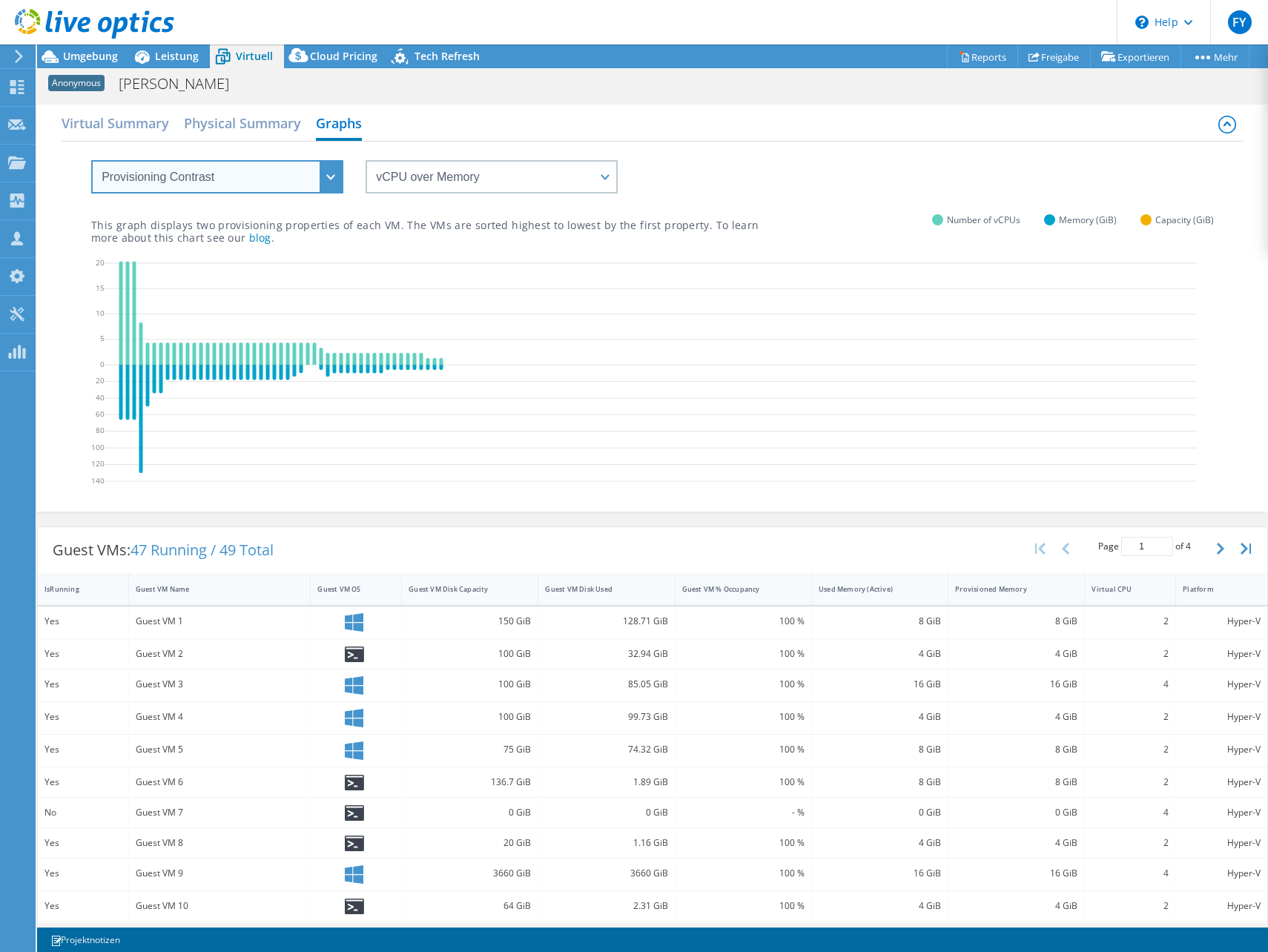
click at [235, 183] on select "VM Resource Distribution Provisioning Contrast Over Provisioning" at bounding box center [217, 176] width 253 height 33
select select "Over Provisioning"
click at [91, 160] on select "VM Resource Distribution Provisioning Contrast Over Provisioning" at bounding box center [217, 176] width 253 height 33
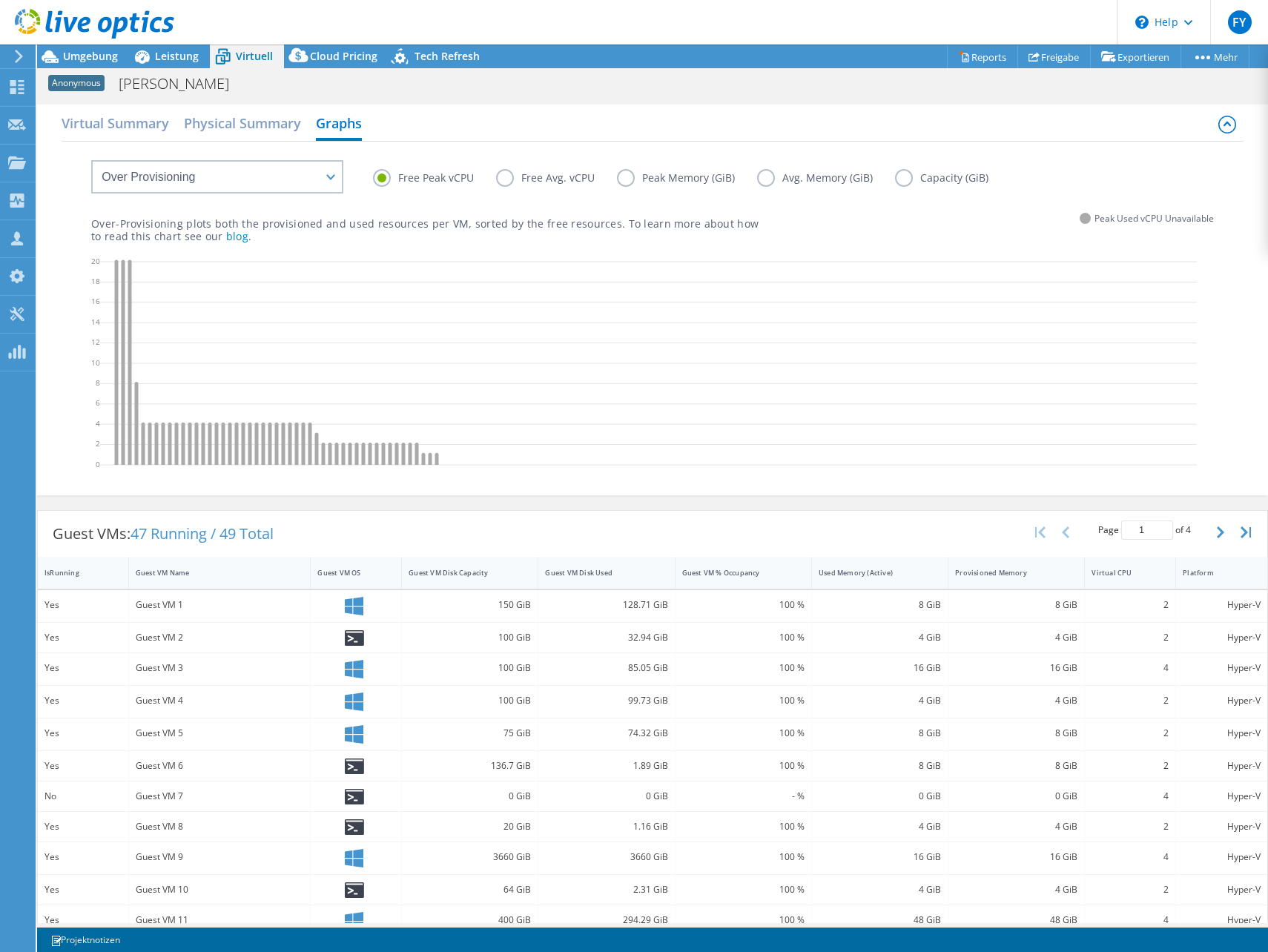
click at [521, 176] on label "Free Avg. vCPU" at bounding box center [556, 178] width 121 height 18
click at [0, 0] on input "Free Avg. vCPU" at bounding box center [0, 0] width 0 height 0
click at [444, 179] on label "Free Peak vCPU" at bounding box center [434, 178] width 123 height 18
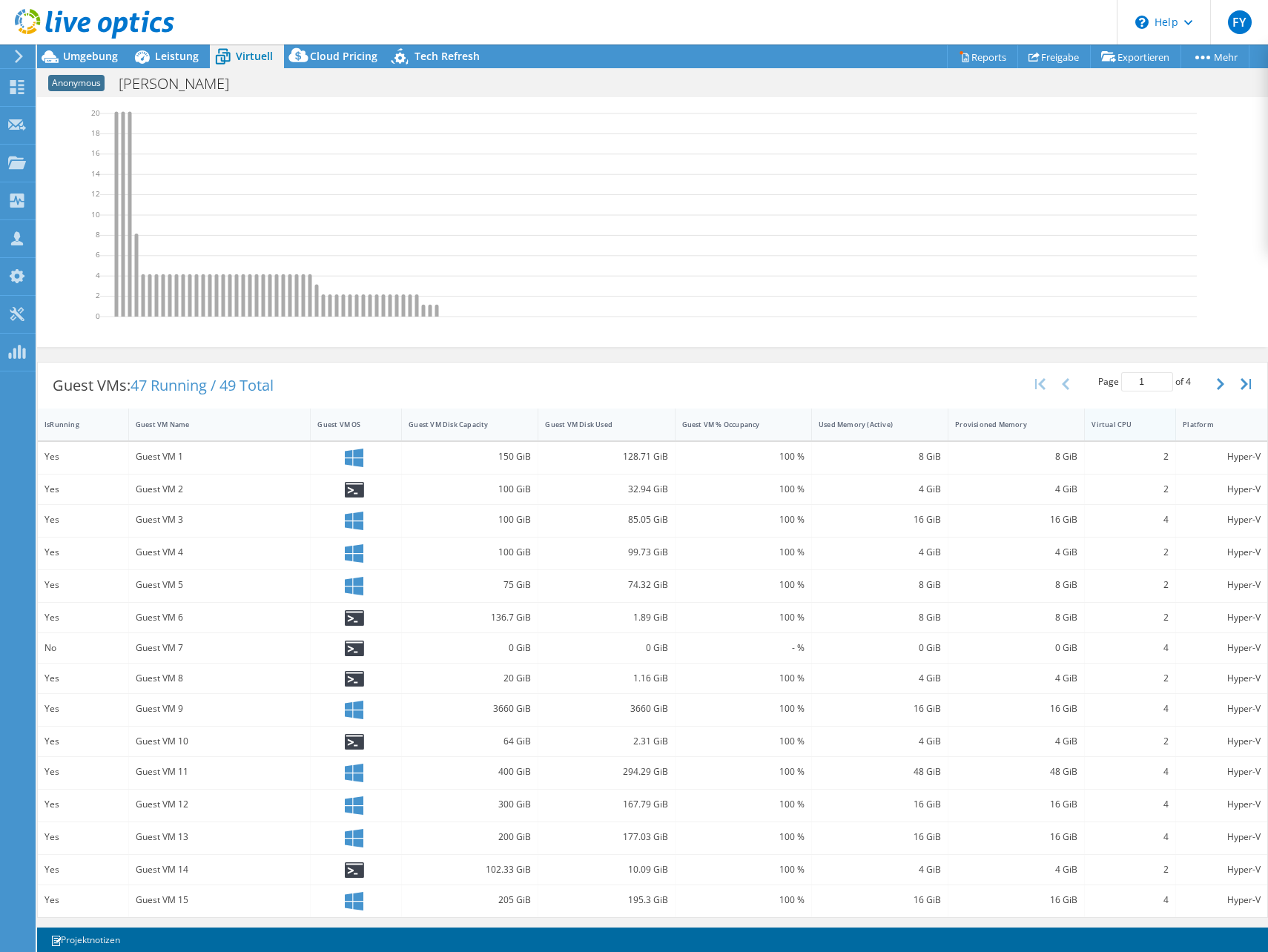
click at [1117, 427] on div "Virtual CPU" at bounding box center [1122, 425] width 59 height 10
click at [1116, 426] on div "Virtual CPU" at bounding box center [1122, 425] width 59 height 10
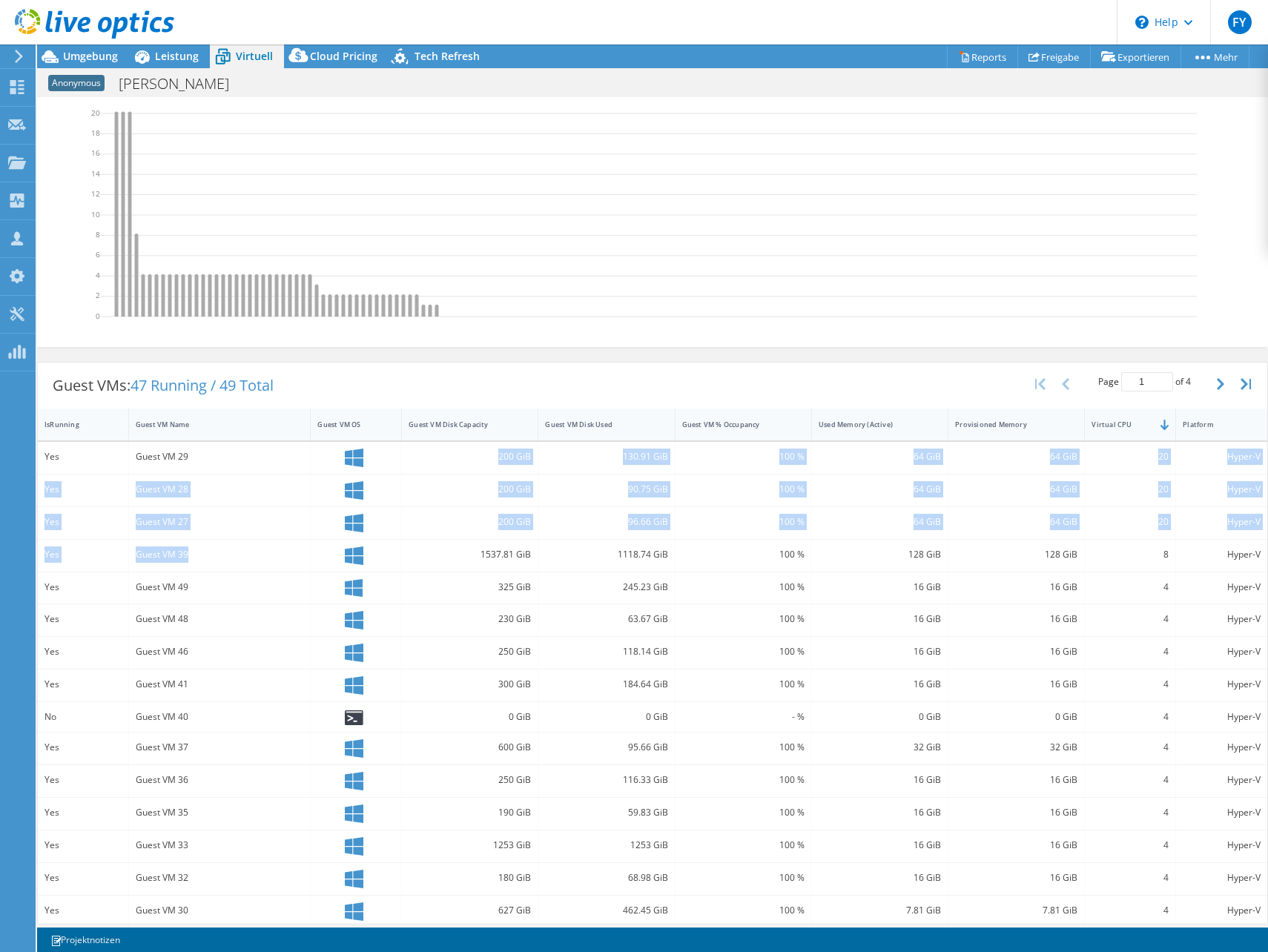
drag, startPoint x: 193, startPoint y: 456, endPoint x: 219, endPoint y: 540, distance: 87.9
click at [219, 540] on div "Yes Guest VM 29 200 GiB 130.91 GiB 100 % 64 GiB 64 GiB 20 Hyper-V Yes Guest VM …" at bounding box center [653, 685] width 1230 height 486
drag, startPoint x: 219, startPoint y: 540, endPoint x: 231, endPoint y: 528, distance: 17.0
click at [230, 531] on div "Guest VM 27" at bounding box center [220, 522] width 183 height 32
click at [541, 475] on div "90.75 GiB" at bounding box center [607, 490] width 137 height 32
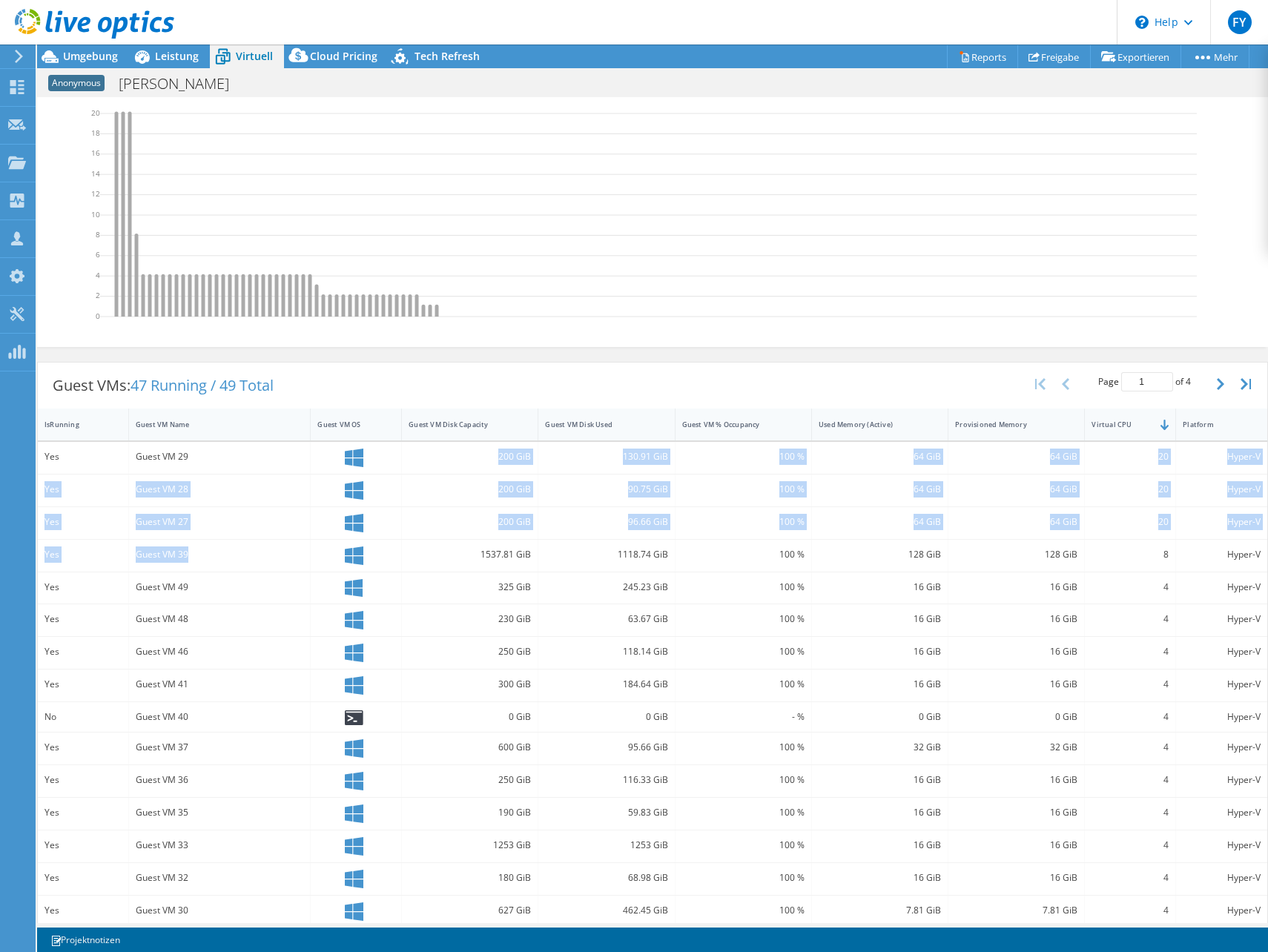
click at [595, 479] on div "90.75 GiB" at bounding box center [607, 490] width 137 height 32
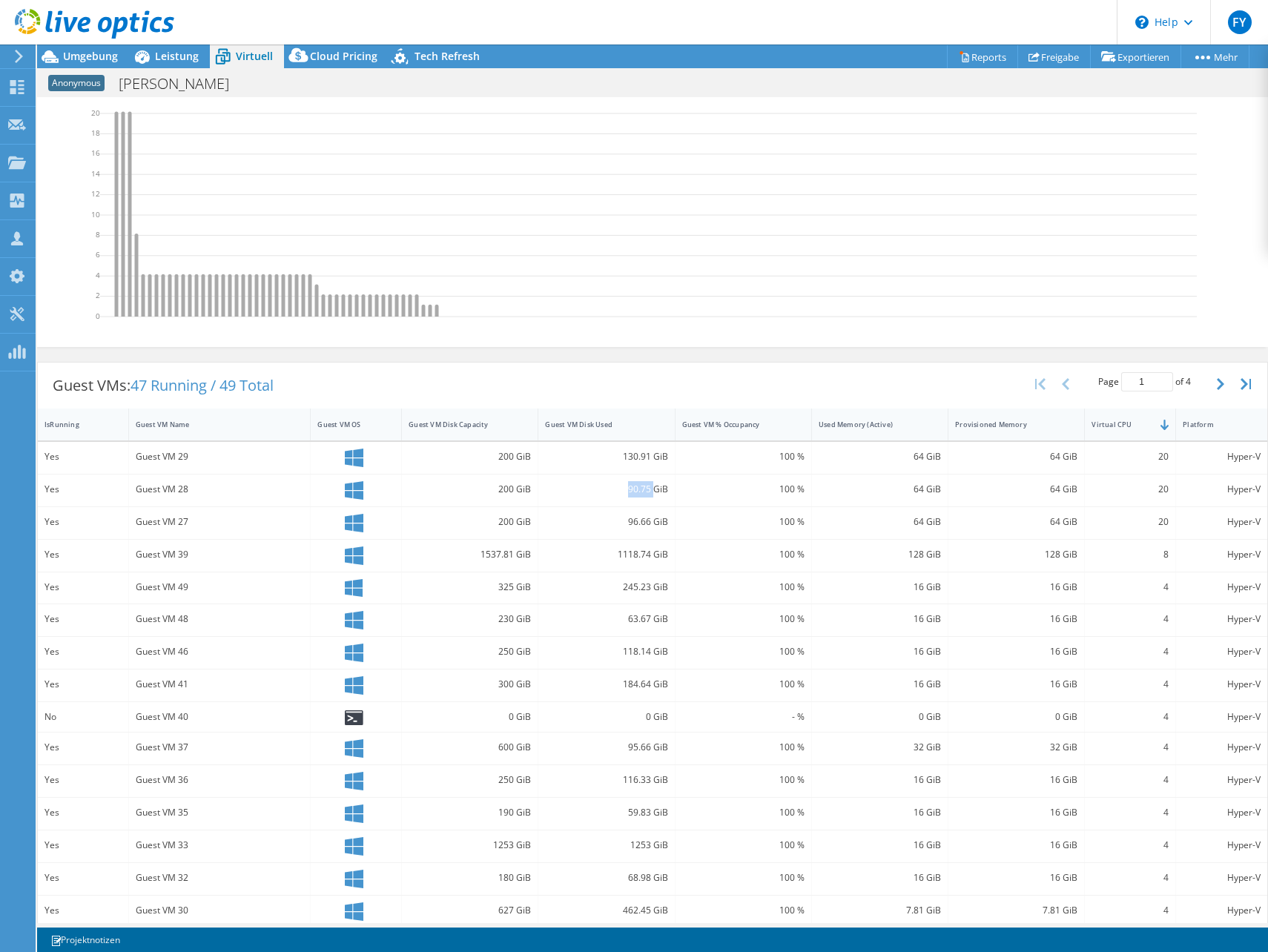
click at [595, 481] on div "90.75 GiB" at bounding box center [607, 489] width 122 height 16
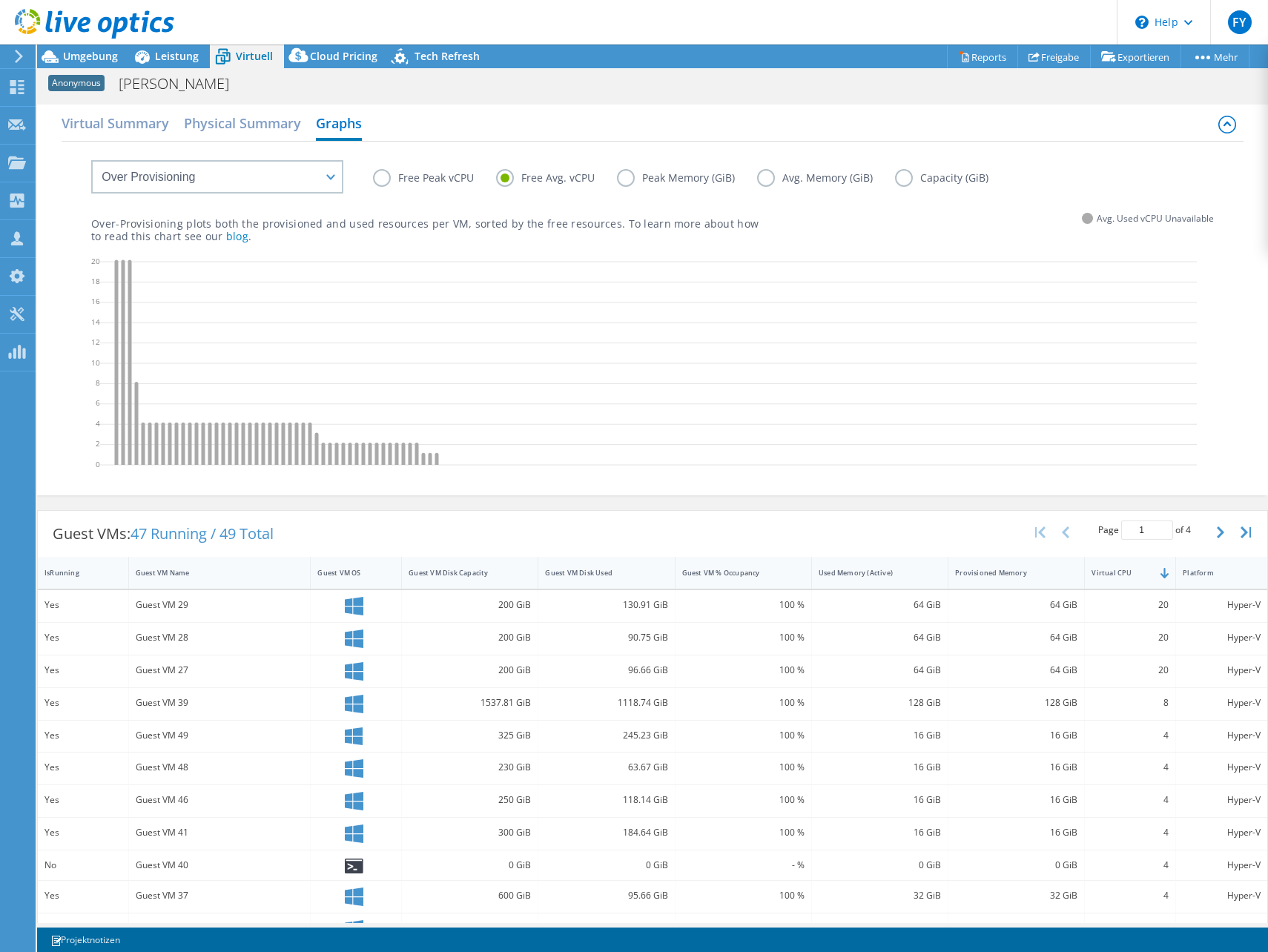
drag, startPoint x: 491, startPoint y: 400, endPoint x: 491, endPoint y: 391, distance: 9.0
click at [490, 398] on icon at bounding box center [649, 365] width 1097 height 223
click at [94, 68] on div "Anonymous Schieffer Drucken" at bounding box center [653, 82] width 1232 height 29
click at [94, 61] on span "Umgebung" at bounding box center [90, 55] width 55 height 14
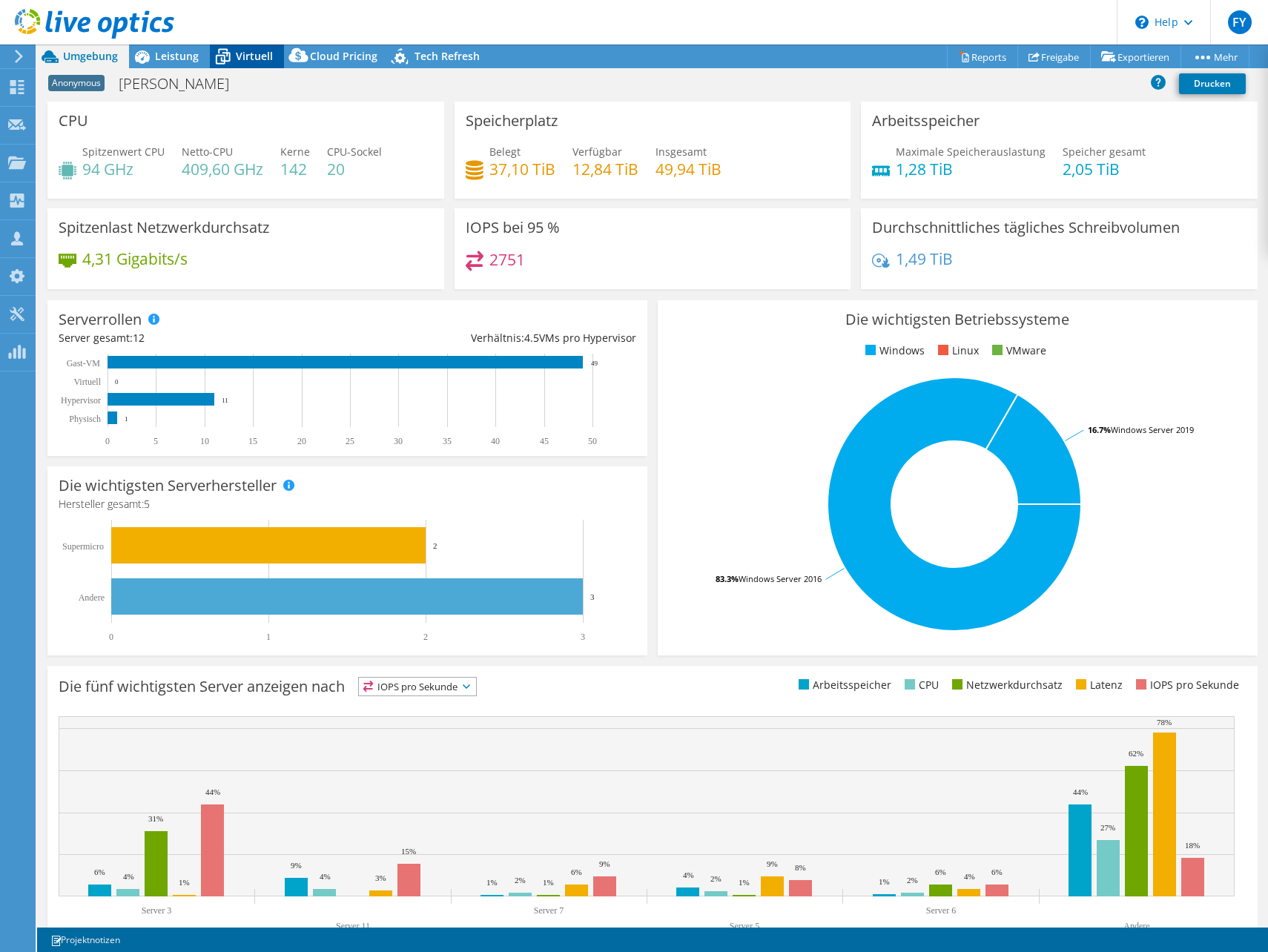
click at [253, 50] on span "Virtuell" at bounding box center [254, 55] width 37 height 14
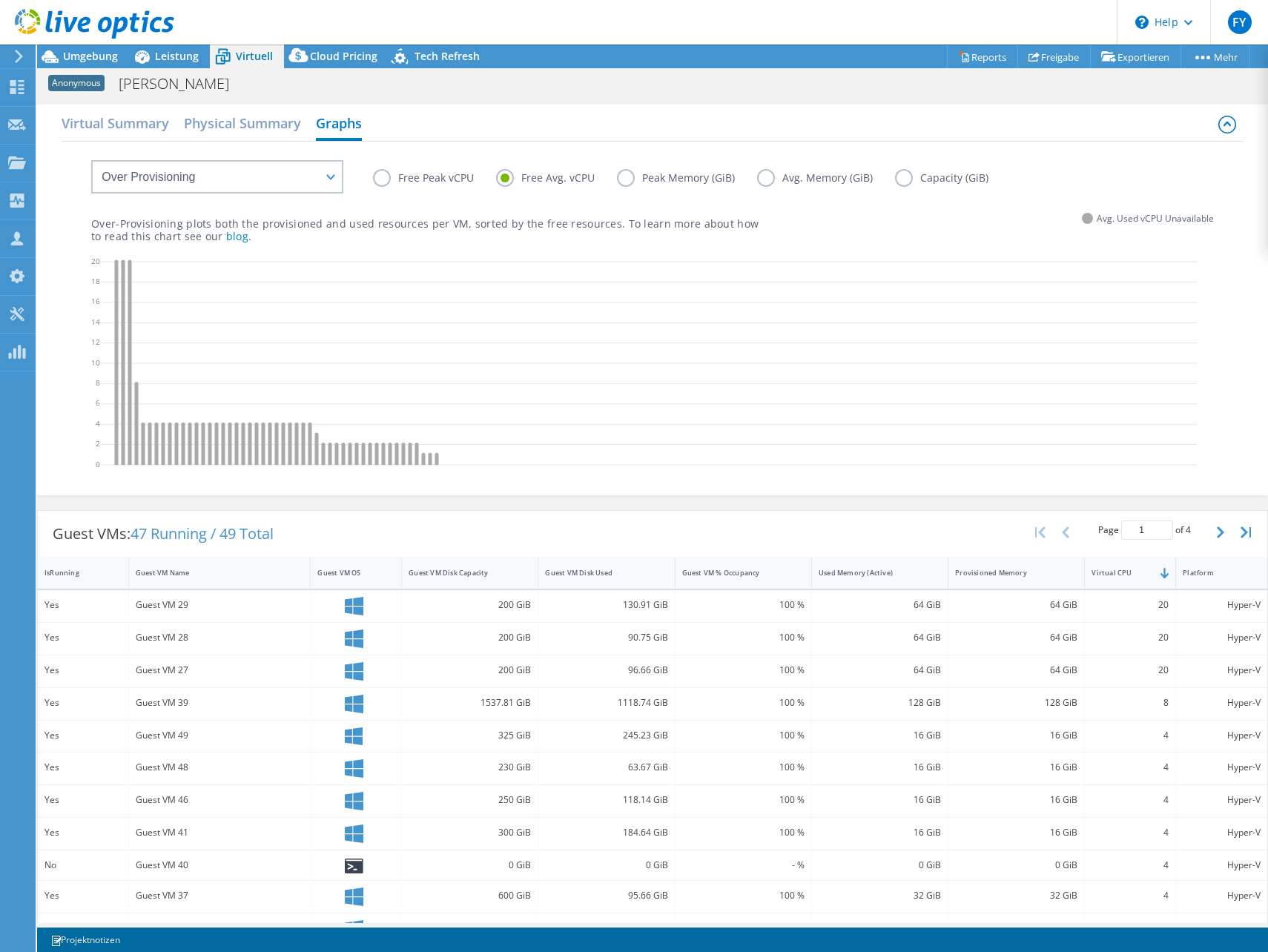
scroll to position [161, 0]
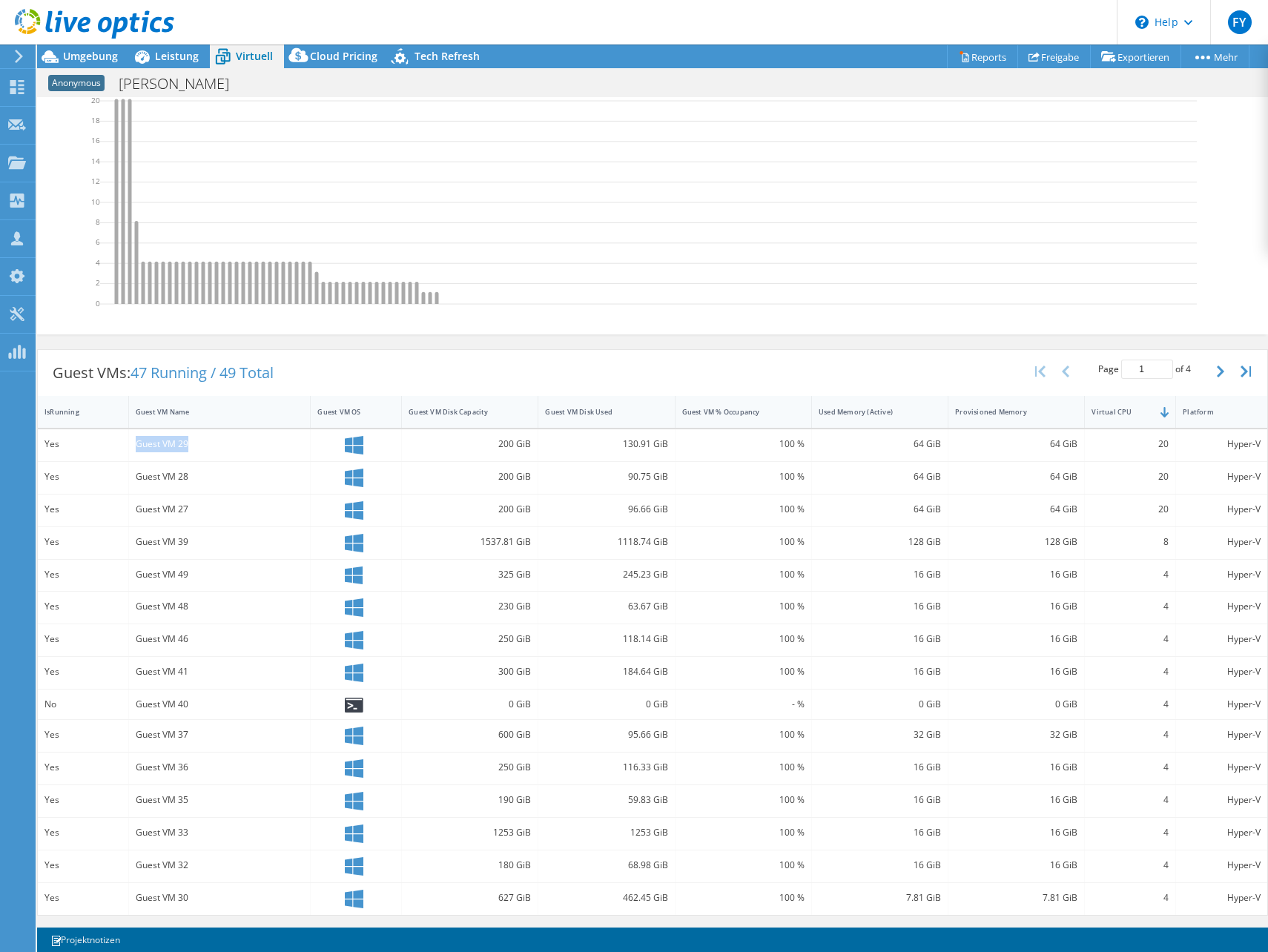
drag, startPoint x: 137, startPoint y: 444, endPoint x: 196, endPoint y: 444, distance: 59.0
click at [196, 444] on div "Guest VM 29" at bounding box center [220, 444] width 168 height 16
drag, startPoint x: 1152, startPoint y: 441, endPoint x: 1172, endPoint y: 441, distance: 20.0
click at [1172, 441] on div "Yes Guest VM 29 200 GiB 130.91 GiB 100 % 64 GiB 64 GiB 20 Hyper-V" at bounding box center [653, 445] width 1230 height 32
drag, startPoint x: 1172, startPoint y: 442, endPoint x: 1143, endPoint y: 456, distance: 32.2
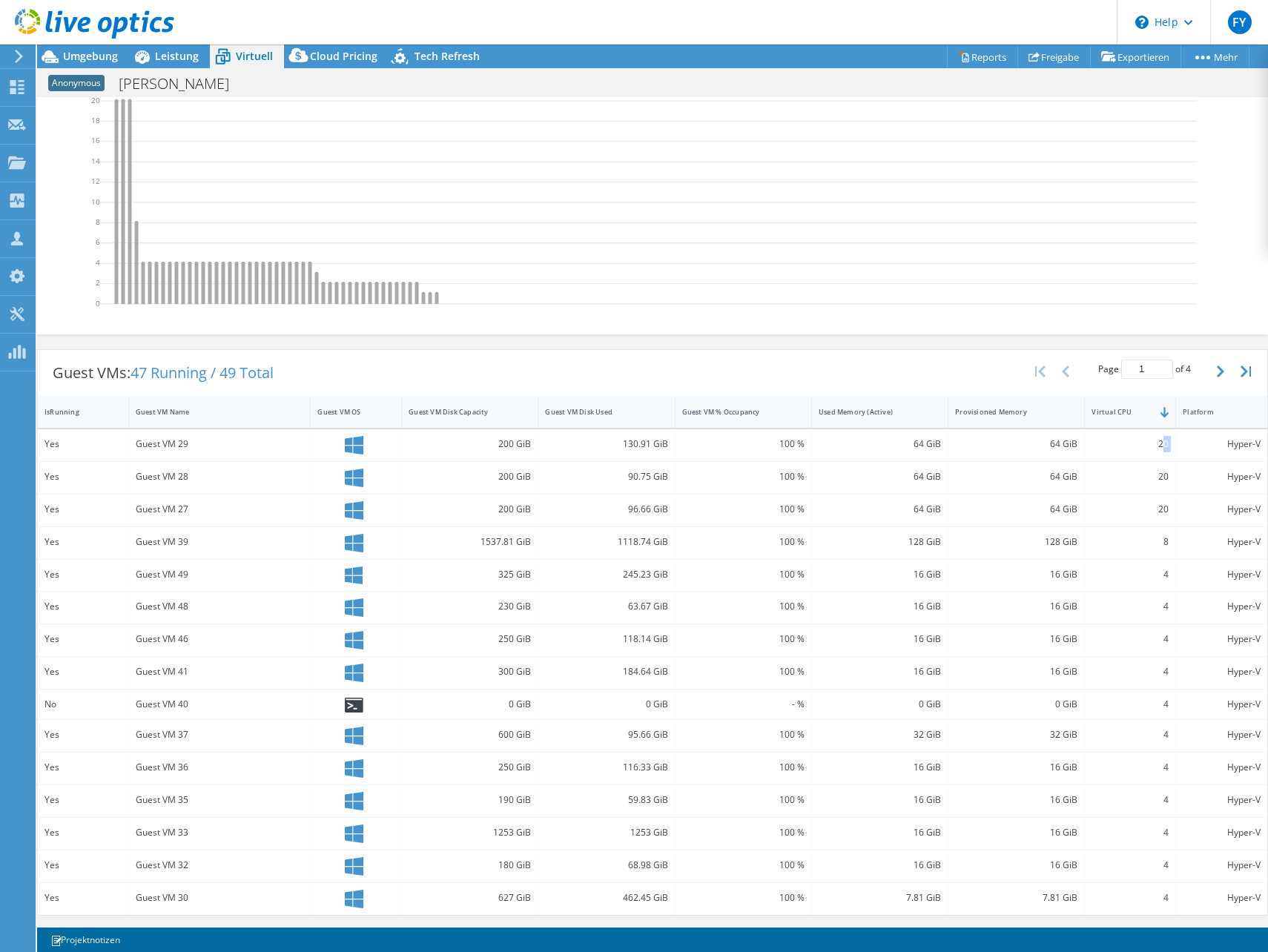
click at [1143, 456] on div "20" at bounding box center [1130, 445] width 91 height 32
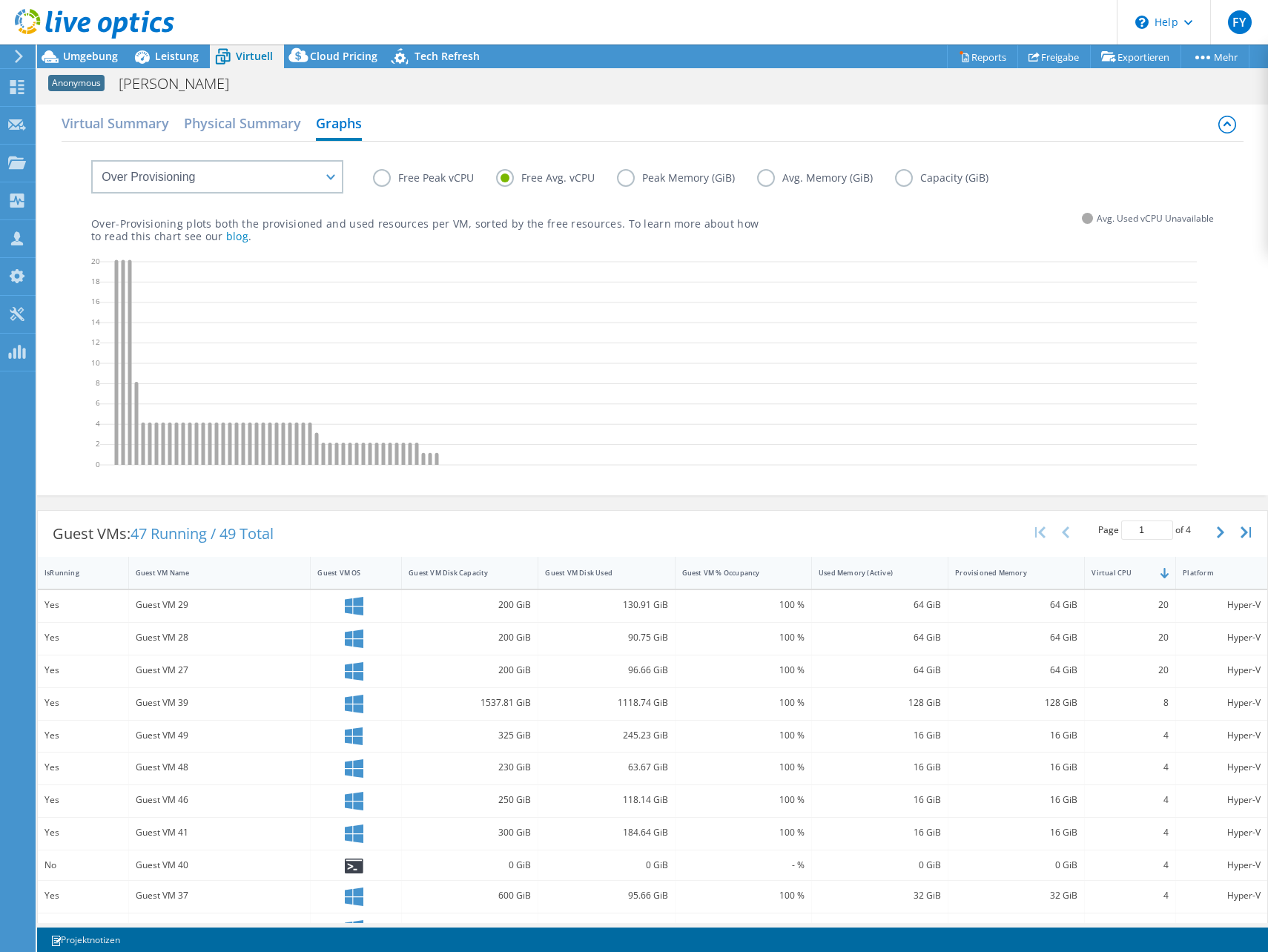
click at [943, 175] on label "Capacity (GiB)" at bounding box center [952, 178] width 116 height 18
click at [0, 0] on input "Capacity (GiB)" at bounding box center [0, 0] width 0 height 0
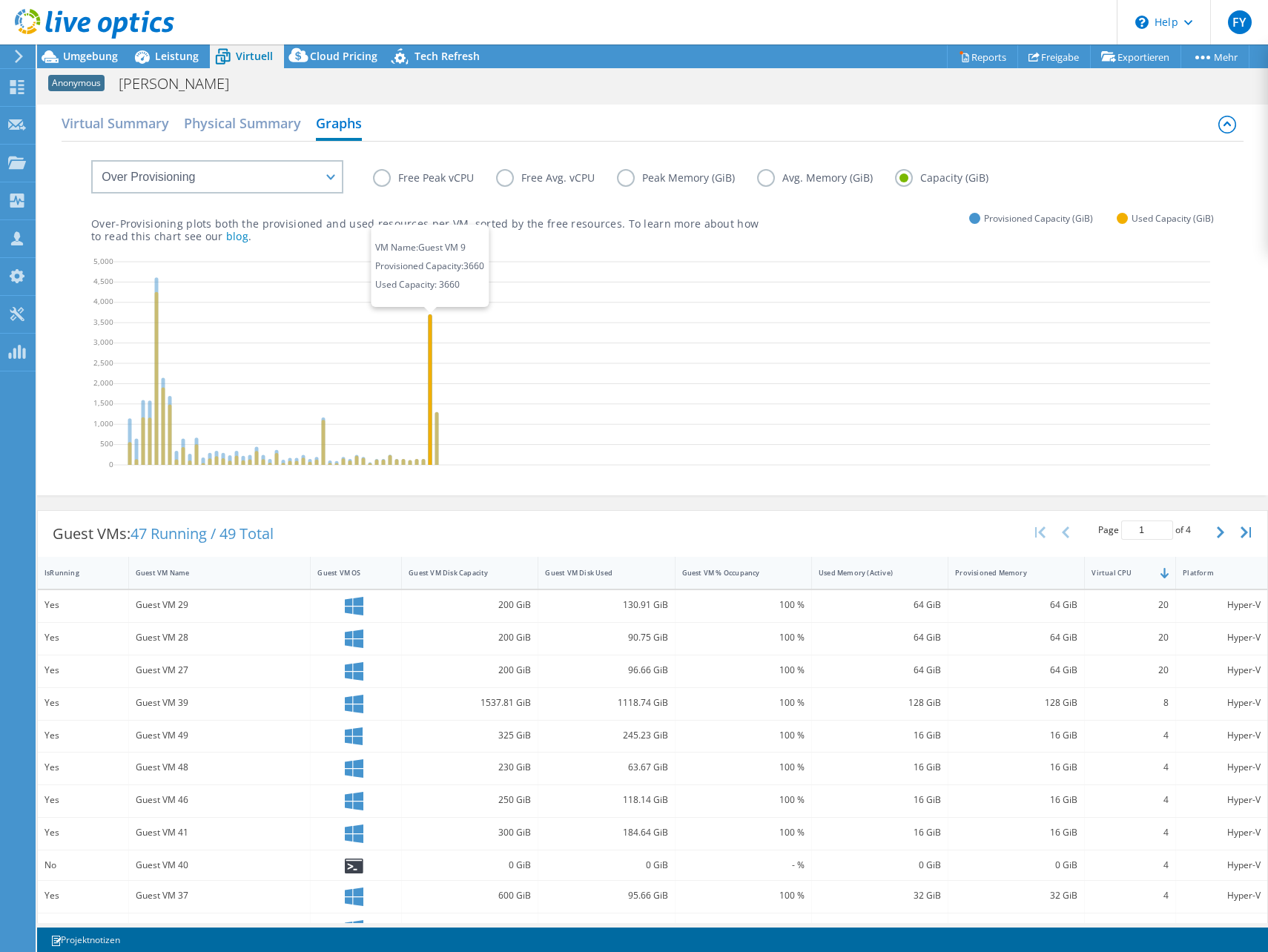
click at [431, 345] on icon at bounding box center [431, 389] width 4 height 150
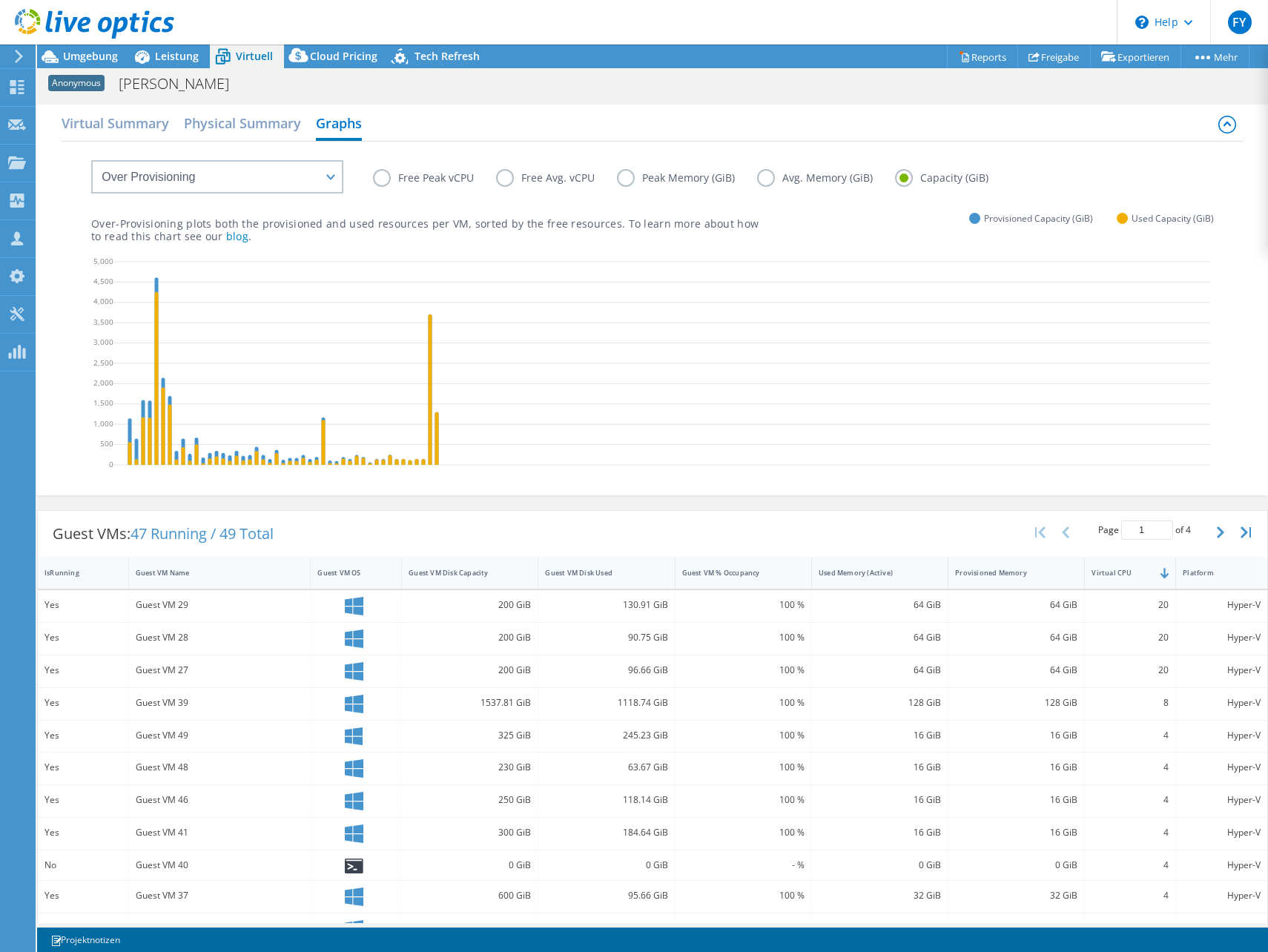
scroll to position [172, 0]
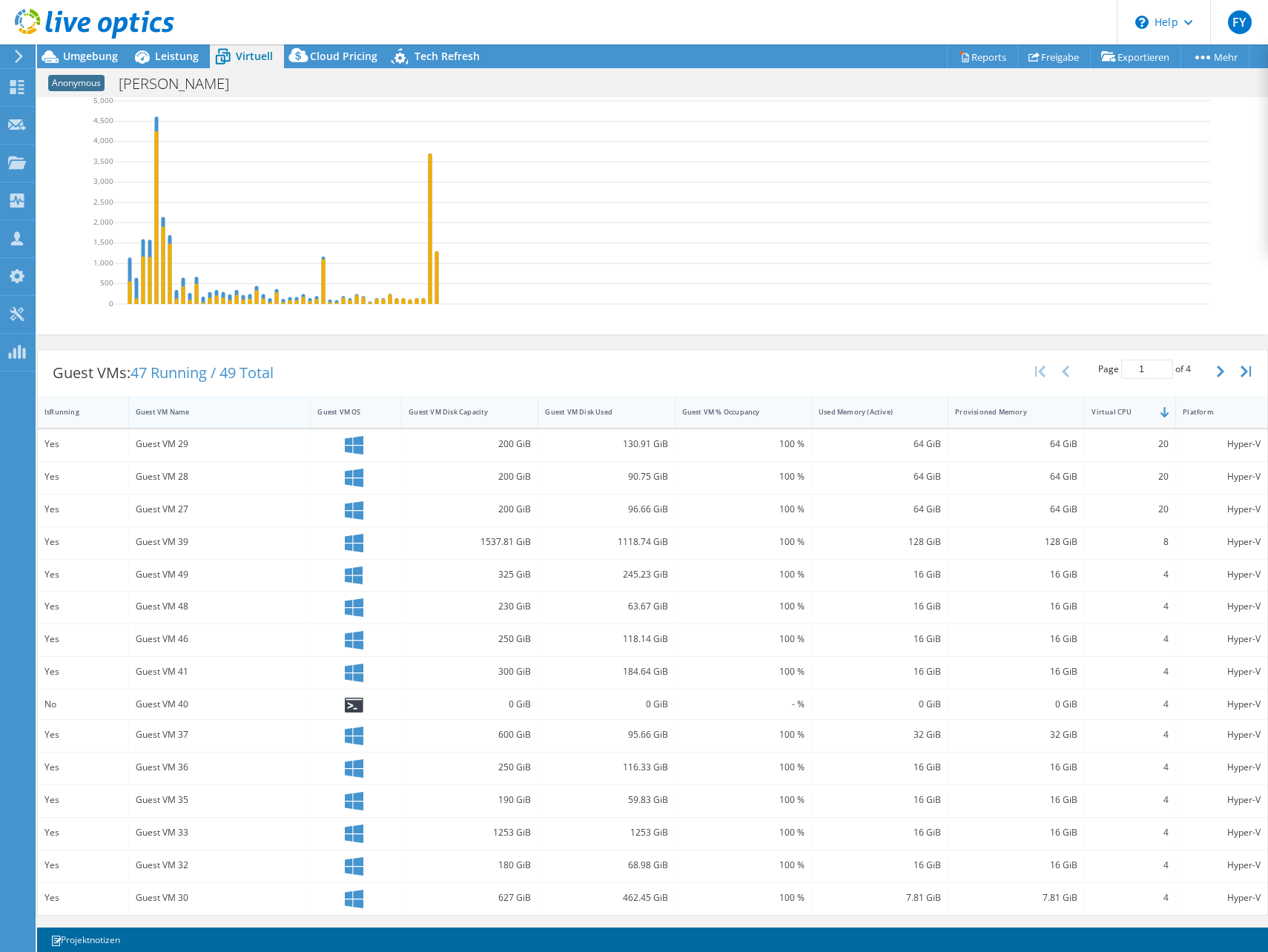
click at [211, 417] on div "Guest VM Name" at bounding box center [211, 412] width 164 height 23
click at [589, 413] on div "Guest VM Disk Used" at bounding box center [597, 415] width 104 height 10
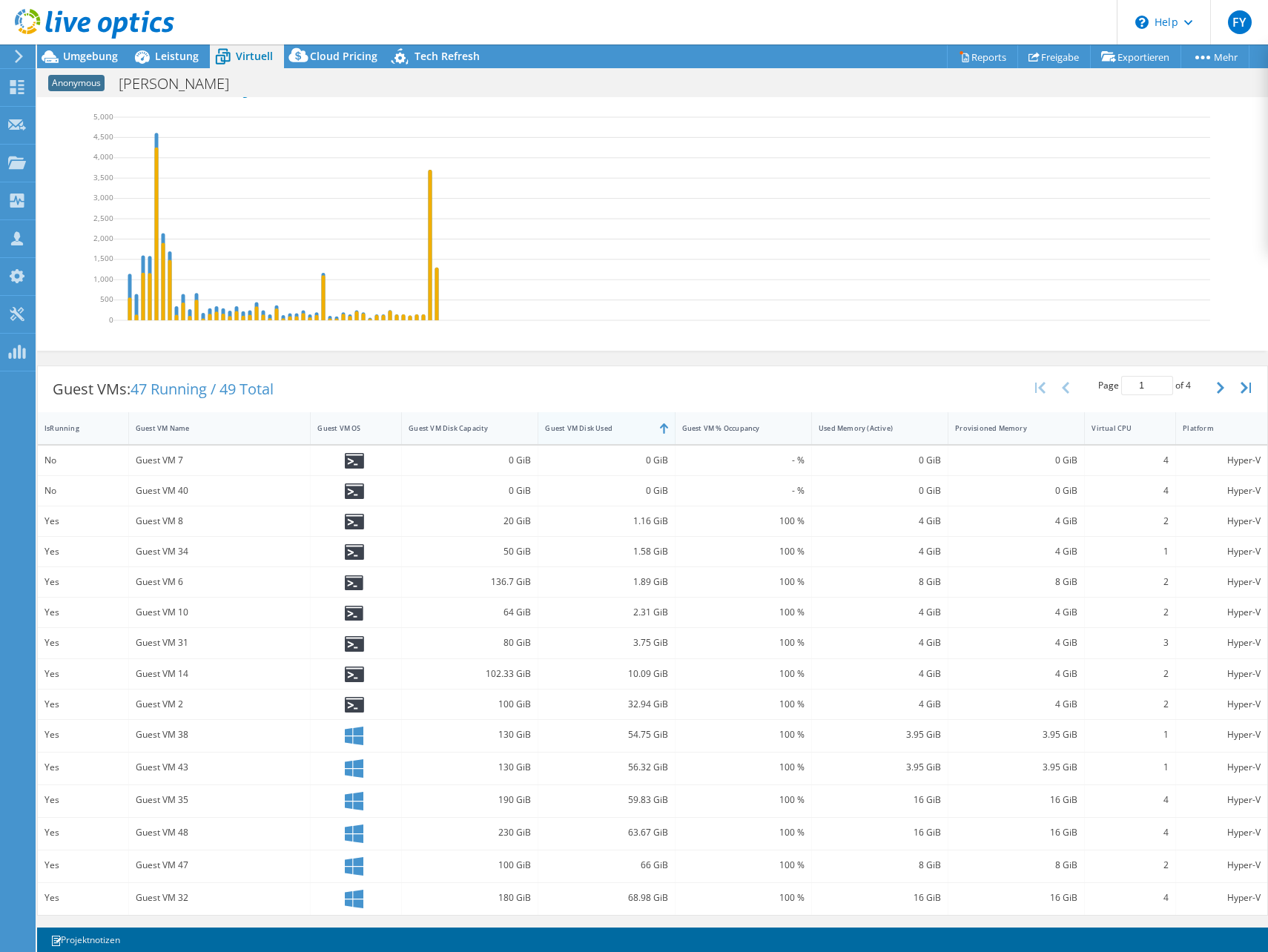
scroll to position [156, 0]
click at [593, 421] on div "Guest VM Disk Used" at bounding box center [597, 429] width 118 height 23
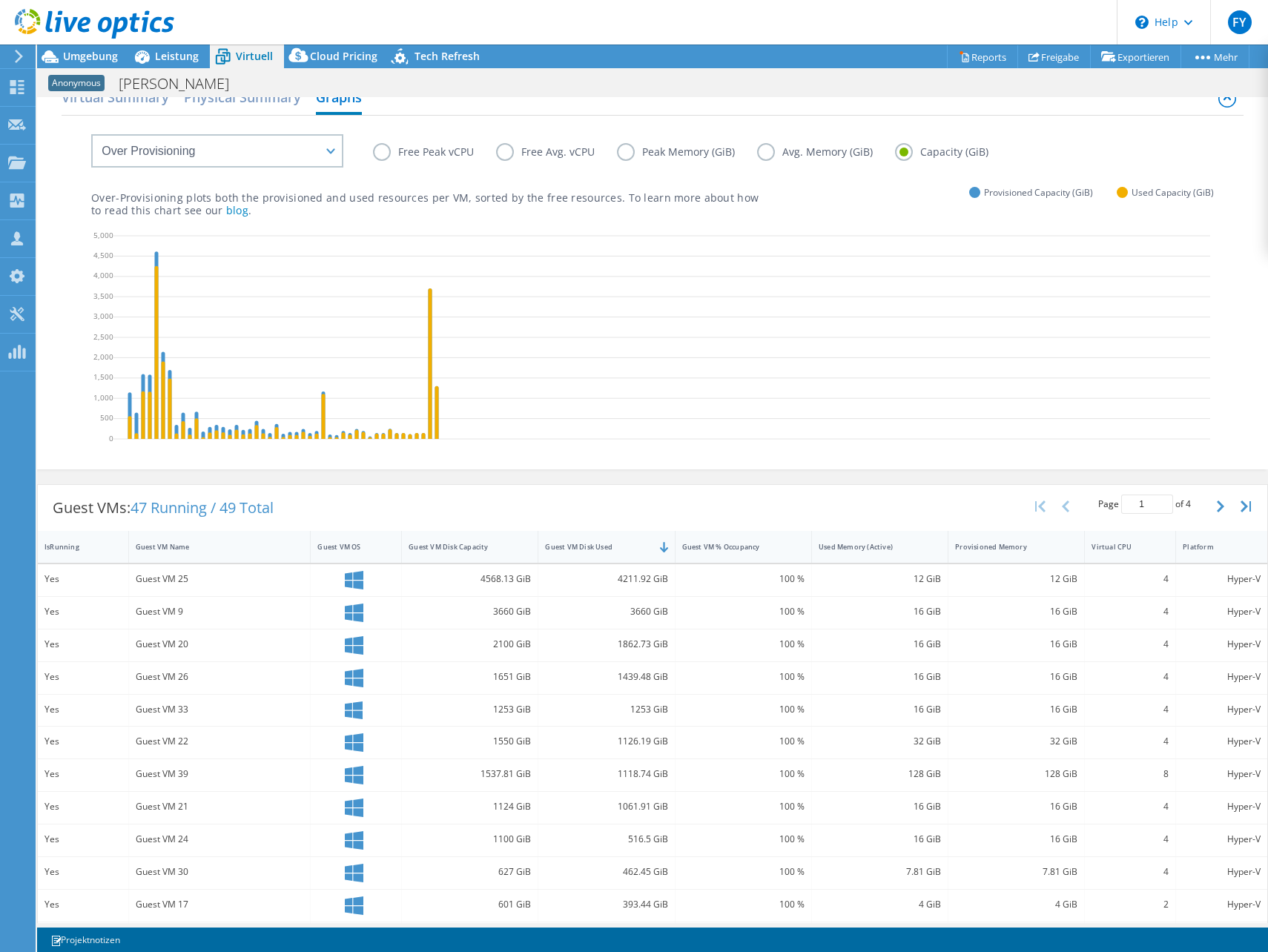
scroll to position [174, 0]
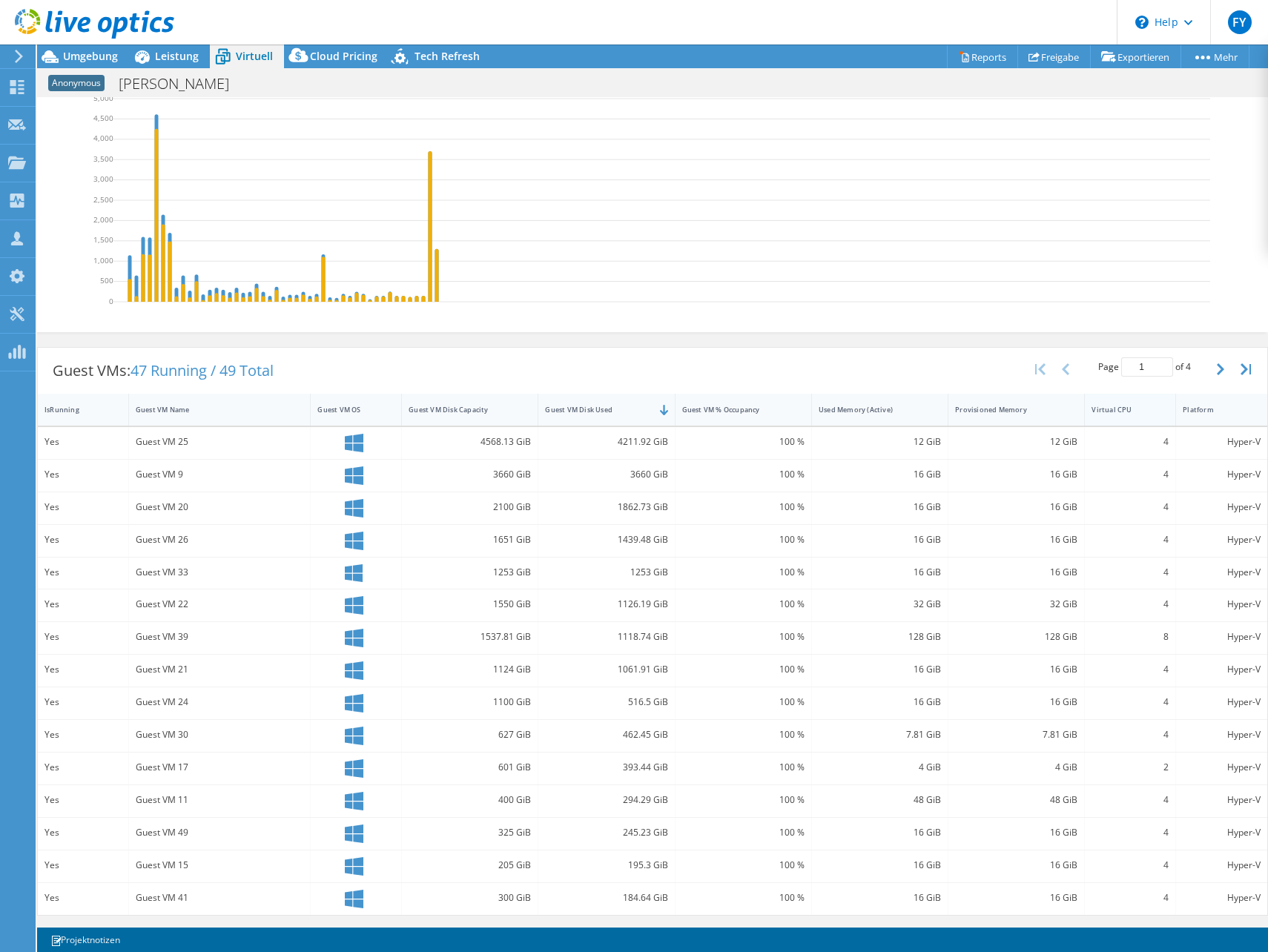
click at [1131, 407] on div "Virtual CPU" at bounding box center [1122, 410] width 59 height 10
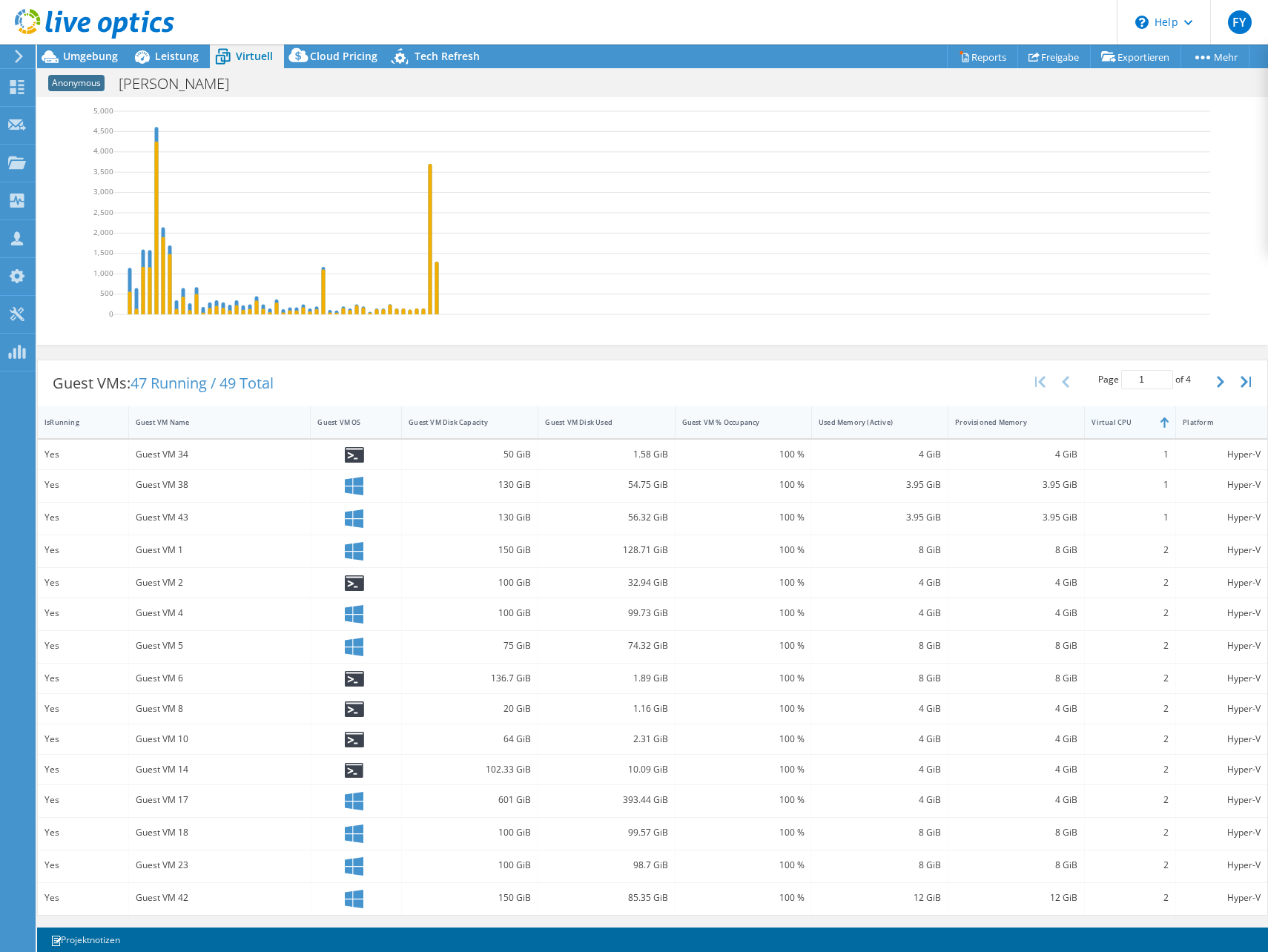
scroll to position [162, 0]
click at [1133, 416] on div "Virtual CPU" at bounding box center [1122, 422] width 73 height 23
